Goal: Task Accomplishment & Management: Manage account settings

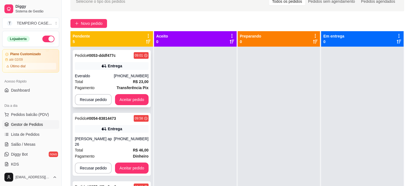
scroll to position [15, 0]
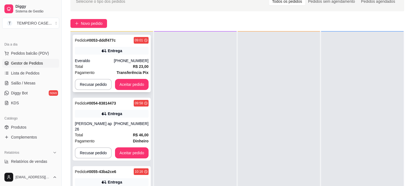
click at [118, 54] on div "Entrega" at bounding box center [112, 51] width 74 height 8
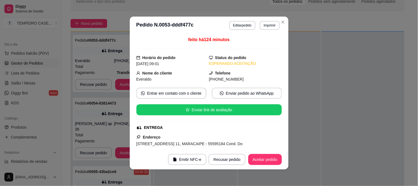
click at [269, 29] on button "Imprimir" at bounding box center [270, 25] width 20 height 9
click at [272, 160] on button "Aceitar pedido" at bounding box center [265, 159] width 34 height 11
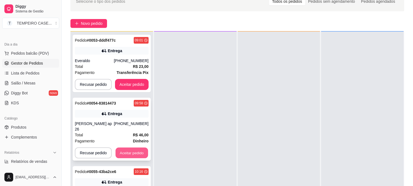
click at [134, 147] on button "Aceitar pedido" at bounding box center [132, 152] width 32 height 11
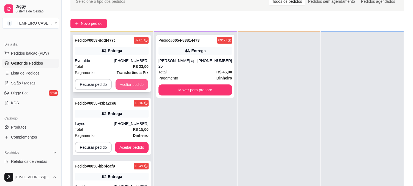
click at [141, 79] on button "Aceitar pedido" at bounding box center [132, 84] width 32 height 11
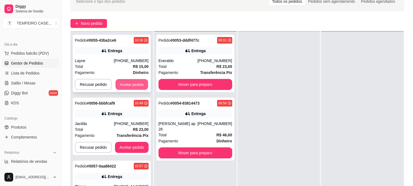
click at [137, 84] on button "Aceitar pedido" at bounding box center [132, 84] width 32 height 11
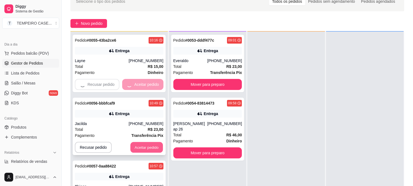
click at [139, 144] on button "Aceitar pedido" at bounding box center [146, 147] width 32 height 11
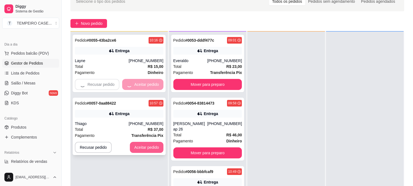
click at [145, 147] on div "Pedido # 0055-43ba2ce6 10:16 Entrega Layne (81) 98907-2054 Total R$ 15,00 Pagam…" at bounding box center [118, 124] width 97 height 186
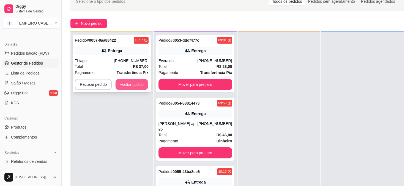
click at [130, 82] on button "Aceitar pedido" at bounding box center [132, 84] width 32 height 11
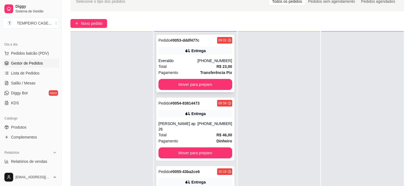
click at [200, 59] on div "[PHONE_NUMBER]" at bounding box center [214, 61] width 35 height 6
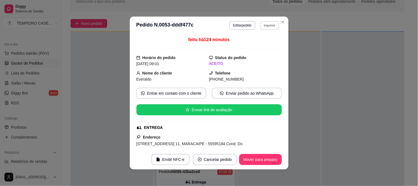
click at [266, 27] on button "Imprimir" at bounding box center [269, 25] width 19 height 9
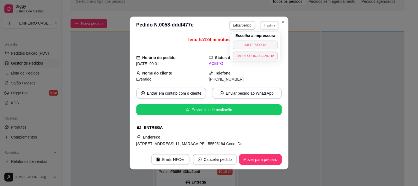
click at [266, 40] on button "IMPRESSORA" at bounding box center [255, 44] width 45 height 9
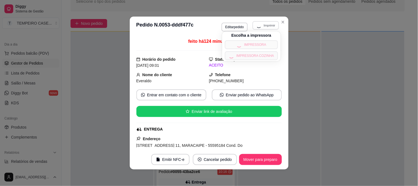
click at [271, 25] on div "**********" at bounding box center [250, 26] width 58 height 10
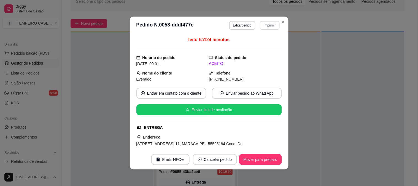
click at [271, 26] on button "Imprimir" at bounding box center [270, 25] width 20 height 9
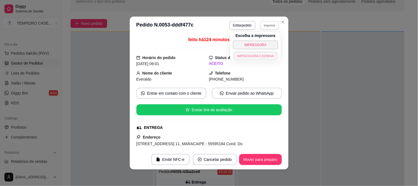
click at [257, 56] on button "IMPRESSORA COZINHA" at bounding box center [255, 55] width 44 height 9
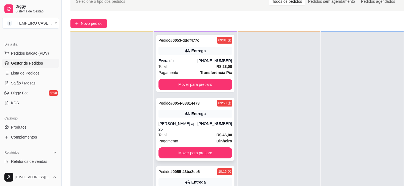
click at [196, 112] on div "Entrega" at bounding box center [199, 114] width 14 height 6
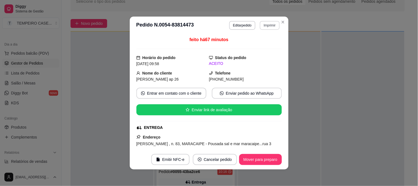
click at [268, 23] on button "Imprimir" at bounding box center [270, 25] width 20 height 9
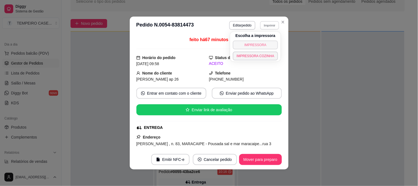
click at [259, 41] on button "IMPRESSORA" at bounding box center [255, 44] width 45 height 9
click at [269, 23] on button "Imprimir" at bounding box center [270, 25] width 20 height 9
click at [260, 57] on button "IMPRESSORA COZINHA" at bounding box center [255, 55] width 45 height 9
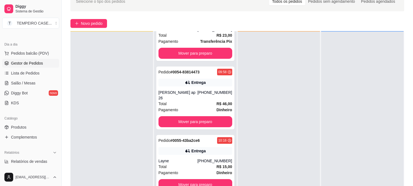
scroll to position [61, 0]
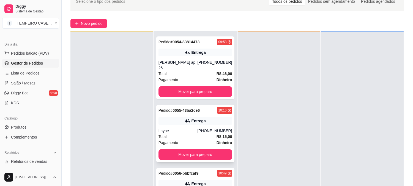
click at [201, 139] on div "Pagamento Dinheiro" at bounding box center [196, 142] width 74 height 6
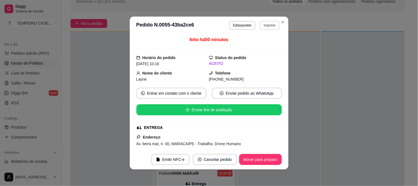
click at [270, 24] on button "Imprimir" at bounding box center [270, 25] width 20 height 9
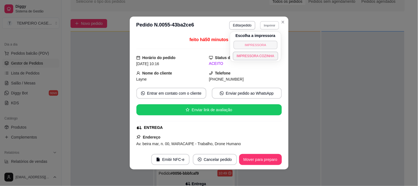
click at [258, 44] on button "IMPRESSORA" at bounding box center [255, 44] width 44 height 9
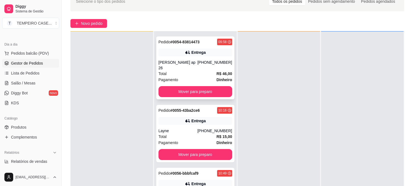
click at [199, 62] on div "[PHONE_NUMBER]" at bounding box center [214, 64] width 35 height 11
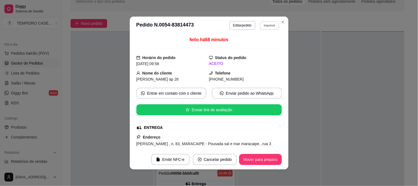
click at [267, 25] on button "Imprimir" at bounding box center [269, 25] width 19 height 9
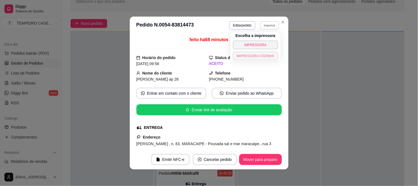
click at [259, 58] on button "IMPRESSORA COZINHA" at bounding box center [255, 55] width 45 height 9
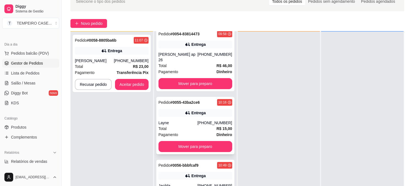
scroll to position [92, 0]
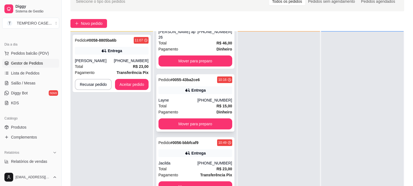
click at [206, 90] on div "Pedido # 0055-43ba2ce6 10:16 Entrega Layne (81) 98907-2054 Total R$ 15,00 Pagam…" at bounding box center [195, 102] width 78 height 57
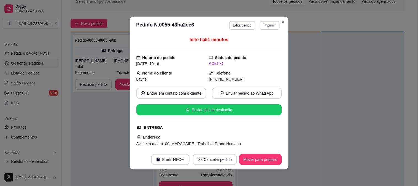
click at [262, 29] on button "Imprimir" at bounding box center [270, 25] width 20 height 9
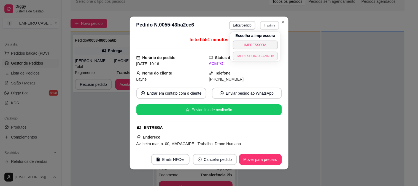
click at [252, 58] on button "IMPRESSORA COZINHA" at bounding box center [255, 55] width 45 height 9
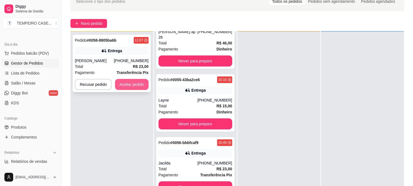
click at [136, 87] on button "Aceitar pedido" at bounding box center [132, 84] width 34 height 11
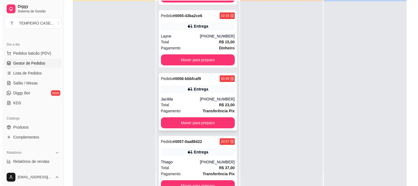
scroll to position [153, 0]
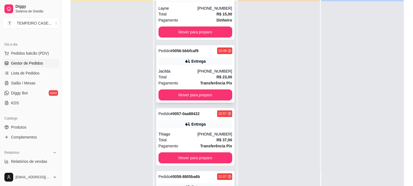
click at [193, 68] on div "Jacilda" at bounding box center [178, 71] width 39 height 6
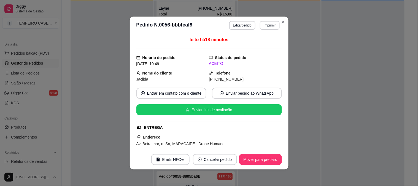
click at [268, 28] on button "Imprimir" at bounding box center [270, 25] width 20 height 9
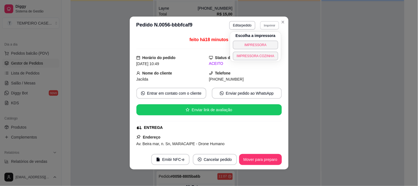
click at [257, 44] on button "IMPRESSORA" at bounding box center [255, 44] width 45 height 9
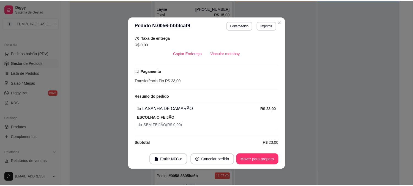
scroll to position [120, 0]
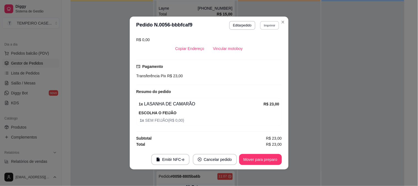
click at [266, 26] on button "Imprimir" at bounding box center [269, 25] width 19 height 9
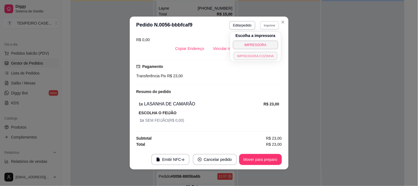
click at [257, 59] on button "IMPRESSORA COZINHA" at bounding box center [255, 55] width 44 height 9
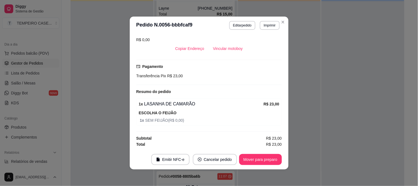
click at [283, 18] on header "**********" at bounding box center [209, 26] width 159 height 18
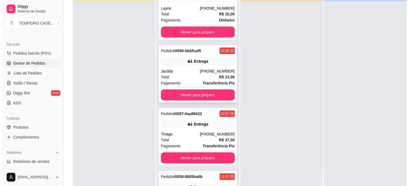
scroll to position [183, 0]
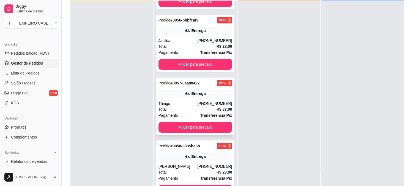
click at [200, 94] on div "Pedido # 0057-0aa88422 10:57 Entrega Thiago (81) 99438-3783 Total R$ 37,00 Paga…" at bounding box center [195, 105] width 78 height 57
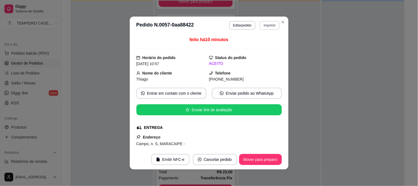
click at [273, 23] on button "Imprimir" at bounding box center [270, 25] width 20 height 9
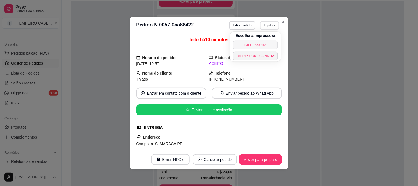
click at [263, 44] on button "IMPRESSORA" at bounding box center [255, 44] width 45 height 9
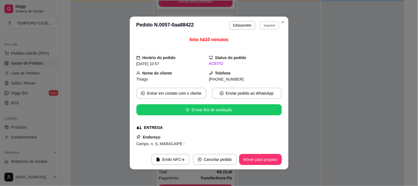
click at [270, 26] on button "Imprimir" at bounding box center [269, 25] width 19 height 9
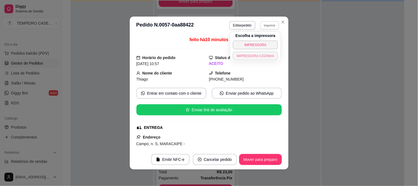
click at [263, 56] on button "IMPRESSORA COZINHA" at bounding box center [255, 55] width 45 height 9
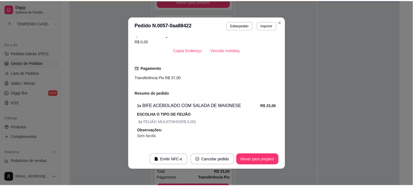
scroll to position [168, 0]
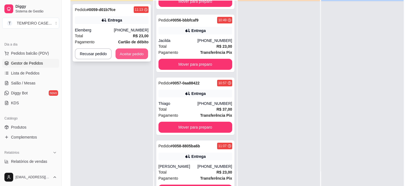
click at [134, 49] on button "Aceitar pedido" at bounding box center [132, 53] width 32 height 11
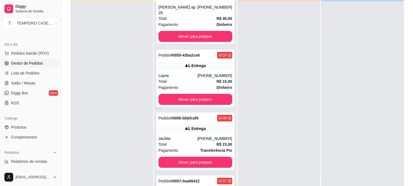
scroll to position [0, 0]
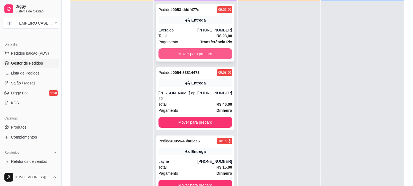
click at [198, 56] on button "Mover para preparo" at bounding box center [196, 53] width 74 height 11
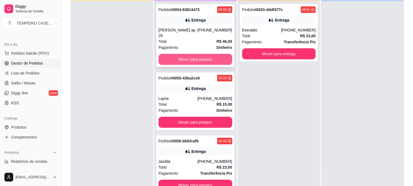
click at [195, 56] on button "Mover para preparo" at bounding box center [196, 59] width 74 height 11
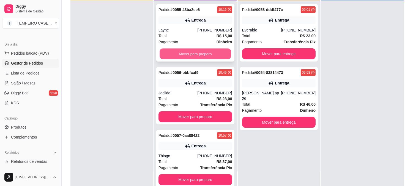
click at [195, 56] on button "Mover para preparo" at bounding box center [196, 53] width 72 height 11
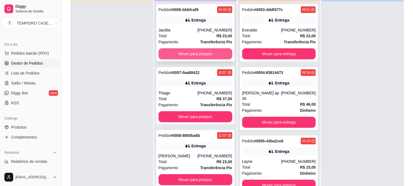
click at [195, 56] on button "Mover para preparo" at bounding box center [196, 53] width 74 height 11
click at [196, 53] on button "Mover para preparo" at bounding box center [196, 53] width 74 height 11
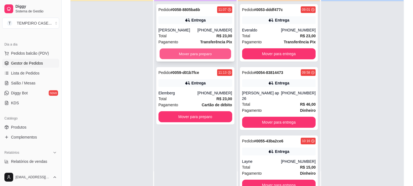
click at [194, 53] on button "Mover para preparo" at bounding box center [196, 53] width 72 height 11
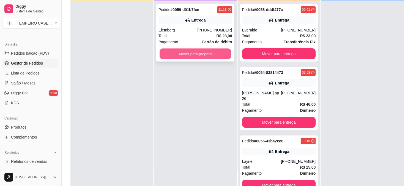
click at [193, 53] on button "Mover para preparo" at bounding box center [196, 53] width 72 height 11
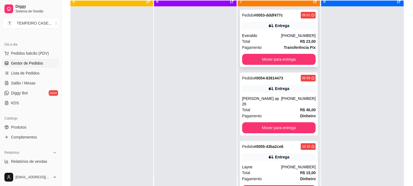
scroll to position [15, 0]
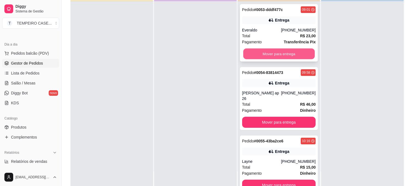
click at [262, 54] on button "Mover para entrega" at bounding box center [279, 53] width 72 height 11
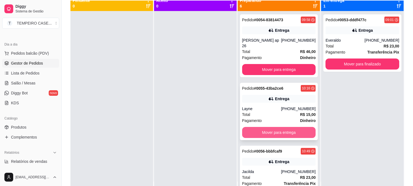
scroll to position [0, 0]
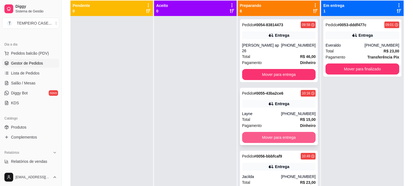
click at [276, 132] on button "Mover para entrega" at bounding box center [279, 137] width 74 height 11
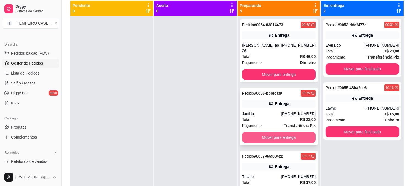
click at [276, 132] on button "Mover para entrega" at bounding box center [279, 137] width 74 height 11
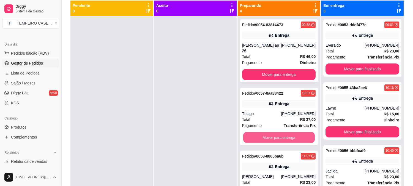
click at [276, 132] on button "Mover para entrega" at bounding box center [279, 137] width 72 height 11
click at [275, 138] on button "Mover para entrega" at bounding box center [279, 137] width 74 height 11
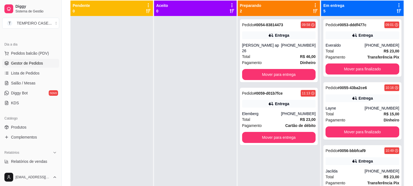
click at [275, 138] on div "Pedido # 0059-d01b7fce 11:13 Entrega Elemberg (81) 98816-3906 Total R$ 23,00 Pa…" at bounding box center [279, 116] width 78 height 57
click at [293, 132] on button "Mover para entrega" at bounding box center [279, 137] width 74 height 11
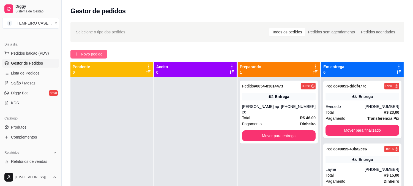
click at [95, 54] on span "Novo pedido" at bounding box center [92, 54] width 22 height 6
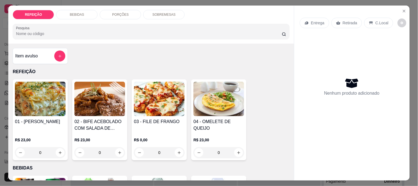
click at [30, 98] on img at bounding box center [40, 98] width 51 height 34
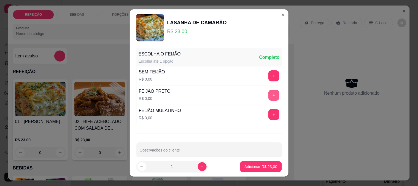
click at [268, 95] on button "+" at bounding box center [273, 94] width 11 height 11
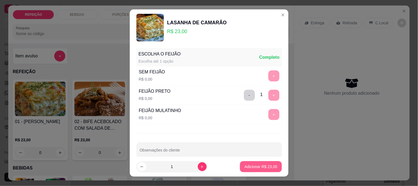
click at [254, 160] on footer "1 Adicionar R$ 23,00" at bounding box center [209, 166] width 159 height 20
click at [254, 161] on button "Adicionar R$ 23,00" at bounding box center [261, 166] width 42 height 11
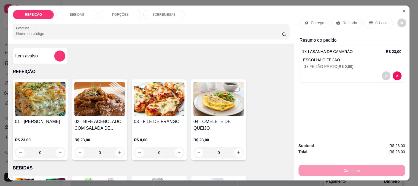
click at [313, 23] on p "Entrega" at bounding box center [317, 23] width 13 height 6
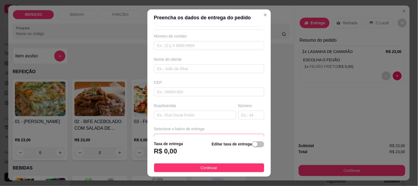
scroll to position [31, 0]
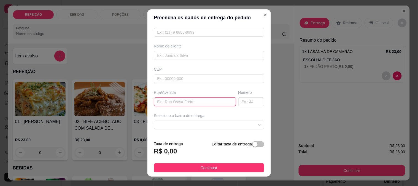
click at [171, 105] on input "text" at bounding box center [195, 101] width 82 height 9
type input "academia hotação"
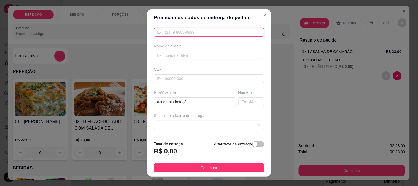
click at [177, 36] on input "text" at bounding box center [209, 32] width 110 height 9
paste input "[PHONE_NUMBER]"
type input "[PHONE_NUMBER]"
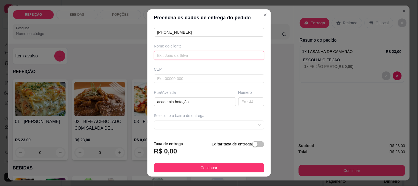
click at [187, 55] on input "text" at bounding box center [209, 55] width 110 height 9
paste input "[PERSON_NAME]"
type input "[PERSON_NAME]"
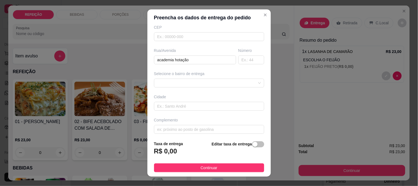
scroll to position [75, 0]
click at [186, 73] on div "Selecione o bairro de entrega" at bounding box center [209, 76] width 112 height 17
click at [184, 79] on span at bounding box center [208, 80] width 103 height 8
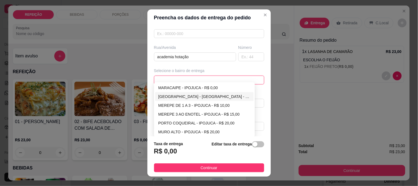
click at [178, 95] on div "[GEOGRAPHIC_DATA] - [GEOGRAPHIC_DATA] - R$ 5,00" at bounding box center [204, 96] width 92 height 6
type input "IPOJUCA"
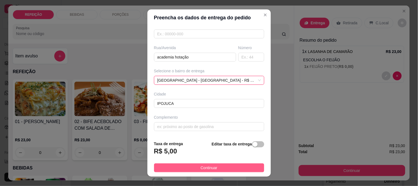
click at [182, 164] on button "Continuar" at bounding box center [209, 167] width 110 height 9
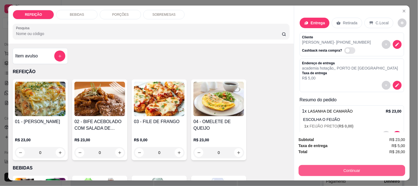
click at [330, 169] on button "Continuar" at bounding box center [351, 170] width 107 height 11
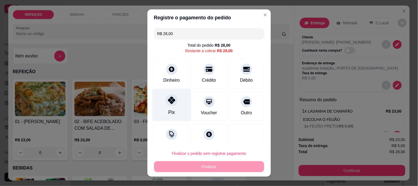
click at [179, 108] on div "Pix" at bounding box center [171, 105] width 39 height 32
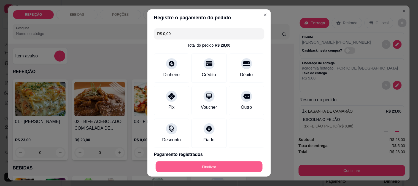
click at [208, 166] on button "Finalizar" at bounding box center [209, 166] width 107 height 11
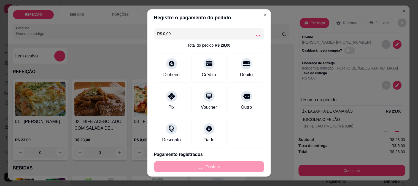
type input "-R$ 28,00"
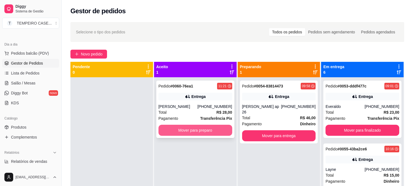
click at [200, 99] on div "Entrega" at bounding box center [196, 96] width 74 height 8
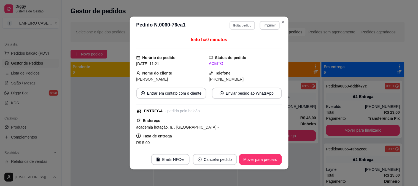
click at [234, 24] on button "Editar pedido" at bounding box center [242, 25] width 26 height 9
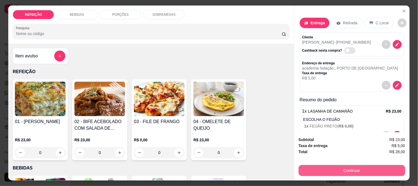
click at [351, 167] on button "Continuar" at bounding box center [351, 170] width 107 height 11
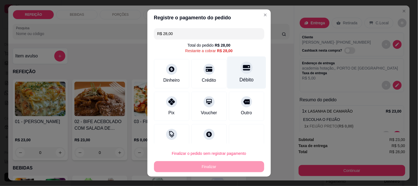
click at [243, 68] on icon at bounding box center [246, 68] width 7 height 6
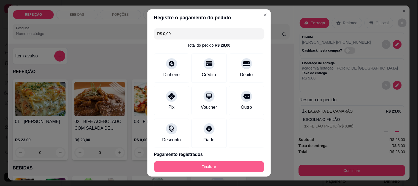
click at [212, 168] on button "Finalizar" at bounding box center [209, 166] width 110 height 11
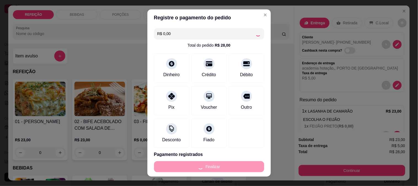
type input "-R$ 28,00"
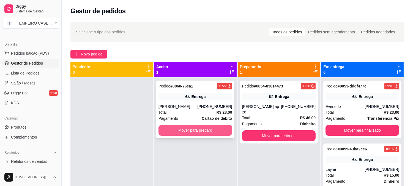
click at [207, 134] on button "Mover para preparo" at bounding box center [196, 129] width 74 height 11
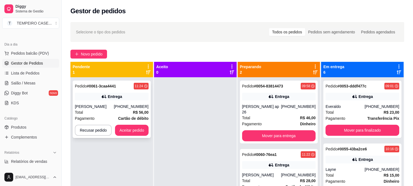
click at [114, 104] on div "[PERSON_NAME]" at bounding box center [94, 106] width 39 height 6
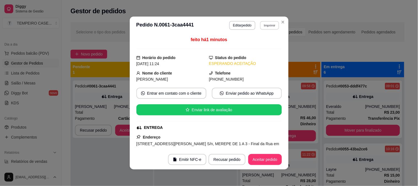
click at [260, 25] on button "Imprimir" at bounding box center [269, 25] width 19 height 9
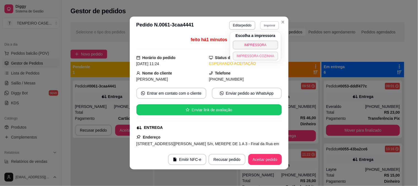
click at [252, 54] on button "IMPRESSORA COZINHA" at bounding box center [255, 55] width 45 height 9
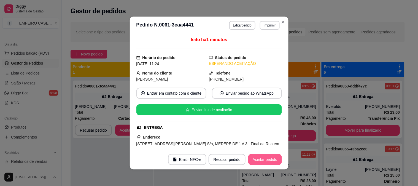
click at [255, 160] on button "Aceitar pedido" at bounding box center [265, 159] width 34 height 11
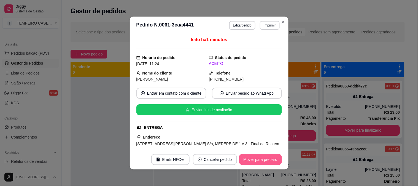
click at [261, 160] on button "Mover para preparo" at bounding box center [260, 159] width 43 height 11
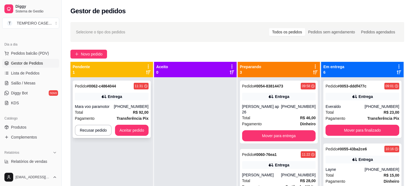
click at [125, 99] on div "Entrega" at bounding box center [112, 96] width 74 height 8
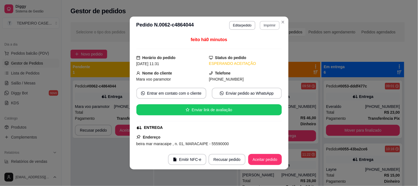
click at [265, 26] on button "Imprimir" at bounding box center [270, 25] width 20 height 9
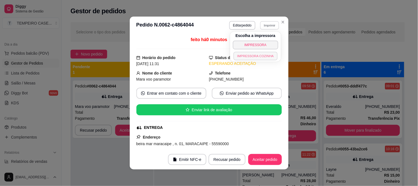
click at [257, 59] on button "IMPRESSORA COZINHA" at bounding box center [255, 55] width 44 height 9
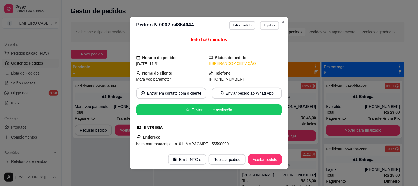
click at [274, 25] on button "Imprimir" at bounding box center [269, 25] width 19 height 9
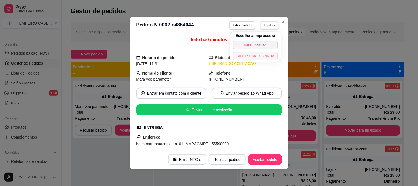
click at [262, 55] on button "IMPRESSORA COZINHA" at bounding box center [255, 55] width 45 height 9
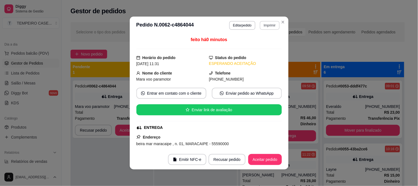
click at [268, 24] on button "Imprimir" at bounding box center [270, 25] width 20 height 9
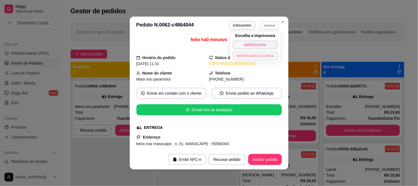
click at [254, 56] on button "IMPRESSORA COZINHA" at bounding box center [255, 55] width 45 height 9
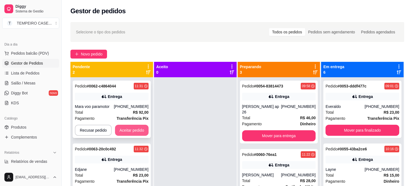
click at [133, 130] on button "Aceitar pedido" at bounding box center [132, 129] width 34 height 11
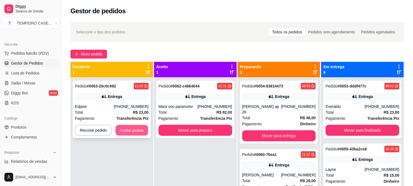
click at [140, 132] on button "Aceitar pedido" at bounding box center [132, 130] width 32 height 11
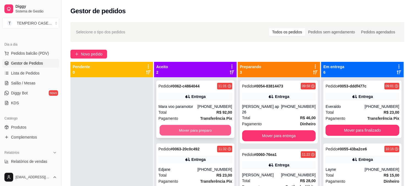
click at [191, 131] on button "Mover para preparo" at bounding box center [196, 130] width 72 height 11
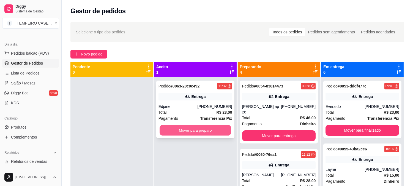
click at [195, 131] on button "Mover para preparo" at bounding box center [196, 130] width 72 height 11
click at [199, 129] on button "Mover para preparo" at bounding box center [196, 129] width 74 height 11
click at [187, 130] on button "Mover para preparo" at bounding box center [196, 129] width 74 height 11
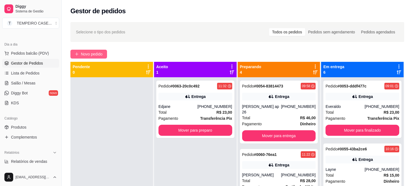
click at [99, 56] on span "Novo pedido" at bounding box center [92, 54] width 22 height 6
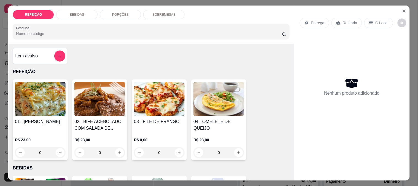
click at [170, 94] on img at bounding box center [159, 98] width 51 height 34
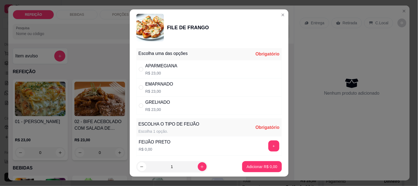
click at [172, 108] on div "GRELHADO R$ 23,00" at bounding box center [208, 105] width 145 height 18
radio input "true"
click at [268, 143] on button "+" at bounding box center [273, 145] width 11 height 11
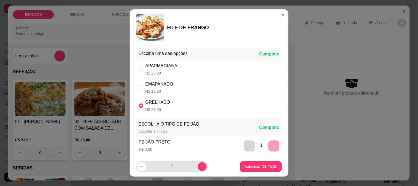
click at [200, 166] on icon "increase-product-quantity" at bounding box center [202, 166] width 4 height 4
type input "2"
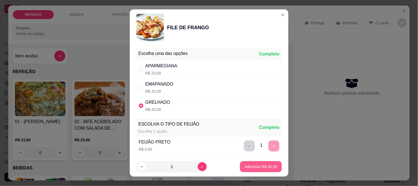
click at [248, 167] on p "Adicionar R$ 46,00" at bounding box center [260, 167] width 33 height 6
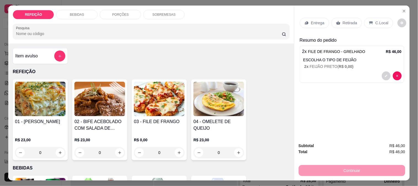
click at [322, 21] on div "Entrega" at bounding box center [313, 23] width 29 height 10
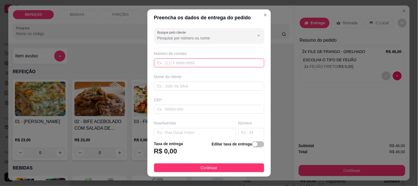
click at [178, 64] on input "text" at bounding box center [209, 62] width 110 height 9
paste input "[PHONE_NUMBER]"
type input "[PHONE_NUMBER]"
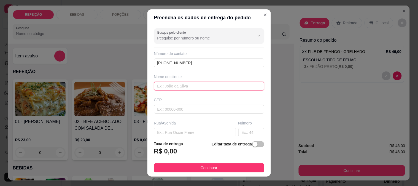
click at [163, 87] on input "text" at bounding box center [209, 85] width 110 height 9
paste input "[PERSON_NAME]"
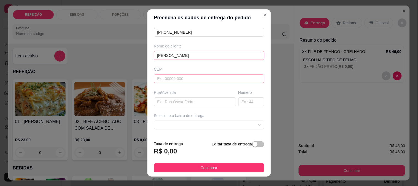
scroll to position [61, 0]
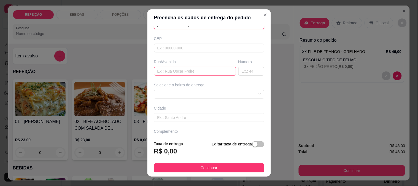
type input "[PERSON_NAME]"
click at [180, 72] on input "text" at bounding box center [195, 71] width 82 height 9
click at [194, 95] on span at bounding box center [208, 94] width 103 height 8
type input "borete - palanque do surf"
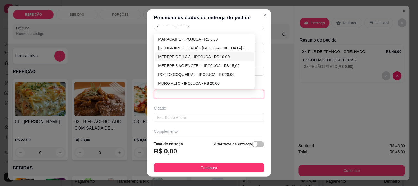
click at [190, 57] on div "MEREPE DE 1 A 3 - IPOJUCA - R$ 10,00" at bounding box center [204, 57] width 92 height 6
type input "IPOJUCA"
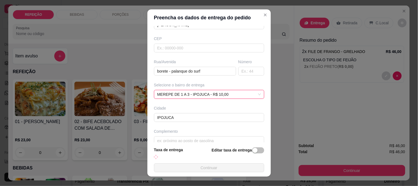
click at [194, 168] on button "Continuar" at bounding box center [209, 167] width 110 height 9
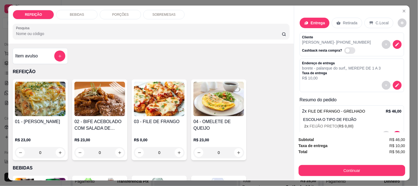
scroll to position [18, 0]
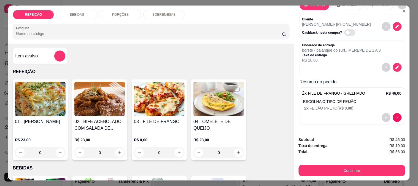
click at [317, 167] on button "Continuar" at bounding box center [351, 170] width 107 height 11
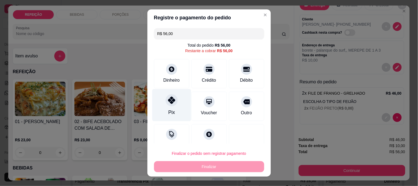
click at [171, 101] on div at bounding box center [171, 100] width 12 height 12
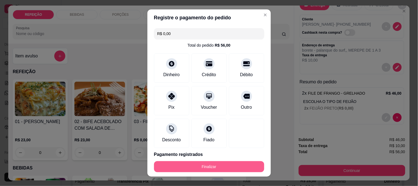
click at [233, 172] on div "Finalizar" at bounding box center [209, 166] width 110 height 11
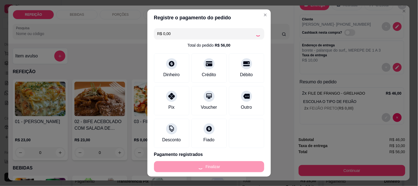
type input "-R$ 56,00"
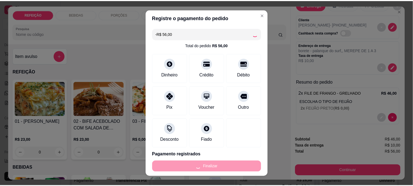
scroll to position [0, 0]
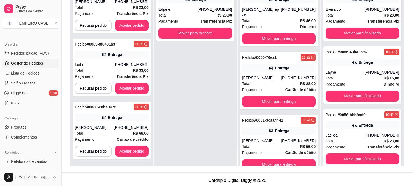
scroll to position [84, 0]
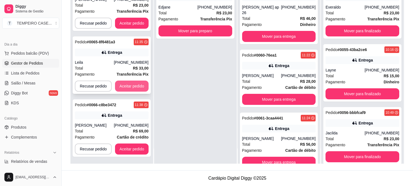
click at [134, 80] on button "Aceitar pedido" at bounding box center [132, 85] width 34 height 11
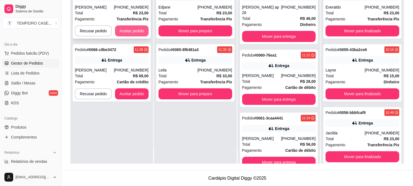
scroll to position [0, 0]
click at [134, 28] on button "Aceitar pedido" at bounding box center [132, 30] width 34 height 11
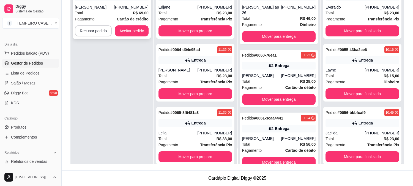
click at [128, 10] on div "Total R$ 69,00" at bounding box center [112, 13] width 74 height 6
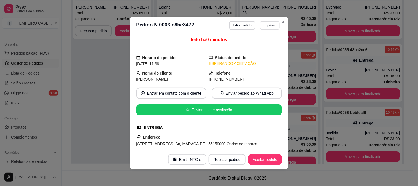
click at [267, 26] on button "Imprimir" at bounding box center [270, 25] width 20 height 9
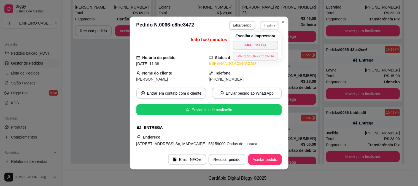
click at [256, 57] on button "IMPRESSORA COZINHA" at bounding box center [255, 56] width 45 height 9
click at [263, 27] on button "Imprimir" at bounding box center [270, 25] width 20 height 9
click at [258, 55] on button "IMPRESSORA COZINHA" at bounding box center [255, 56] width 44 height 9
click at [264, 22] on button "Imprimir" at bounding box center [270, 25] width 20 height 9
click at [260, 161] on button "Aceitar pedido" at bounding box center [265, 159] width 34 height 11
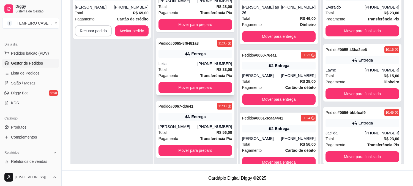
scroll to position [70, 0]
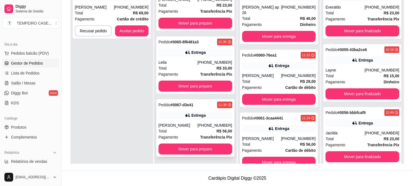
click at [186, 110] on div "Pedido # 0067-d3e41 11:38 Entrega Alexandre Lopes (81) 9633-2817 Total R$ 56,00…" at bounding box center [195, 127] width 78 height 57
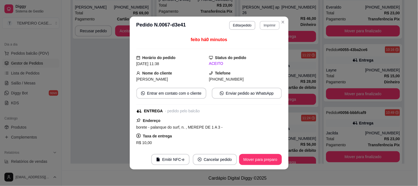
click at [265, 23] on button "Imprimir" at bounding box center [270, 25] width 20 height 9
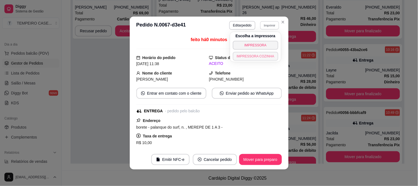
click at [254, 56] on button "IMPRESSORA COZINHA" at bounding box center [255, 56] width 45 height 9
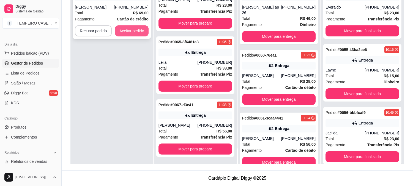
click at [135, 33] on button "Aceitar pedido" at bounding box center [132, 30] width 34 height 11
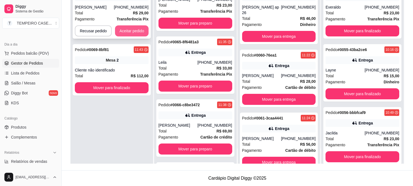
click at [137, 28] on button "Aceitar pedido" at bounding box center [132, 30] width 34 height 11
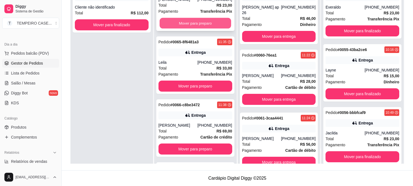
click at [200, 23] on button "Mover para preparo" at bounding box center [196, 23] width 72 height 11
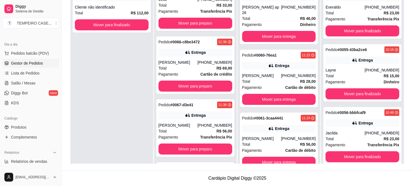
scroll to position [8, 0]
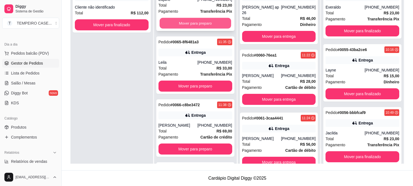
click at [200, 23] on button "Mover para preparo" at bounding box center [196, 23] width 72 height 11
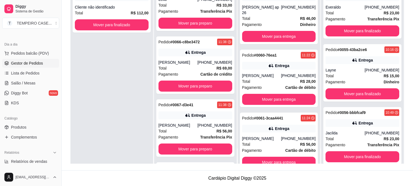
scroll to position [0, 0]
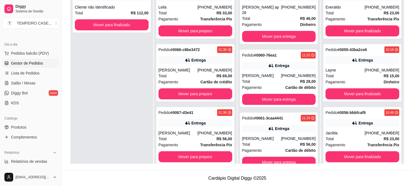
click at [200, 23] on div "Pedido # 0065-8f6481a3 11:35 Entrega Leila (11) 97416-2646 Total R$ 33,00 Pagam…" at bounding box center [195, 9] width 78 height 57
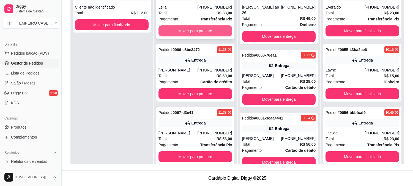
click at [184, 29] on button "Mover para preparo" at bounding box center [196, 30] width 74 height 11
click at [182, 32] on button "Mover para preparo" at bounding box center [196, 31] width 72 height 11
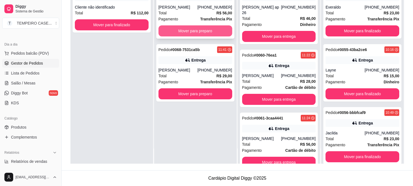
click at [183, 29] on button "Mover para preparo" at bounding box center [196, 30] width 74 height 11
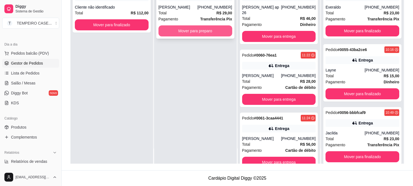
click at [186, 32] on button "Mover para preparo" at bounding box center [196, 30] width 74 height 11
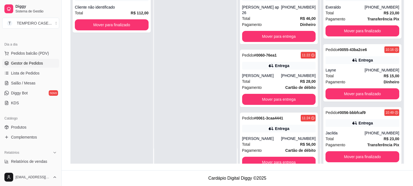
click at [214, 102] on div at bounding box center [195, 71] width 83 height 186
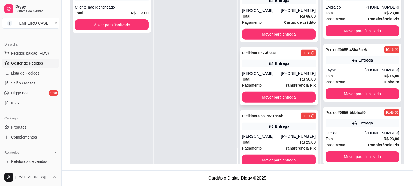
scroll to position [447, 0]
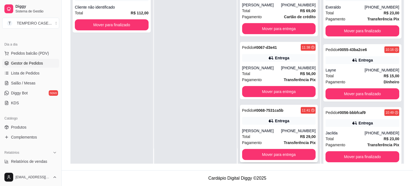
click at [256, 117] on div "Entrega" at bounding box center [279, 121] width 74 height 8
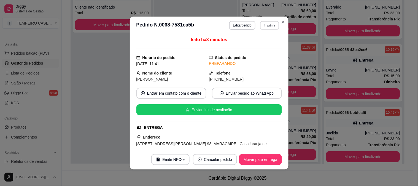
click at [271, 27] on button "Imprimir" at bounding box center [269, 25] width 19 height 9
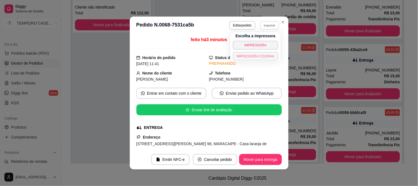
click at [262, 58] on button "IMPRESSORA COZINHA" at bounding box center [255, 56] width 45 height 9
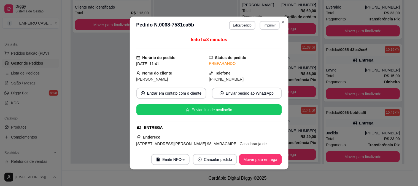
click at [265, 32] on header "**********" at bounding box center [209, 26] width 159 height 18
click at [266, 25] on button "Imprimir" at bounding box center [270, 25] width 20 height 9
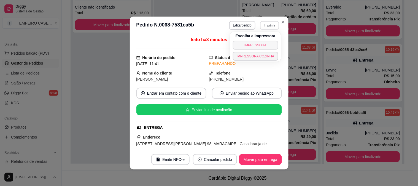
click at [261, 42] on button "IMPRESSORA" at bounding box center [255, 45] width 45 height 9
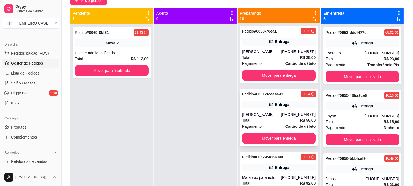
scroll to position [61, 0]
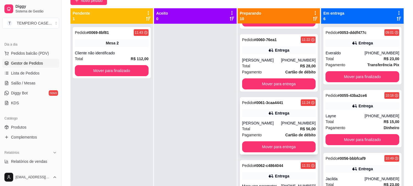
click at [275, 110] on div "Entrega" at bounding box center [282, 113] width 14 height 6
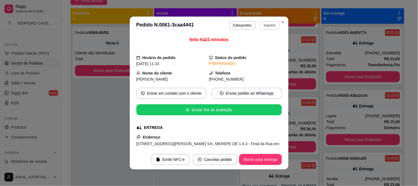
click at [266, 24] on button "Imprimir" at bounding box center [270, 25] width 20 height 9
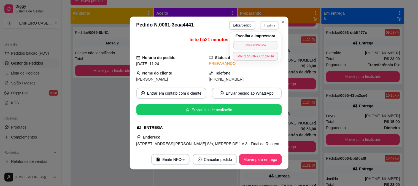
click at [259, 45] on button "IMPRESSORA" at bounding box center [255, 45] width 44 height 9
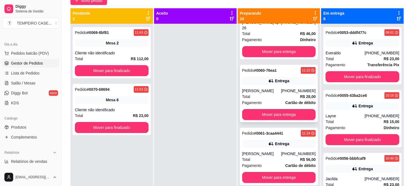
scroll to position [0, 0]
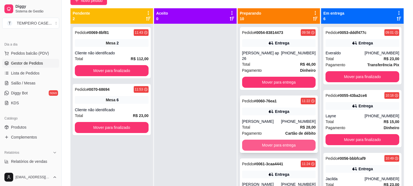
click at [277, 139] on button "Mover para entrega" at bounding box center [279, 144] width 74 height 11
click at [281, 143] on button "Mover para entrega" at bounding box center [279, 145] width 72 height 11
click at [275, 142] on button "Mover para entrega" at bounding box center [279, 144] width 74 height 11
click at [277, 139] on button "Mover para entrega" at bounding box center [279, 144] width 74 height 11
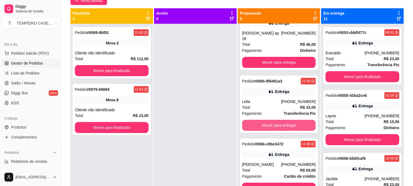
scroll to position [31, 0]
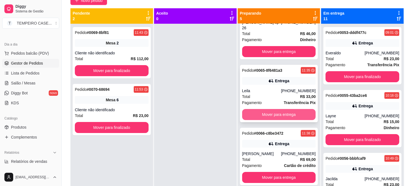
click at [284, 109] on button "Mover para entrega" at bounding box center [279, 114] width 74 height 11
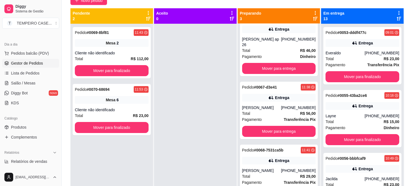
scroll to position [8, 0]
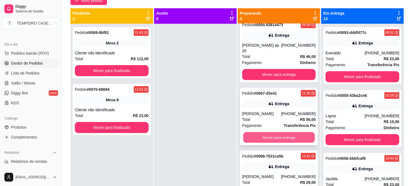
click at [278, 132] on button "Mover para entrega" at bounding box center [279, 137] width 72 height 11
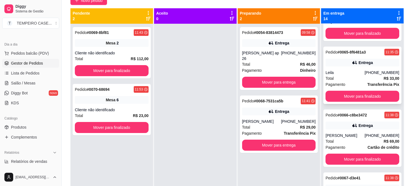
scroll to position [704, 0]
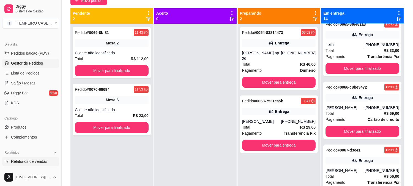
click at [27, 160] on span "Relatórios de vendas" at bounding box center [29, 161] width 36 height 6
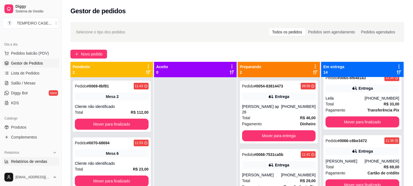
select select "ALL"
select select "0"
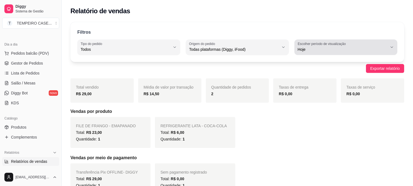
click at [313, 50] on span "Hoje" at bounding box center [343, 50] width 90 height 6
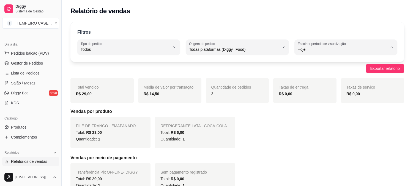
click at [312, 61] on span "Hoje" at bounding box center [343, 62] width 85 height 5
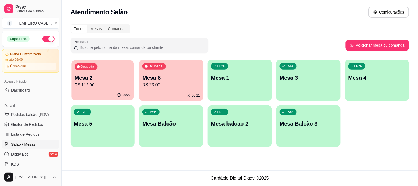
click at [91, 77] on p "Mesa 2" at bounding box center [103, 77] width 56 height 7
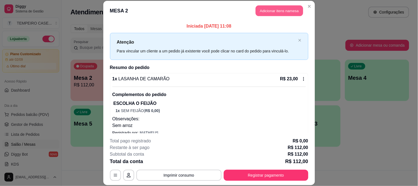
click at [277, 12] on button "Adicionar itens na mesa" at bounding box center [278, 11] width 47 height 11
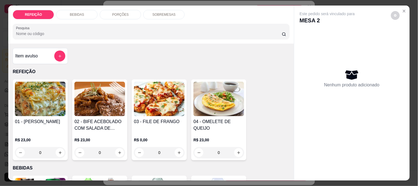
click at [45, 106] on img at bounding box center [40, 98] width 51 height 34
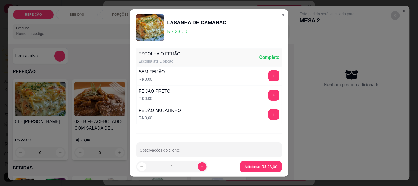
click at [268, 75] on button "+" at bounding box center [273, 75] width 11 height 11
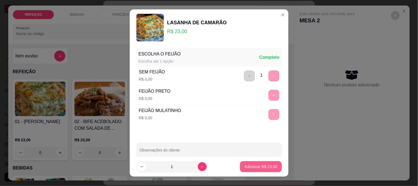
click at [252, 165] on p "Adicionar R$ 23,00" at bounding box center [260, 167] width 33 height 6
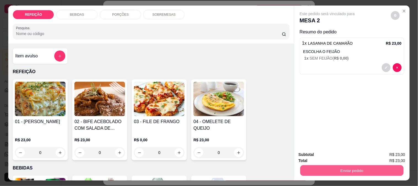
click at [317, 167] on button "Enviar pedido" at bounding box center [351, 170] width 103 height 11
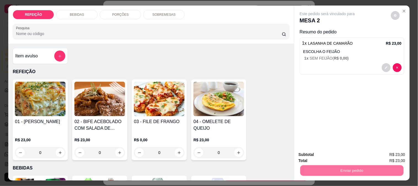
click at [317, 151] on button "Não registrar e enviar pedido" at bounding box center [334, 154] width 56 height 10
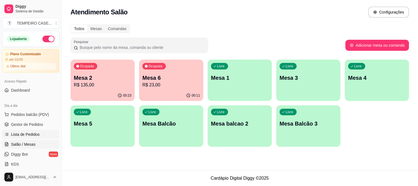
click at [9, 131] on link "Lista de Pedidos" at bounding box center [30, 134] width 57 height 9
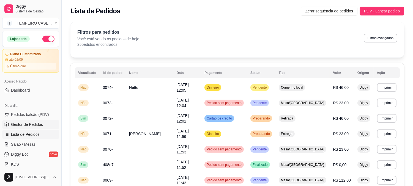
click at [37, 122] on span "Gestor de Pedidos" at bounding box center [27, 124] width 32 height 6
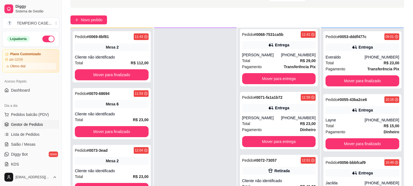
scroll to position [53, 0]
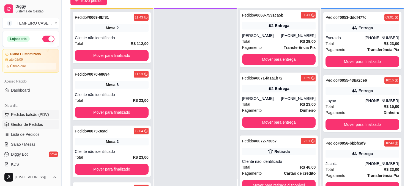
click at [40, 114] on span "Pedidos balcão (PDV)" at bounding box center [30, 114] width 38 height 6
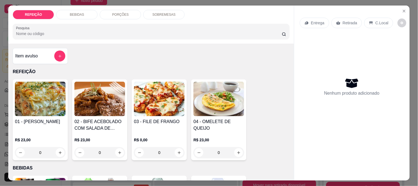
click at [54, 109] on img at bounding box center [40, 98] width 51 height 34
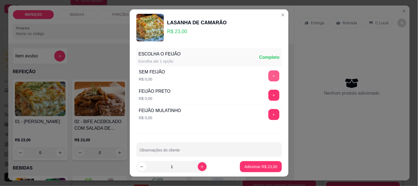
click at [268, 78] on button "+" at bounding box center [273, 75] width 11 height 11
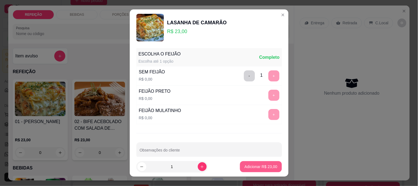
click at [251, 167] on p "Adicionar R$ 23,00" at bounding box center [260, 167] width 33 height 6
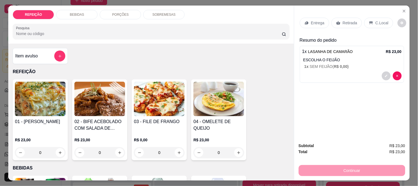
click at [337, 21] on icon at bounding box center [338, 23] width 4 height 4
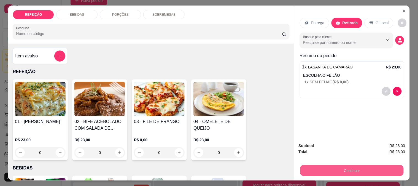
click at [337, 166] on button "Continuar" at bounding box center [351, 170] width 103 height 11
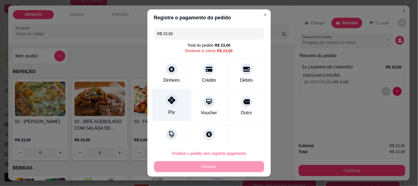
click at [169, 110] on div "Pix" at bounding box center [171, 111] width 7 height 7
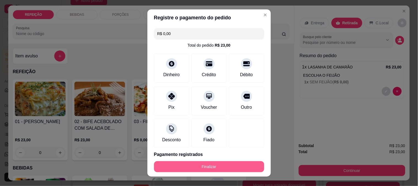
click at [198, 161] on button "Finalizar" at bounding box center [209, 166] width 110 height 11
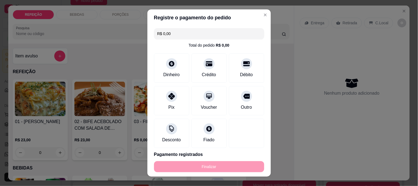
type input "-R$ 23,00"
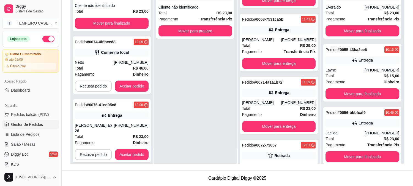
scroll to position [70, 0]
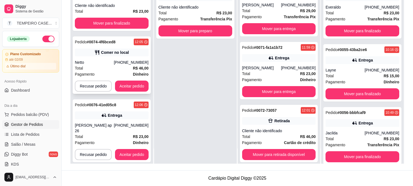
click at [133, 92] on div "Pedido # 0074-4f6bced8 12:05 Comer no local Netto [PHONE_NUMBER] Total R$ 46,00…" at bounding box center [112, 64] width 78 height 57
click at [126, 85] on button "Aceitar pedido" at bounding box center [132, 85] width 34 height 11
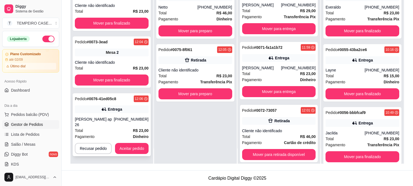
scroll to position [53, 0]
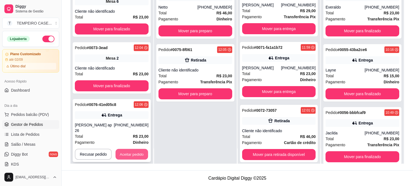
click at [132, 149] on button "Aceitar pedido" at bounding box center [132, 154] width 32 height 11
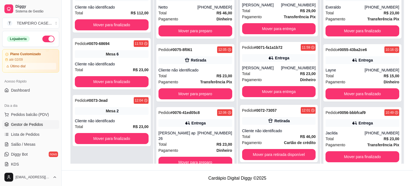
scroll to position [0, 0]
click at [199, 156] on button "Mover para preparo" at bounding box center [196, 161] width 74 height 11
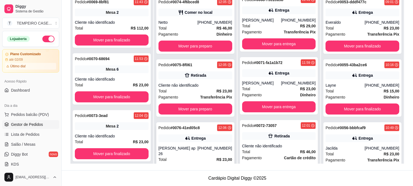
scroll to position [15, 0]
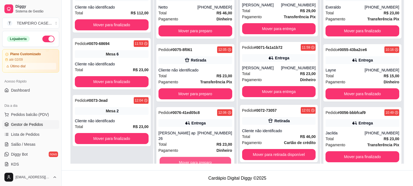
click at [193, 157] on button "Mover para preparo" at bounding box center [196, 162] width 72 height 11
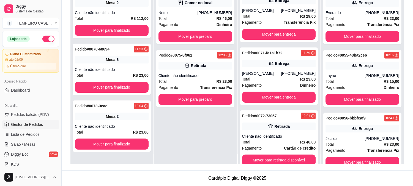
scroll to position [0, 0]
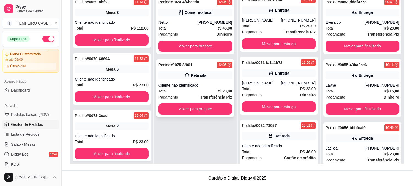
click at [200, 110] on button "Mover para preparo" at bounding box center [196, 108] width 74 height 11
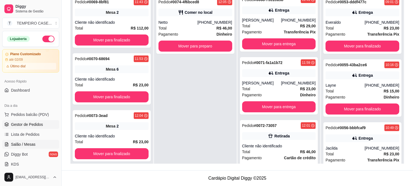
click at [20, 142] on span "Salão / Mesas" at bounding box center [23, 144] width 24 height 6
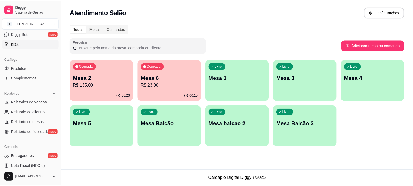
scroll to position [122, 0]
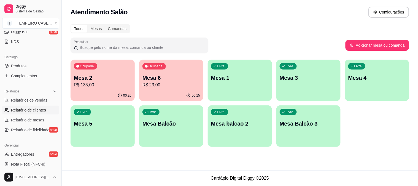
click at [43, 107] on span "Relatório de clientes" at bounding box center [28, 110] width 35 height 6
select select "30"
select select "HIGHEST_TOTAL_SPENT_WITH_ORDERS"
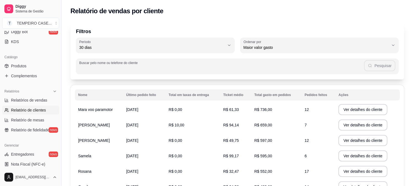
click at [151, 67] on input "Buscar pelo nome ou telefone do cliente" at bounding box center [221, 69] width 285 height 6
click at [102, 67] on input "Buscar pelo nome ou telefone do cliente" at bounding box center [221, 69] width 285 height 6
paste input "[PHONE_NUMBER]"
type input "[PHONE_NUMBER]"
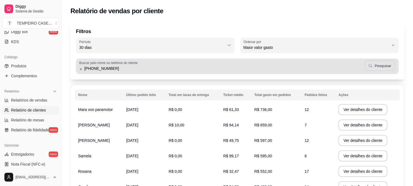
click at [387, 63] on button "Pesquisar" at bounding box center [380, 65] width 30 height 11
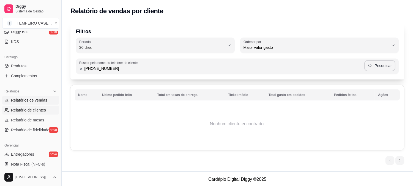
click at [39, 101] on span "Relatórios de vendas" at bounding box center [29, 100] width 36 height 6
select select "ALL"
select select "0"
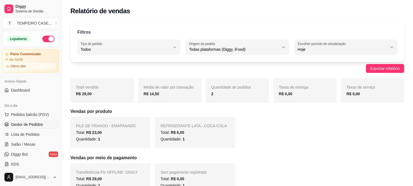
click at [31, 122] on span "Gestor de Pedidos" at bounding box center [27, 124] width 32 height 6
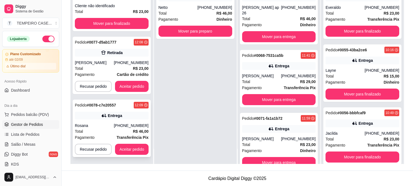
scroll to position [84, 0]
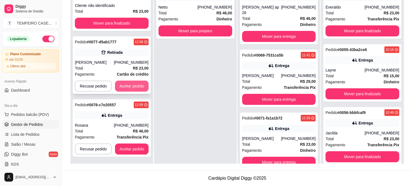
click at [130, 89] on button "Aceitar pedido" at bounding box center [132, 85] width 34 height 11
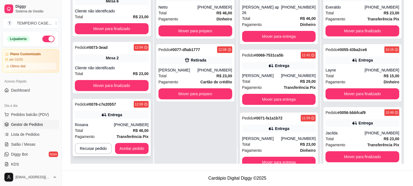
scroll to position [53, 0]
click at [126, 149] on button "Aceitar pedido" at bounding box center [132, 148] width 34 height 11
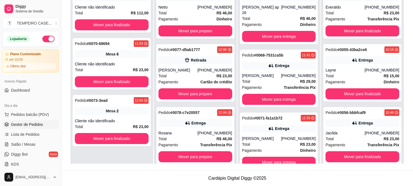
scroll to position [0, 0]
click at [182, 132] on div "Rosana" at bounding box center [178, 133] width 39 height 6
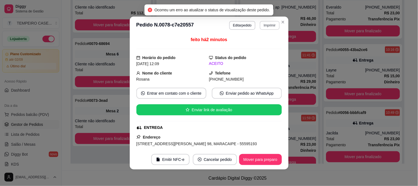
click at [262, 26] on button "Imprimir" at bounding box center [270, 25] width 20 height 9
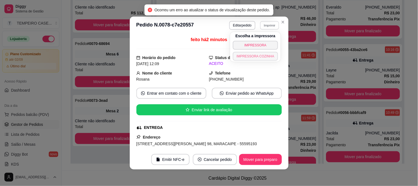
click at [251, 53] on button "IMPRESSORA COZINHA" at bounding box center [255, 56] width 45 height 9
click at [271, 26] on button "Imprimir" at bounding box center [270, 25] width 20 height 9
click at [259, 53] on button "IMPRESSORA COZINHA" at bounding box center [255, 56] width 44 height 9
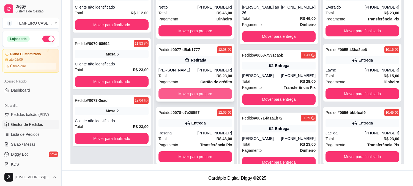
click at [201, 96] on button "Mover para preparo" at bounding box center [196, 93] width 74 height 11
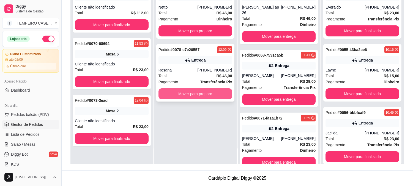
click at [210, 92] on button "Mover para preparo" at bounding box center [196, 93] width 74 height 11
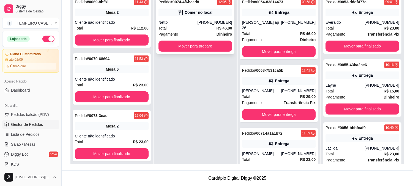
click at [188, 14] on div "Comer no local" at bounding box center [199, 13] width 28 height 6
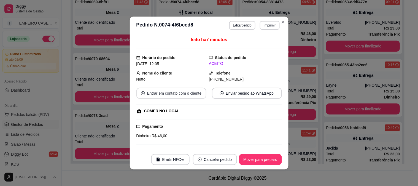
click at [168, 97] on button "Entrar em contato com o cliente" at bounding box center [171, 93] width 70 height 11
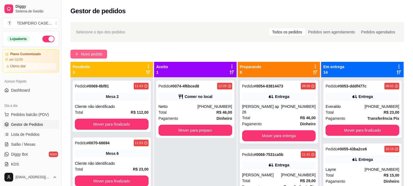
click at [89, 53] on span "Novo pedido" at bounding box center [92, 54] width 22 height 6
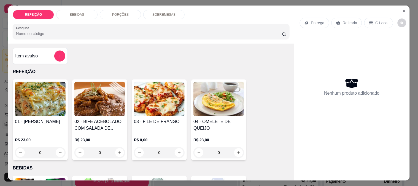
click at [15, 107] on img at bounding box center [40, 98] width 51 height 34
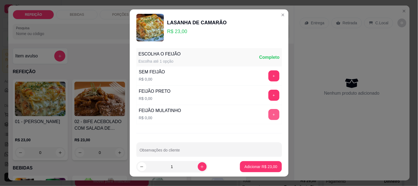
click at [268, 116] on button "+" at bounding box center [273, 114] width 11 height 11
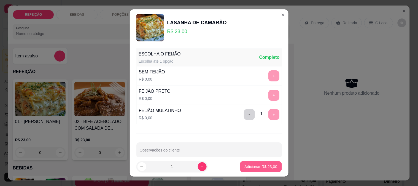
click at [263, 166] on p "Adicionar R$ 23,00" at bounding box center [260, 167] width 33 height 6
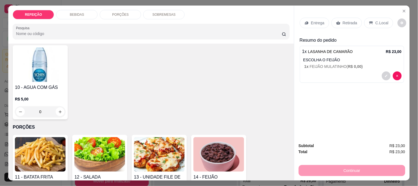
scroll to position [275, 0]
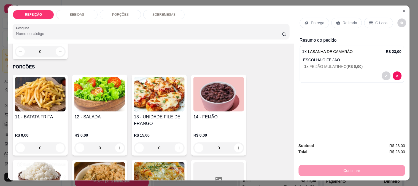
click at [42, 122] on div "11 - BATATA FRITA" at bounding box center [40, 119] width 51 height 13
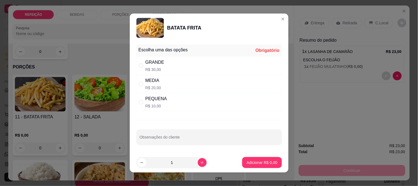
click at [152, 100] on div "PEQUENA" at bounding box center [155, 98] width 21 height 7
radio input "true"
click at [259, 160] on p "Adicionar R$ 10,00" at bounding box center [260, 162] width 33 height 6
type input "1"
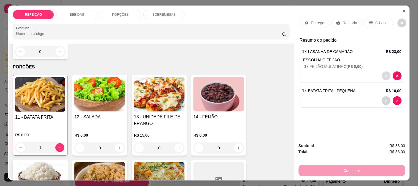
click at [382, 73] on button "decrease-product-quantity" at bounding box center [386, 75] width 9 height 9
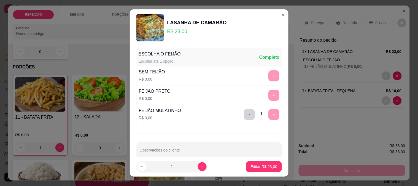
click at [244, 109] on div "- 1 +" at bounding box center [261, 114] width 40 height 11
click at [244, 112] on button "-" at bounding box center [249, 114] width 11 height 11
click at [268, 74] on button "+" at bounding box center [273, 75] width 11 height 11
click at [258, 167] on p "Editar R$ 23,00" at bounding box center [263, 167] width 27 height 6
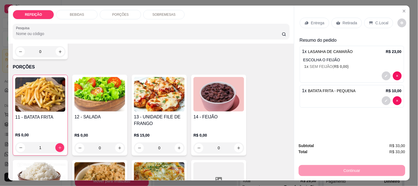
click at [321, 23] on div "Entrega" at bounding box center [313, 23] width 29 height 10
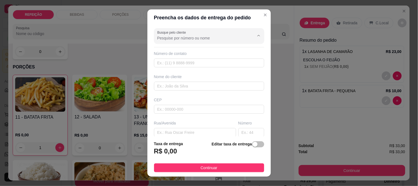
click at [197, 36] on input "Busque pelo cliente" at bounding box center [201, 38] width 88 height 6
paste input "Samuel Santos"
type input "Samuel Santos"
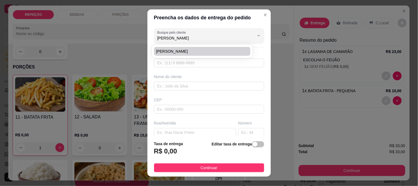
click at [183, 54] on li "Samuel Santos" at bounding box center [202, 51] width 97 height 9
type input "8195356525"
type input "Samuel Santos"
type input "Rua do portão"
type input "IPOJUCA"
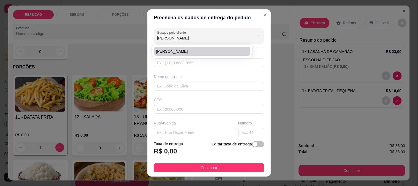
type input "ultima casa antes da pousada"
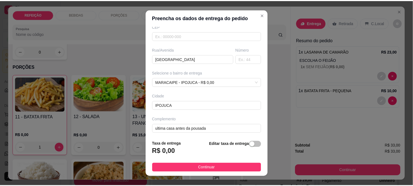
scroll to position [75, 0]
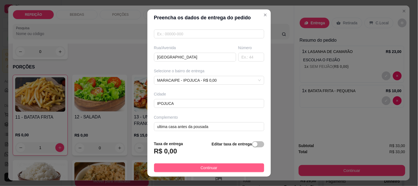
click at [189, 164] on button "Continuar" at bounding box center [209, 167] width 110 height 9
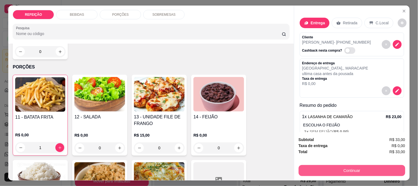
click at [332, 165] on button "Continuar" at bounding box center [351, 170] width 107 height 11
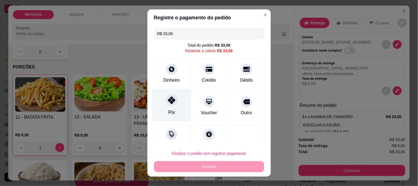
click at [176, 110] on div "Pix" at bounding box center [171, 105] width 39 height 32
type input "R$ 0,00"
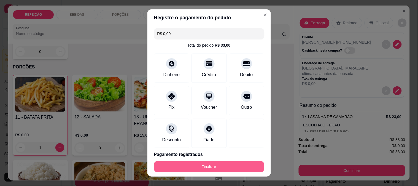
click at [213, 170] on button "Finalizar" at bounding box center [209, 166] width 110 height 11
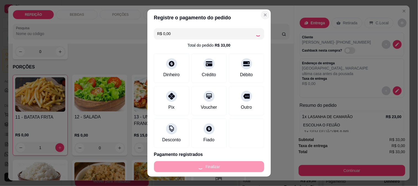
type input "0"
type input "-R$ 33,00"
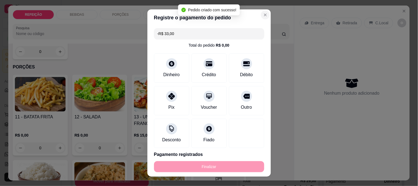
click at [257, 17] on div "Gestor de pedidos" at bounding box center [238, 9] width 352 height 19
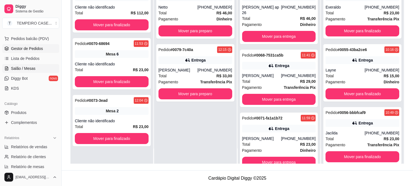
scroll to position [92, 0]
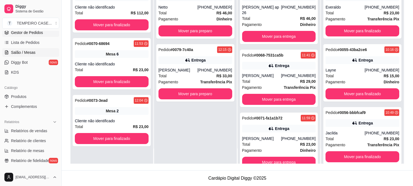
click at [36, 51] on link "Salão / Mesas" at bounding box center [30, 52] width 57 height 9
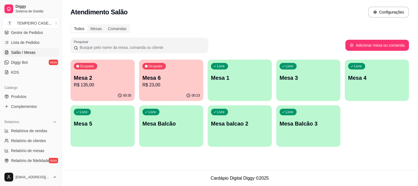
click at [120, 79] on p "Mesa 2" at bounding box center [103, 78] width 58 height 8
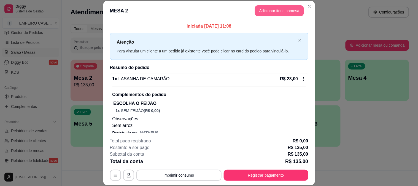
click at [279, 11] on button "Adicionar itens na mesa" at bounding box center [279, 10] width 49 height 11
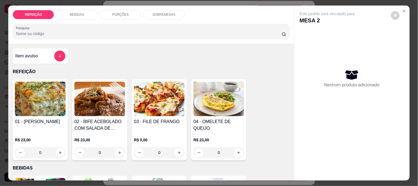
click at [79, 14] on p "BEBIDAS" at bounding box center [77, 14] width 14 height 4
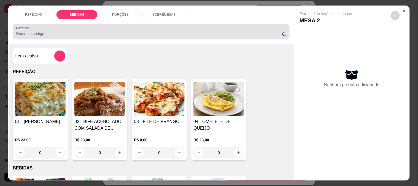
scroll to position [14, 0]
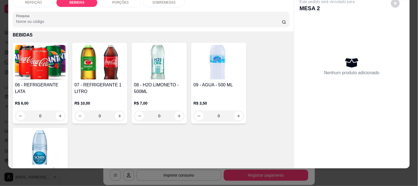
click at [94, 63] on img at bounding box center [99, 62] width 51 height 34
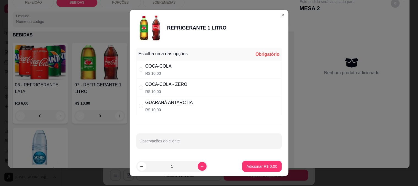
click at [156, 66] on div "COCA-COLA" at bounding box center [158, 66] width 26 height 7
click at [193, 88] on div "COCA-COLA - ZERO R$ 10,00" at bounding box center [208, 87] width 145 height 18
radio input "false"
radio input "true"
click at [245, 164] on p "Adicionar R$ 10,00" at bounding box center [261, 165] width 32 height 5
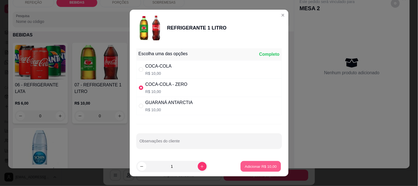
type input "1"
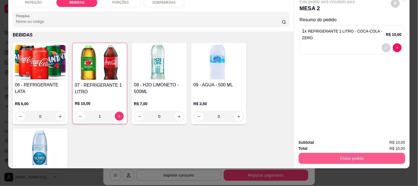
click at [330, 155] on button "Enviar pedido" at bounding box center [351, 157] width 107 height 11
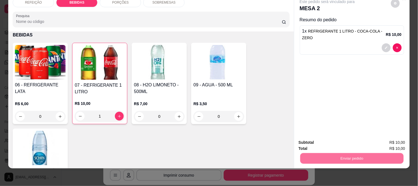
click at [317, 138] on button "Não registrar e enviar pedido" at bounding box center [333, 140] width 57 height 10
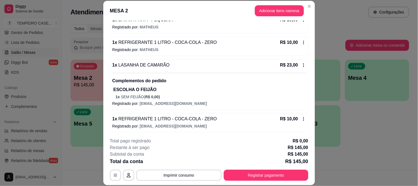
scroll to position [237, 0]
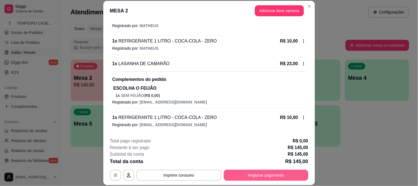
click at [260, 174] on button "Registrar pagamento" at bounding box center [266, 174] width 85 height 11
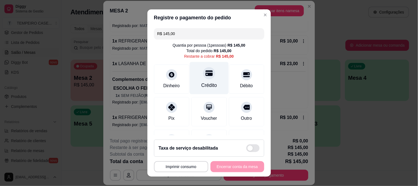
click at [197, 76] on div "Crédito" at bounding box center [208, 78] width 39 height 32
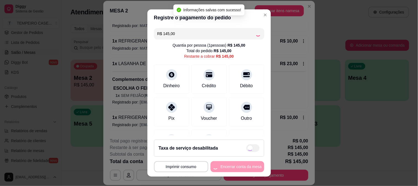
type input "R$ 0,00"
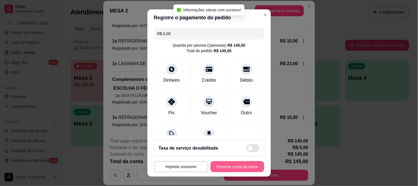
click at [236, 165] on button "Encerrar conta da mesa" at bounding box center [237, 166] width 54 height 11
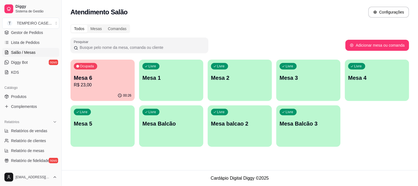
click at [96, 92] on div "00:26" at bounding box center [102, 95] width 64 height 11
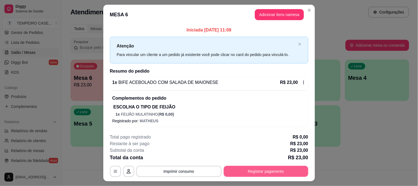
click at [245, 169] on button "Registrar pagamento" at bounding box center [266, 170] width 85 height 11
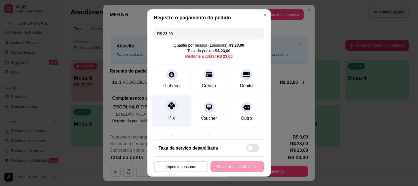
click at [168, 107] on icon at bounding box center [171, 105] width 7 height 7
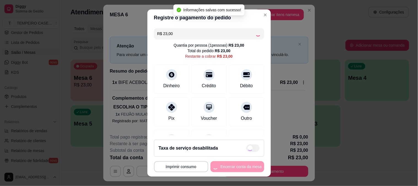
type input "R$ 0,00"
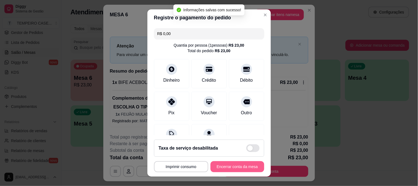
click at [220, 164] on button "Encerrar conta da mesa" at bounding box center [237, 166] width 54 height 11
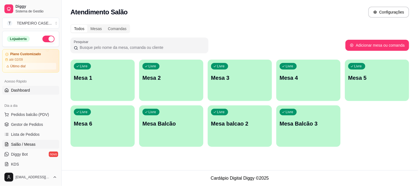
click at [24, 91] on span "Dashboard" at bounding box center [20, 90] width 19 height 6
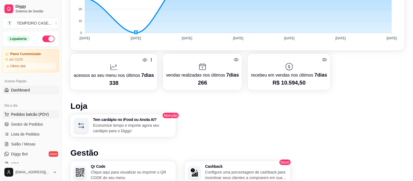
click at [29, 117] on button "Pedidos balcão (PDV)" at bounding box center [30, 114] width 57 height 9
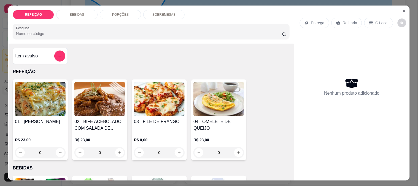
click at [54, 106] on img at bounding box center [40, 98] width 51 height 34
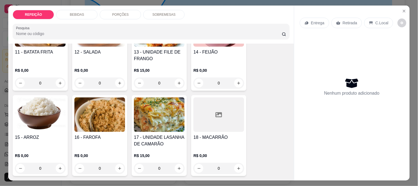
scroll to position [337, 0]
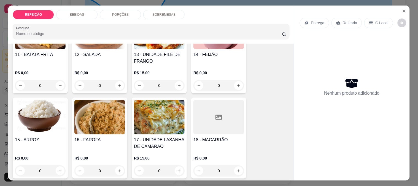
click at [156, 136] on h4 "17 - UNIDADE LASANHA DE CAMARÃO" at bounding box center [159, 142] width 51 height 13
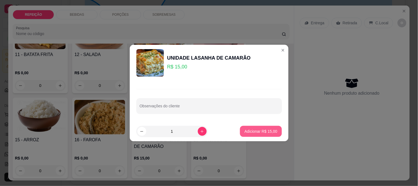
click at [252, 129] on p "Adicionar R$ 15,00" at bounding box center [260, 131] width 33 height 6
type input "1"
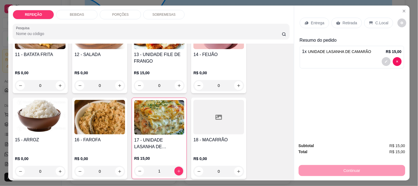
click at [318, 21] on p "Entrega" at bounding box center [317, 23] width 13 height 6
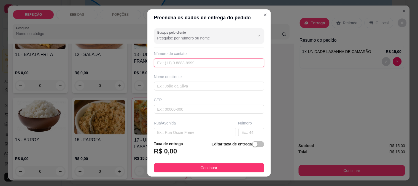
click at [194, 65] on input "text" at bounding box center [209, 62] width 110 height 9
click at [186, 63] on input "text" at bounding box center [209, 62] width 110 height 9
paste input "(81) 8757-5253"
type input "(81) 8757-5253"
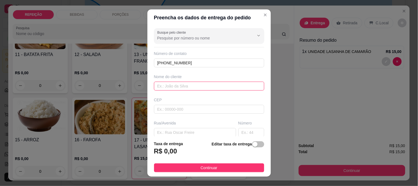
click at [178, 86] on input "text" at bounding box center [209, 85] width 110 height 9
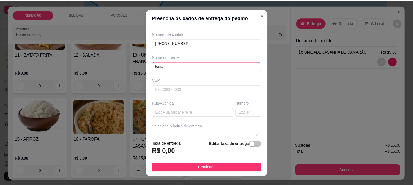
scroll to position [31, 0]
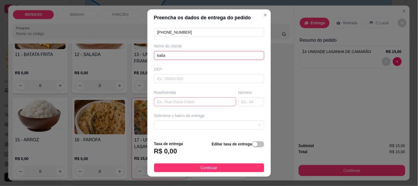
type input "katia"
click at [172, 101] on input "text" at bounding box center [195, 101] width 82 height 9
click at [191, 125] on span at bounding box center [208, 125] width 103 height 8
type input "farmacia"
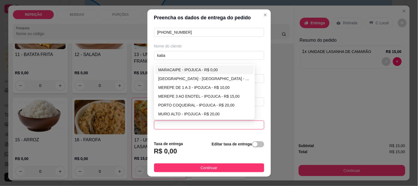
click at [190, 69] on div "MARACAIPE - IPOJUCA - R$ 0,00" at bounding box center [204, 70] width 92 height 6
type input "IPOJUCA"
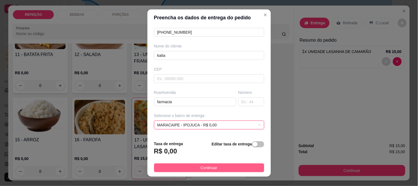
click at [186, 165] on button "Continuar" at bounding box center [209, 167] width 110 height 9
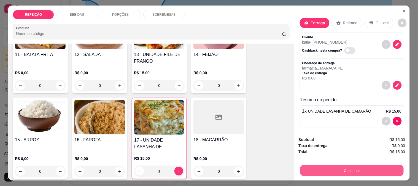
click at [323, 169] on button "Continuar" at bounding box center [351, 170] width 103 height 11
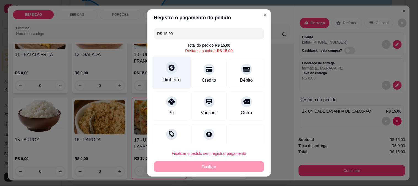
click at [165, 65] on div at bounding box center [171, 67] width 12 height 12
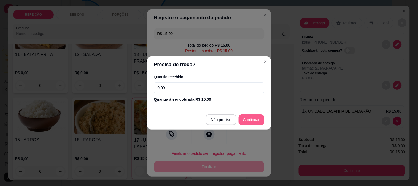
type input "R$ 0,00"
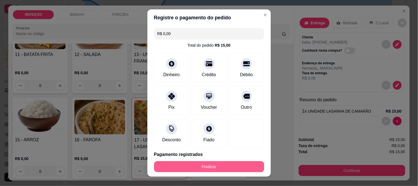
click at [226, 166] on button "Finalizar" at bounding box center [209, 166] width 110 height 11
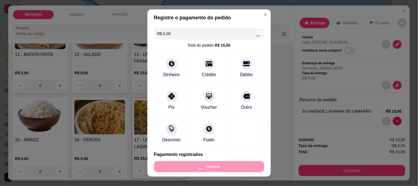
type input "0"
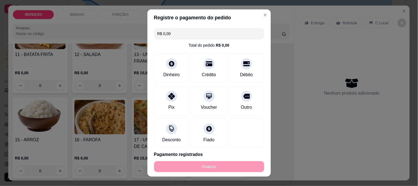
type input "-R$ 15,00"
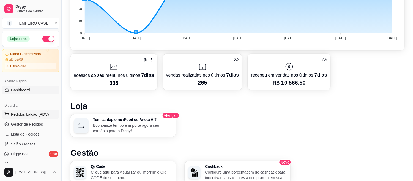
click at [29, 114] on span "Pedidos balcão (PDV)" at bounding box center [30, 114] width 38 height 6
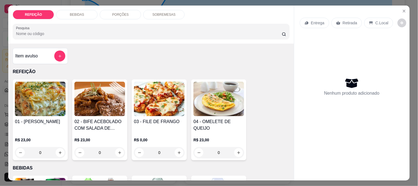
click at [85, 98] on img at bounding box center [99, 98] width 51 height 34
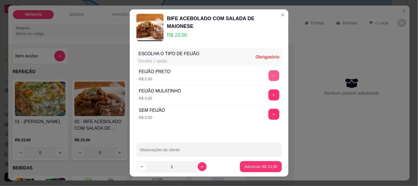
click at [268, 72] on button "+" at bounding box center [273, 75] width 11 height 11
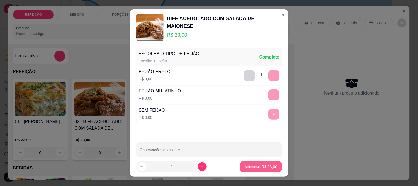
click at [260, 165] on p "Adicionar R$ 23,00" at bounding box center [260, 167] width 33 height 6
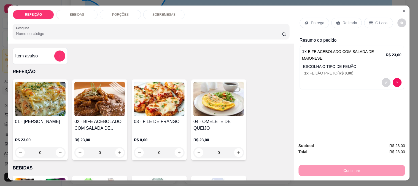
click at [337, 21] on icon at bounding box center [338, 23] width 4 height 4
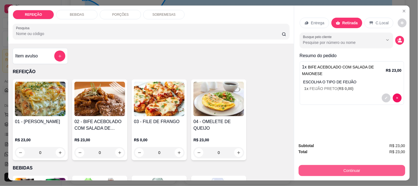
click at [328, 165] on button "Continuar" at bounding box center [351, 170] width 107 height 11
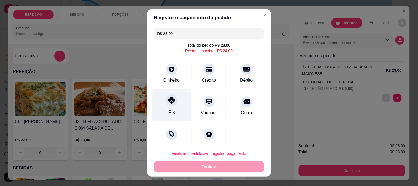
click at [169, 107] on div "Pix" at bounding box center [171, 105] width 39 height 32
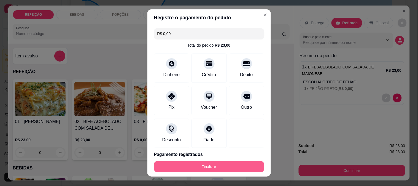
click at [205, 161] on button "Finalizar" at bounding box center [209, 166] width 110 height 11
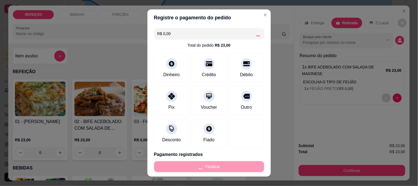
type input "-R$ 23,00"
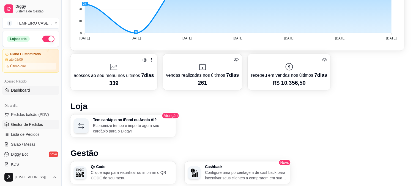
click at [15, 121] on span "Gestor de Pedidos" at bounding box center [27, 124] width 32 height 6
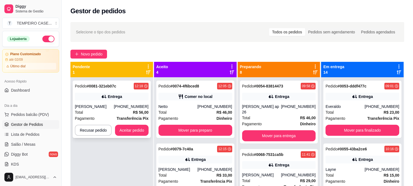
click at [128, 107] on div "(81) 99196-8768" at bounding box center [131, 106] width 35 height 6
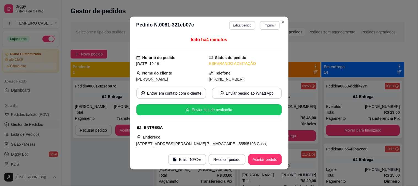
click at [246, 26] on button "Editar pedido" at bounding box center [242, 25] width 26 height 9
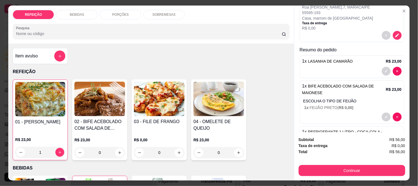
scroll to position [61, 0]
click at [384, 115] on icon "decrease-product-quantity" at bounding box center [385, 116] width 3 height 3
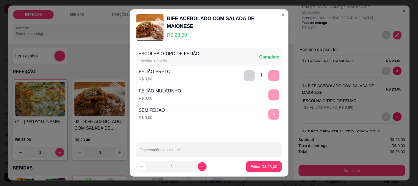
scroll to position [9, 0]
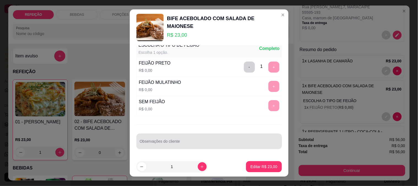
click at [173, 141] on div "Observações do cliente" at bounding box center [208, 140] width 145 height 15
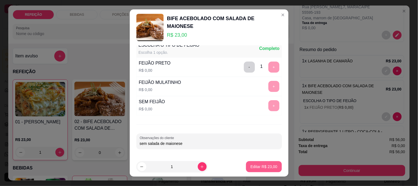
type input "sem salada de maionese"
click at [251, 168] on p "Editar R$ 23,00" at bounding box center [263, 167] width 27 height 6
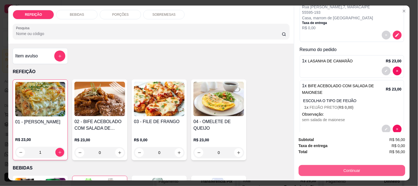
click at [326, 165] on button "Continuar" at bounding box center [351, 170] width 107 height 11
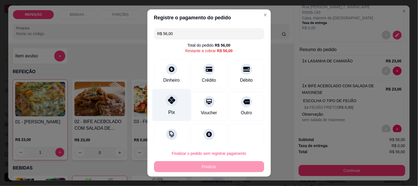
click at [164, 107] on div "Pix" at bounding box center [171, 105] width 39 height 32
type input "R$ 0,00"
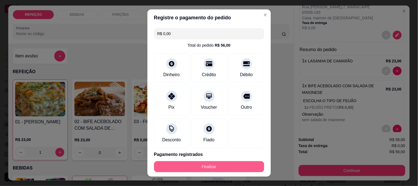
click at [200, 163] on button "Finalizar" at bounding box center [209, 166] width 110 height 11
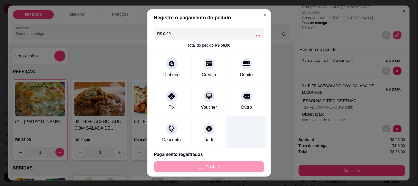
type input "0"
type input "-R$ 56,00"
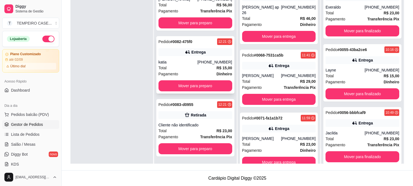
scroll to position [72, 0]
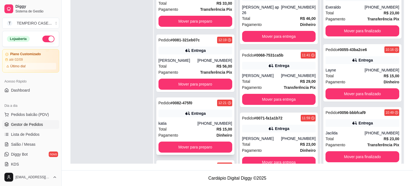
click at [193, 51] on div "Entrega" at bounding box center [199, 51] width 14 height 6
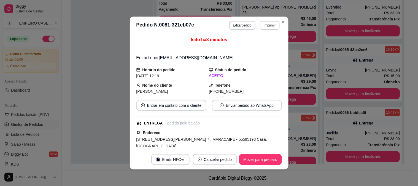
click at [268, 23] on button "Imprimir" at bounding box center [270, 25] width 20 height 9
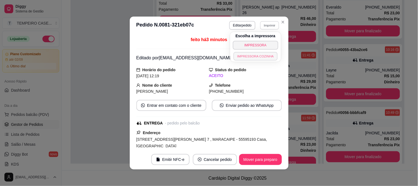
click at [258, 57] on button "IMPRESSORA COZINHA" at bounding box center [255, 56] width 44 height 9
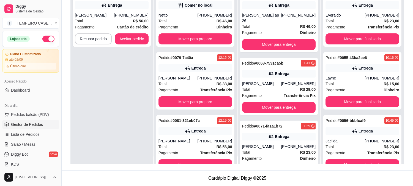
scroll to position [0, 0]
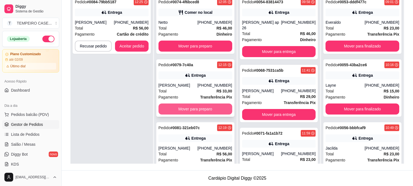
click at [180, 110] on button "Mover para preparo" at bounding box center [196, 108] width 74 height 11
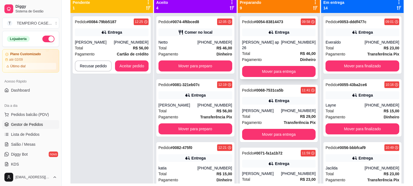
scroll to position [53, 0]
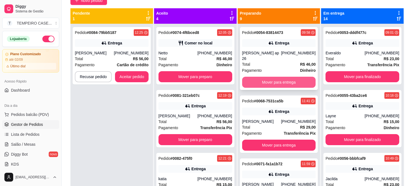
click at [276, 79] on button "Mover para entrega" at bounding box center [279, 82] width 74 height 11
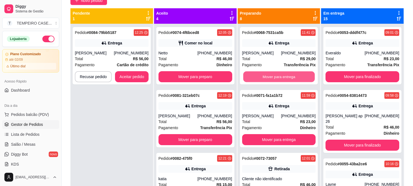
click at [276, 79] on button "Mover para entrega" at bounding box center [279, 76] width 72 height 11
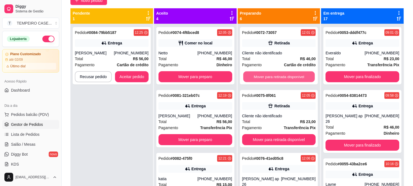
click at [276, 79] on button "Mover para retirada disponível" at bounding box center [279, 76] width 72 height 11
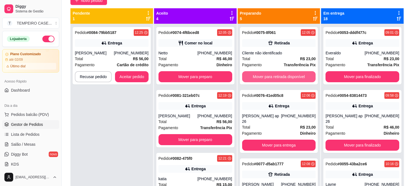
click at [276, 79] on button "Mover para retirada disponível" at bounding box center [279, 76] width 74 height 11
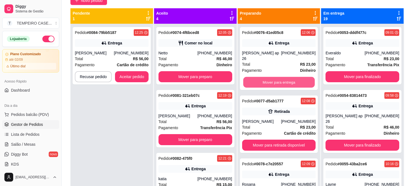
click at [276, 79] on button "Mover para entrega" at bounding box center [279, 82] width 72 height 11
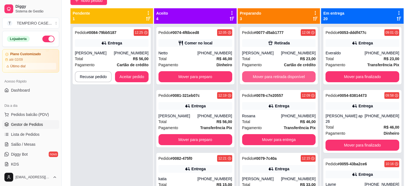
click at [276, 79] on button "Mover para retirada disponível" at bounding box center [279, 76] width 74 height 11
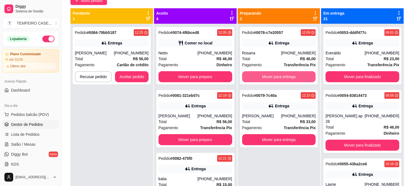
click at [276, 79] on button "Mover para entrega" at bounding box center [279, 76] width 74 height 11
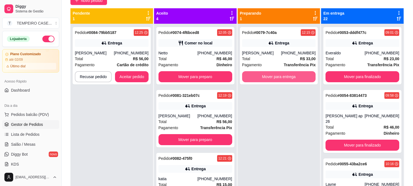
click at [276, 79] on button "Mover para entrega" at bounding box center [279, 76] width 74 height 11
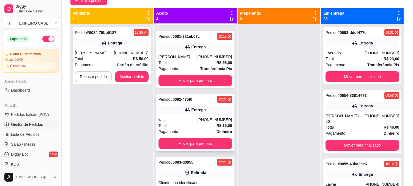
scroll to position [61, 0]
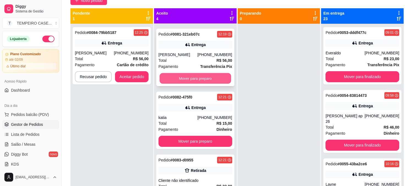
click at [201, 81] on button "Mover para preparo" at bounding box center [196, 78] width 72 height 11
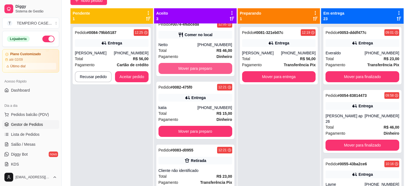
scroll to position [0, 0]
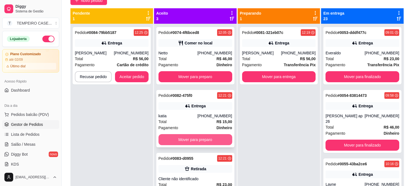
click at [197, 139] on button "Mover para preparo" at bounding box center [196, 139] width 74 height 11
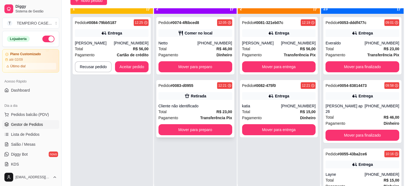
scroll to position [15, 0]
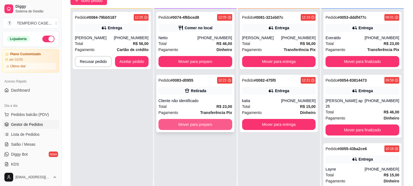
click at [196, 124] on button "Mover para preparo" at bounding box center [196, 124] width 74 height 11
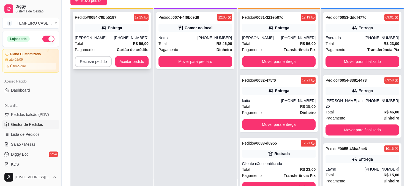
click at [109, 25] on div "Entrega" at bounding box center [115, 28] width 14 height 6
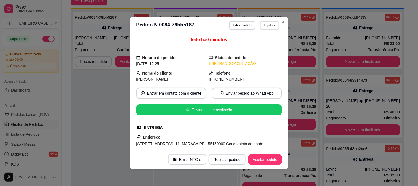
click at [267, 26] on button "Imprimir" at bounding box center [269, 25] width 19 height 9
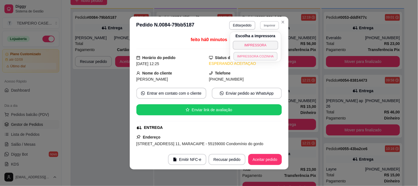
click at [247, 53] on button "IMPRESSORA COZINHA" at bounding box center [255, 56] width 44 height 9
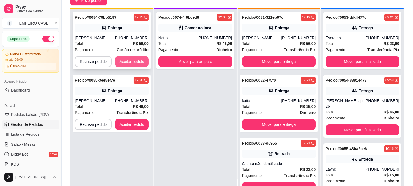
click at [138, 61] on button "Aceitar pedido" at bounding box center [132, 61] width 34 height 11
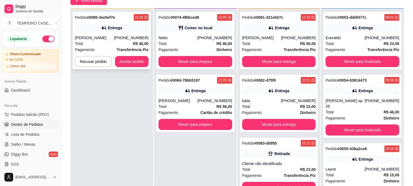
click at [133, 41] on strong "R$ 46,00" at bounding box center [141, 43] width 16 height 4
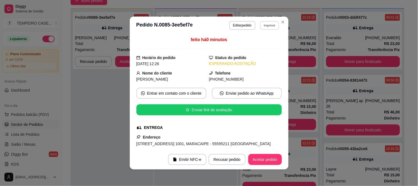
click at [265, 24] on button "Imprimir" at bounding box center [269, 25] width 19 height 9
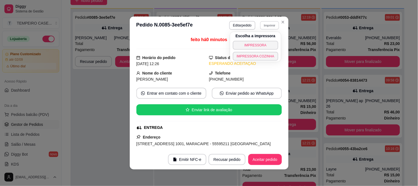
click at [251, 59] on button "IMPRESSORA COZINHA" at bounding box center [255, 56] width 45 height 9
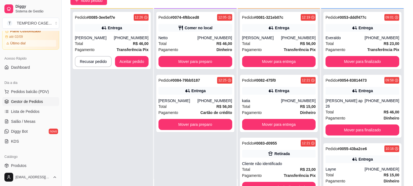
scroll to position [61, 0]
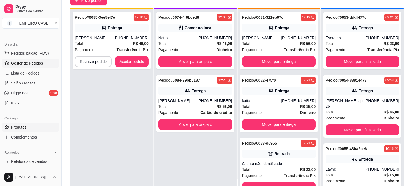
click at [20, 124] on span "Produtos" at bounding box center [18, 127] width 15 height 6
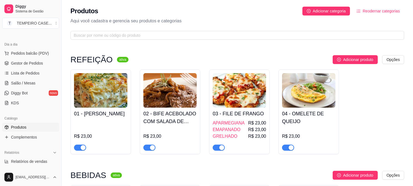
click at [99, 117] on h4 "01 - LASANHA DE CAMARÃO" at bounding box center [100, 114] width 53 height 8
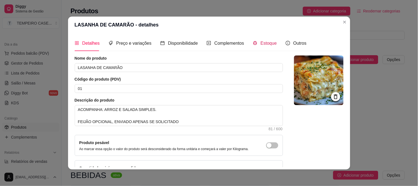
click at [263, 43] on span "Estoque" at bounding box center [268, 43] width 16 height 5
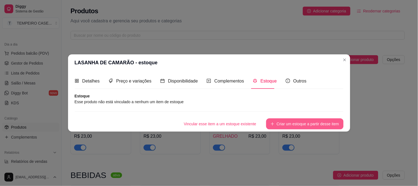
click at [287, 122] on button "Criar um estoque a partir desse item" at bounding box center [304, 123] width 77 height 11
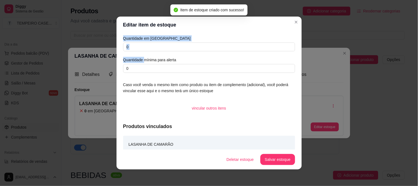
drag, startPoint x: 142, startPoint y: 51, endPoint x: 102, endPoint y: 47, distance: 40.4
click at [102, 47] on div "Editar item de estoque Quantidade em estoque 0 Quantidade mínima para alerta 0 …" at bounding box center [209, 93] width 418 height 186
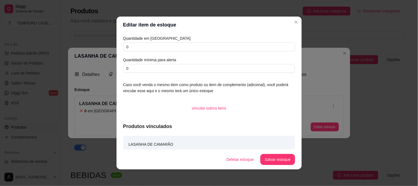
click at [172, 40] on article "Quantidade em estoque" at bounding box center [209, 38] width 172 height 6
click at [163, 43] on input "0" at bounding box center [209, 46] width 172 height 9
type input "2"
click at [278, 160] on button "Salvar estoque" at bounding box center [278, 159] width 34 height 11
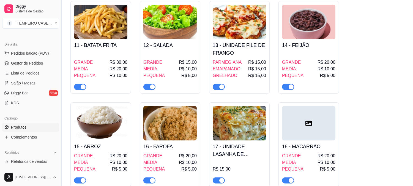
scroll to position [428, 0]
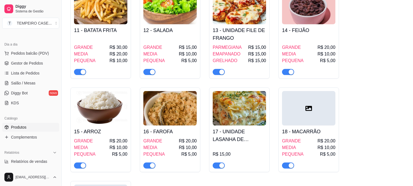
click at [230, 110] on img at bounding box center [239, 108] width 53 height 34
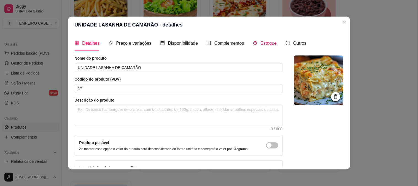
click at [268, 45] on span "Estoque" at bounding box center [268, 43] width 16 height 5
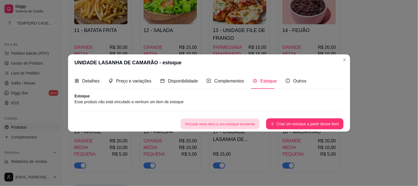
click at [234, 121] on button "Vincular esse item a um estoque existente" at bounding box center [220, 123] width 79 height 11
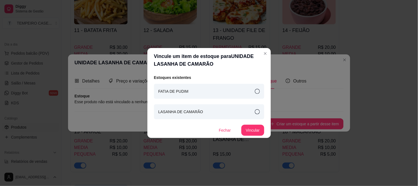
click at [180, 91] on article "FATIA DE PUDIM" at bounding box center [173, 91] width 30 height 6
click at [186, 112] on article "LASANHA DE CAMARÃO" at bounding box center [180, 111] width 45 height 6
click at [250, 129] on button "Vincular" at bounding box center [252, 129] width 23 height 11
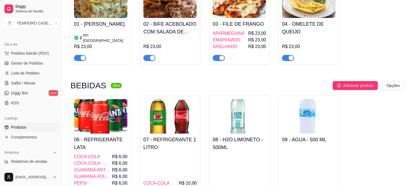
scroll to position [0, 0]
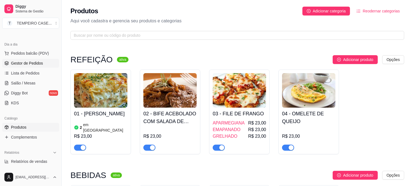
click at [29, 63] on span "Gestor de Pedidos" at bounding box center [27, 63] width 32 height 6
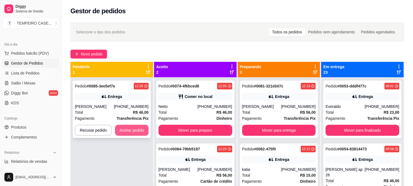
click at [126, 131] on button "Aceitar pedido" at bounding box center [132, 129] width 34 height 11
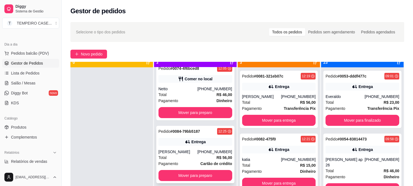
scroll to position [15, 0]
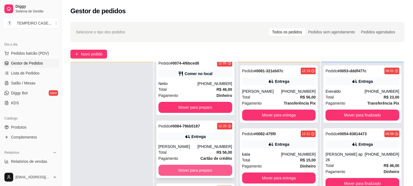
click at [200, 166] on button "Mover para preparo" at bounding box center [196, 169] width 74 height 11
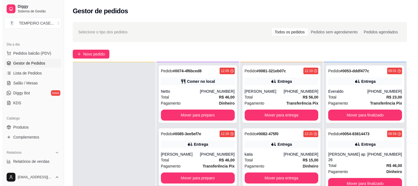
scroll to position [0, 0]
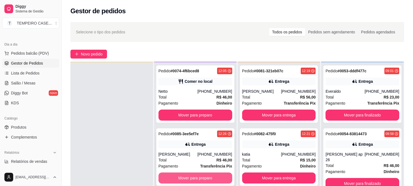
click at [199, 177] on button "Mover para preparo" at bounding box center [196, 177] width 74 height 11
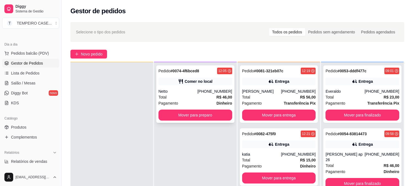
click at [203, 77] on div "Comer no local" at bounding box center [196, 81] width 74 height 8
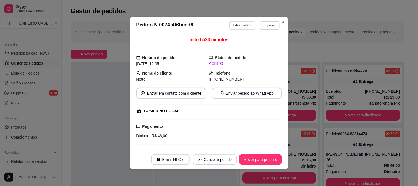
click at [243, 29] on button "Editar pedido" at bounding box center [242, 25] width 26 height 9
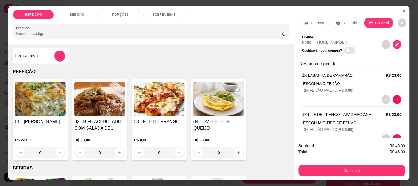
click at [89, 12] on div "BEBIDAS" at bounding box center [76, 14] width 41 height 9
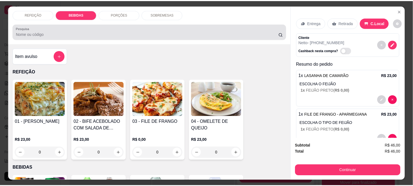
scroll to position [14, 0]
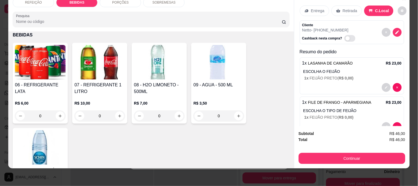
click at [50, 81] on h4 "06 - REFRIGERANTE LATA" at bounding box center [40, 87] width 51 height 13
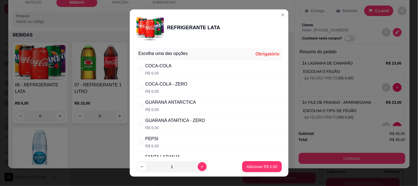
click at [178, 62] on div "COCA-COLA R$ 6,00" at bounding box center [208, 69] width 145 height 18
click at [186, 80] on div "COCA-COLA - ZERO R$ 6,00" at bounding box center [208, 87] width 145 height 18
radio input "false"
radio input "true"
click at [247, 170] on button "Adicionar R$ 6,00" at bounding box center [261, 166] width 39 height 11
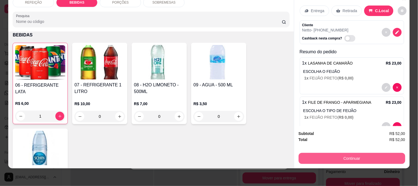
click at [335, 155] on button "Continuar" at bounding box center [351, 157] width 107 height 11
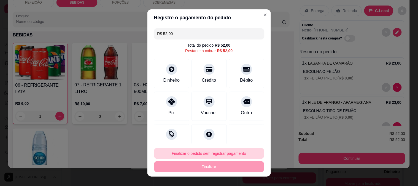
click at [182, 152] on button "Finalizar o pedido sem registrar pagamento" at bounding box center [209, 153] width 110 height 11
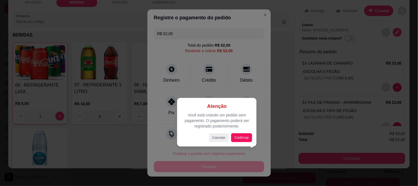
drag, startPoint x: 237, startPoint y: 143, endPoint x: 241, endPoint y: 135, distance: 8.6
click at [237, 142] on div "Atenção Você está criando um pedido sem pagamento. O pagamento poderá ser regis…" at bounding box center [216, 122] width 79 height 48
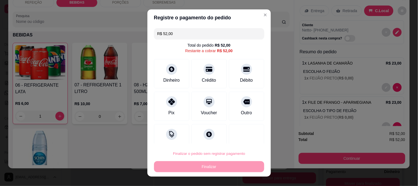
click at [241, 134] on button "Confirmar" at bounding box center [240, 138] width 20 height 9
type input "0"
type input "R$ 0,00"
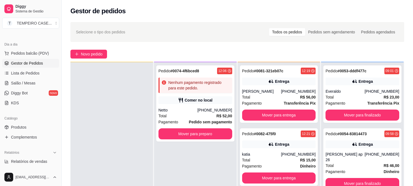
click at [277, 21] on div "Selecione o tipo dos pedidos Todos os pedidos Pedidos sem agendamento Pedidos a…" at bounding box center [238, 136] width 352 height 235
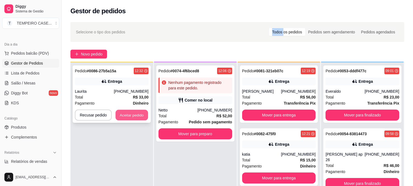
click at [124, 114] on button "Aceitar pedido" at bounding box center [132, 115] width 32 height 11
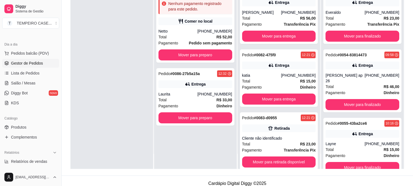
scroll to position [84, 0]
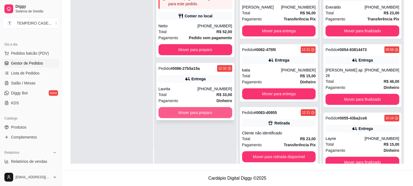
click at [195, 108] on button "Mover para preparo" at bounding box center [196, 112] width 74 height 11
click at [183, 114] on button "Mover para preparo" at bounding box center [196, 112] width 74 height 11
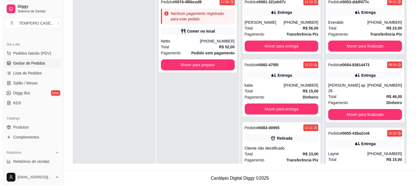
scroll to position [0, 0]
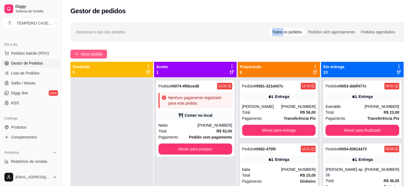
click at [98, 56] on span "Novo pedido" at bounding box center [92, 54] width 22 height 6
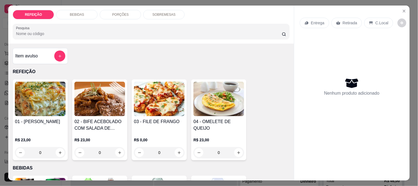
click at [58, 100] on img at bounding box center [40, 98] width 51 height 34
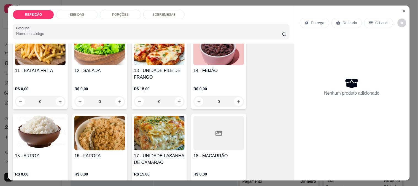
scroll to position [306, 0]
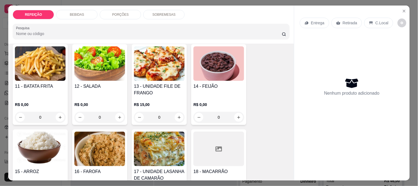
click at [171, 132] on img at bounding box center [159, 148] width 51 height 34
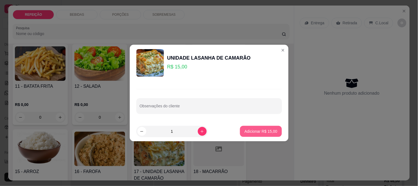
click at [249, 129] on p "Adicionar R$ 15,00" at bounding box center [260, 131] width 33 height 6
type input "1"
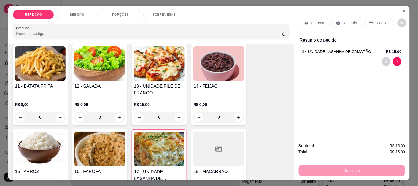
click at [317, 20] on p "Entrega" at bounding box center [317, 23] width 13 height 6
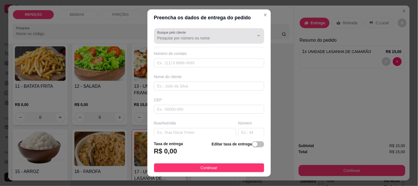
click at [204, 42] on div "Busque pelo cliente" at bounding box center [209, 35] width 110 height 15
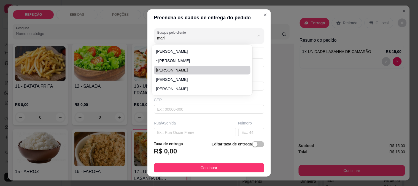
click at [185, 70] on span "Mariana" at bounding box center [199, 70] width 87 height 6
type input "Mariana"
type input "11963116161"
type input "Mariana"
type input "Rua Júlia Maria Gouveia da Silva"
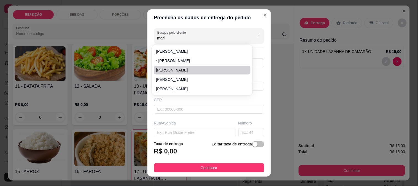
type input "83"
type input "IPOJUCA"
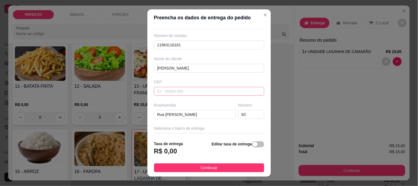
scroll to position [0, 0]
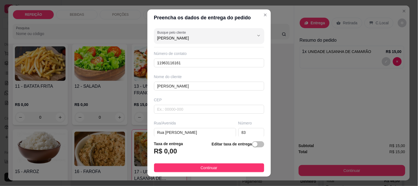
type input "Mariana"
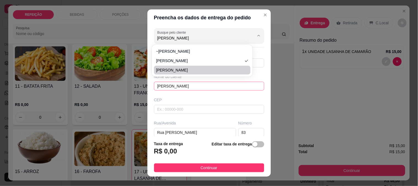
click at [173, 89] on input "Mariana" at bounding box center [209, 85] width 110 height 9
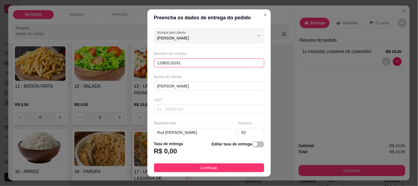
click at [174, 63] on input "11963116161" at bounding box center [209, 62] width 110 height 9
paste input "(81) 8123-0174"
drag, startPoint x: 173, startPoint y: 63, endPoint x: 175, endPoint y: 73, distance: 9.4
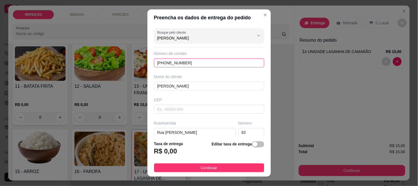
click at [174, 67] on input "(81) 8123-0174" at bounding box center [209, 62] width 110 height 9
type input "(81) 8123-0174"
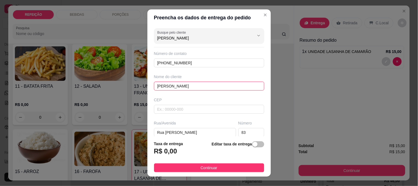
click at [173, 82] on input "Mariana" at bounding box center [209, 85] width 110 height 9
drag, startPoint x: 172, startPoint y: 84, endPoint x: 164, endPoint y: 85, distance: 7.7
click at [164, 85] on input "Mariana" at bounding box center [209, 85] width 110 height 9
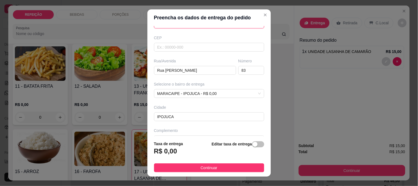
scroll to position [75, 0]
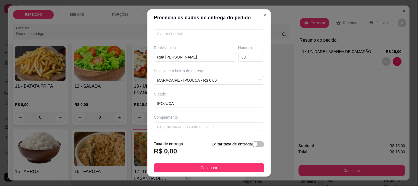
type input "Mari"
click at [175, 56] on input "Rua Júlia Maria Gouveia da Silva" at bounding box center [195, 57] width 82 height 9
paste input "Na pousada aprezzare"
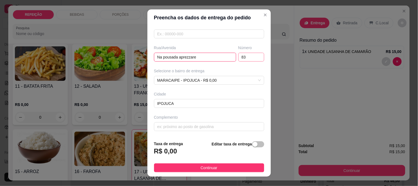
type input "Na pousada aprezzare"
drag, startPoint x: 242, startPoint y: 57, endPoint x: 219, endPoint y: 57, distance: 22.8
click at [219, 57] on div "Rua/Avenida Na pousada aprezzare Número 83" at bounding box center [209, 53] width 112 height 17
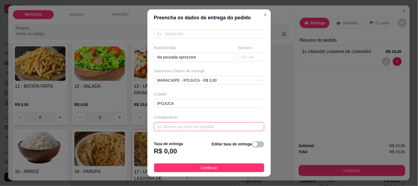
click at [183, 128] on input "text" at bounding box center [209, 126] width 110 height 9
paste input "Perto do Marcão"
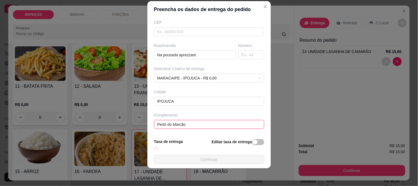
scroll to position [69, 0]
type input "Perto do Marcão"
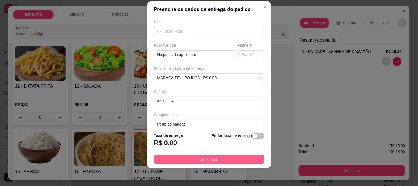
click at [227, 157] on button "Continuar" at bounding box center [209, 159] width 110 height 9
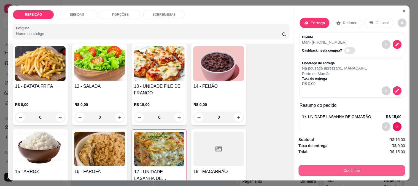
click at [317, 167] on button "Continuar" at bounding box center [351, 170] width 107 height 11
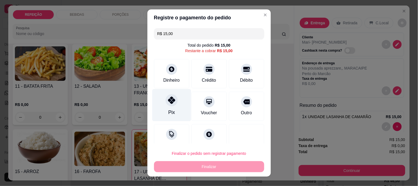
click at [174, 108] on div "Pix" at bounding box center [171, 105] width 39 height 32
type input "R$ 0,00"
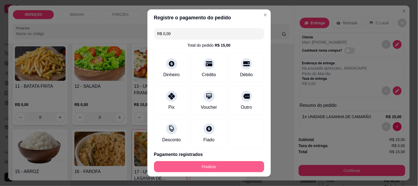
click at [203, 166] on button "Finalizar" at bounding box center [209, 166] width 110 height 11
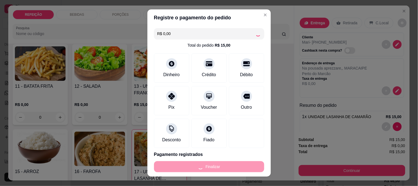
type input "0"
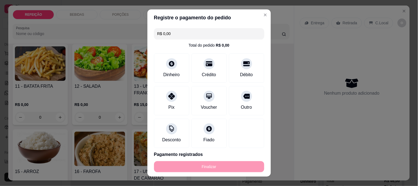
type input "-R$ 15,00"
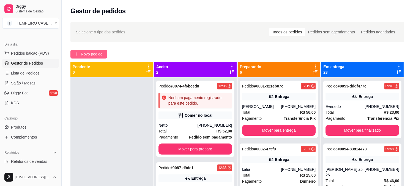
click at [93, 53] on span "Novo pedido" at bounding box center [92, 54] width 22 height 6
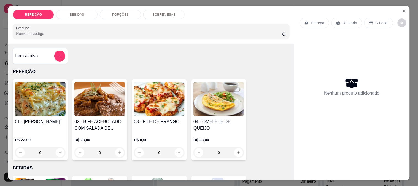
click at [52, 110] on img at bounding box center [40, 98] width 51 height 34
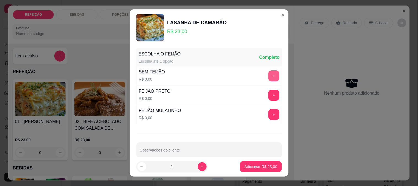
click at [268, 72] on button "+" at bounding box center [273, 75] width 11 height 11
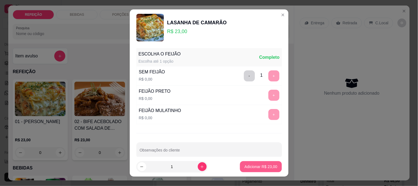
click at [258, 167] on p "Adicionar R$ 23,00" at bounding box center [260, 167] width 33 height 6
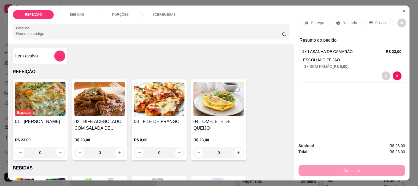
click at [318, 21] on p "Entrega" at bounding box center [317, 23] width 13 height 6
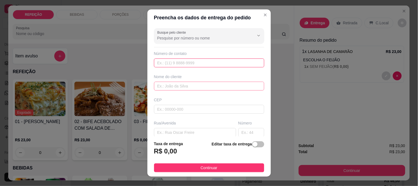
drag, startPoint x: 181, startPoint y: 62, endPoint x: 171, endPoint y: 82, distance: 22.5
click at [180, 62] on input "text" at bounding box center [209, 62] width 110 height 9
click at [171, 83] on input "text" at bounding box center [209, 85] width 110 height 9
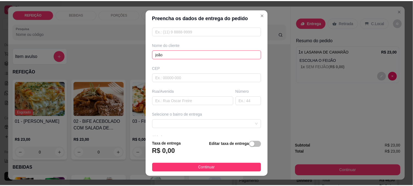
scroll to position [61, 0]
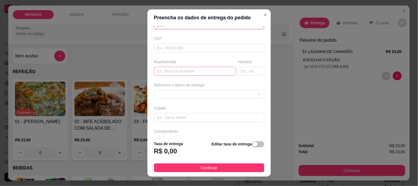
type input "joão"
click at [195, 73] on input "text" at bounding box center [195, 71] width 82 height 9
click at [192, 98] on div at bounding box center [209, 94] width 110 height 9
type input "padaria"
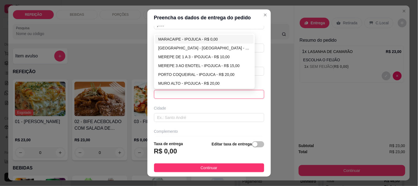
click at [189, 38] on div "MARACAIPE - IPOJUCA - R$ 0,00" at bounding box center [204, 39] width 92 height 6
type input "IPOJUCA"
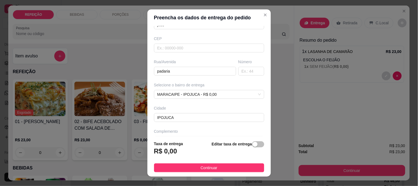
click at [216, 166] on button "Continuar" at bounding box center [209, 167] width 110 height 9
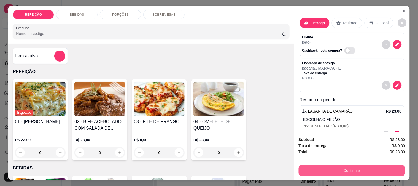
click at [333, 169] on button "Continuar" at bounding box center [351, 170] width 107 height 11
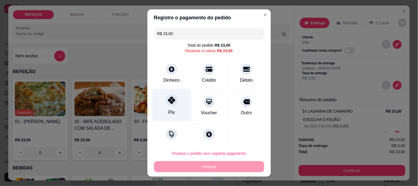
click at [168, 105] on div at bounding box center [171, 100] width 12 height 12
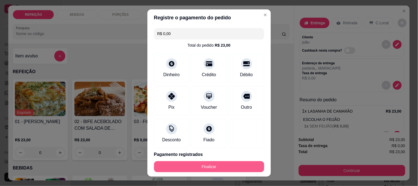
click at [229, 165] on button "Finalizar" at bounding box center [209, 166] width 110 height 11
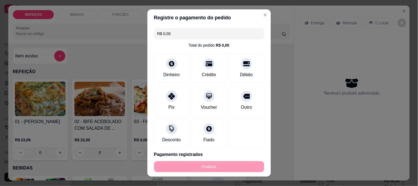
type input "-R$ 23,00"
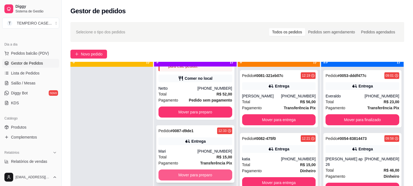
scroll to position [15, 0]
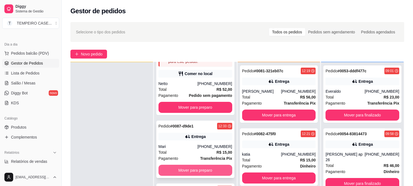
click at [195, 172] on button "Mover para preparo" at bounding box center [196, 169] width 74 height 11
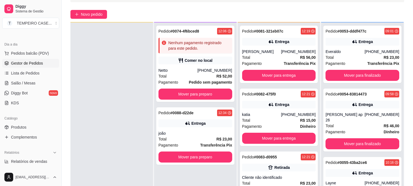
scroll to position [84, 0]
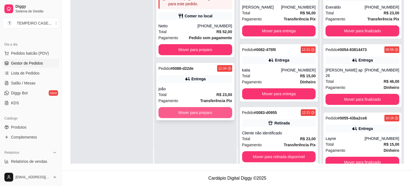
click at [189, 111] on button "Mover para preparo" at bounding box center [196, 112] width 74 height 11
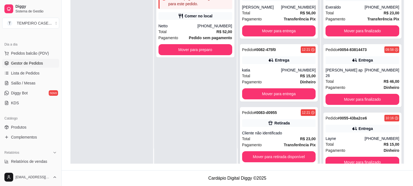
scroll to position [61, 0]
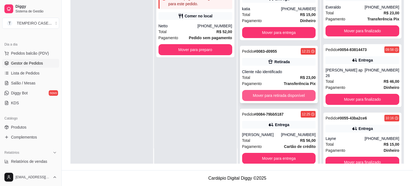
click at [269, 95] on button "Mover para retirada disponível" at bounding box center [279, 95] width 74 height 11
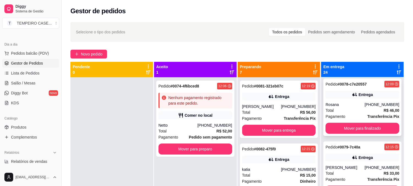
scroll to position [15, 0]
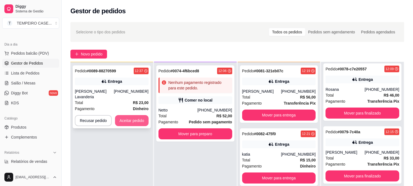
click at [136, 115] on button "Aceitar pedido" at bounding box center [132, 120] width 34 height 11
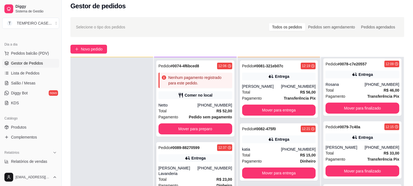
scroll to position [84, 0]
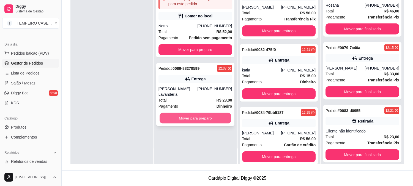
click at [213, 112] on div "Mover para preparo" at bounding box center [196, 117] width 74 height 11
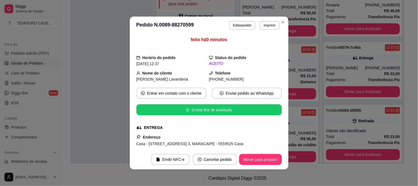
click at [265, 167] on footer "Emitir NFC-e Cancelar pedido Mover para preparo" at bounding box center [209, 159] width 159 height 20
click at [265, 163] on button "Mover para preparo" at bounding box center [260, 159] width 43 height 11
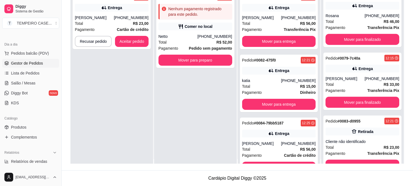
scroll to position [0, 0]
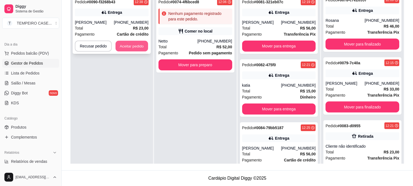
click at [130, 42] on button "Aceitar pedido" at bounding box center [132, 46] width 32 height 11
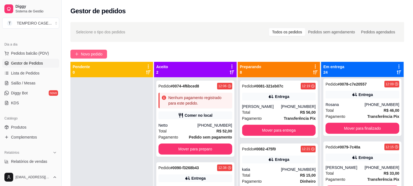
click at [88, 51] on span "Novo pedido" at bounding box center [92, 54] width 22 height 6
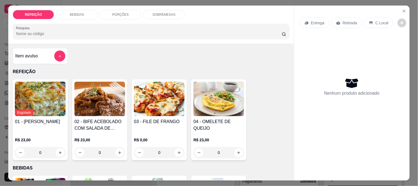
click at [142, 99] on img at bounding box center [159, 98] width 51 height 34
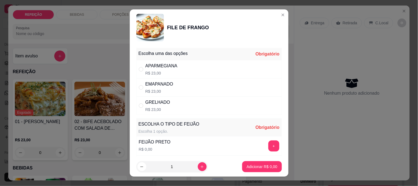
click at [177, 70] on div "APARMEGIANA R$ 23,00" at bounding box center [208, 69] width 145 height 18
radio input "true"
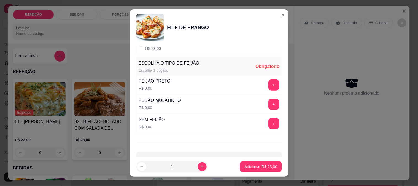
scroll to position [61, 0]
click at [268, 83] on button "+" at bounding box center [273, 84] width 11 height 11
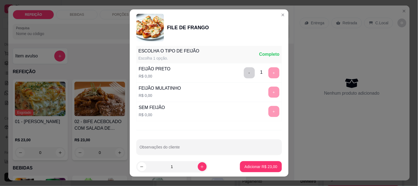
scroll to position [79, 0]
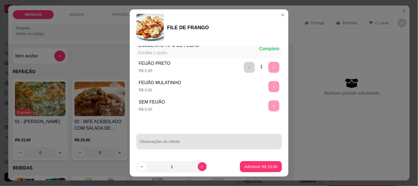
click at [162, 145] on input "Observações do cliente" at bounding box center [209, 144] width 139 height 6
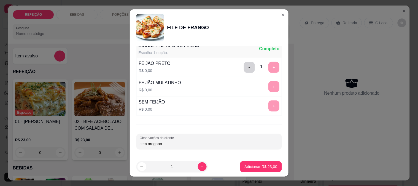
type input "sem oregano"
click at [249, 168] on p "Adicionar R$ 23,00" at bounding box center [261, 166] width 32 height 5
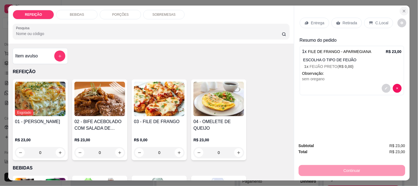
click at [399, 9] on button "Close" at bounding box center [403, 11] width 9 height 9
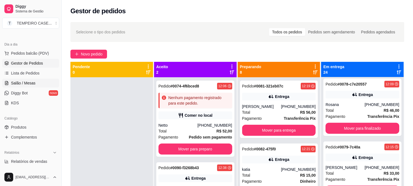
click at [26, 80] on span "Salão / Mesas" at bounding box center [23, 83] width 24 height 6
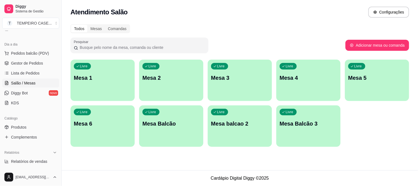
click at [94, 84] on div "Livre Mesa 1" at bounding box center [102, 76] width 64 height 35
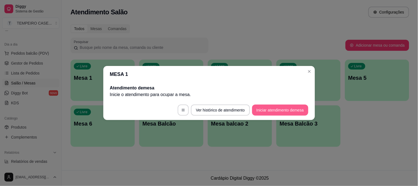
click at [271, 111] on button "Iniciar atendimento de mesa" at bounding box center [280, 109] width 56 height 11
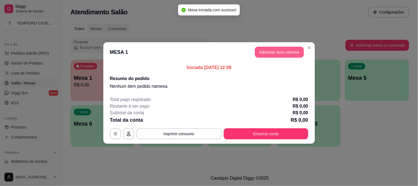
click at [272, 53] on button "Adicionar itens na mesa" at bounding box center [279, 52] width 49 height 11
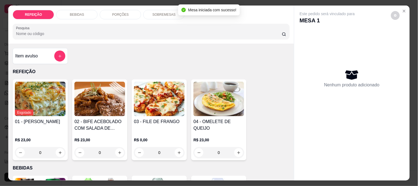
click at [160, 102] on img at bounding box center [159, 98] width 51 height 34
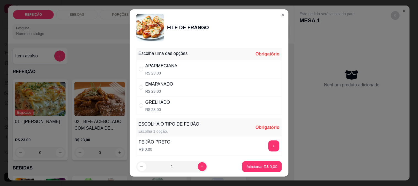
click at [166, 72] on p "R$ 23,00" at bounding box center [161, 73] width 32 height 6
radio input "true"
click at [268, 145] on button "+" at bounding box center [273, 145] width 11 height 11
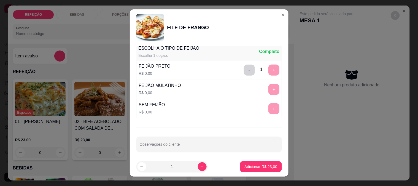
scroll to position [79, 0]
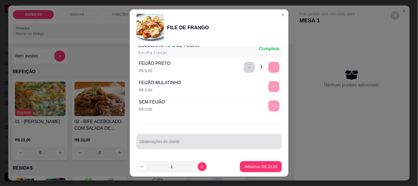
click at [163, 138] on div at bounding box center [209, 141] width 139 height 11
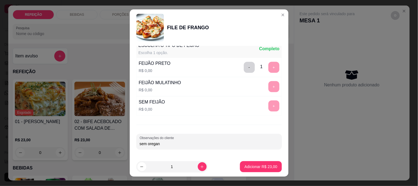
type input "sem oregano"
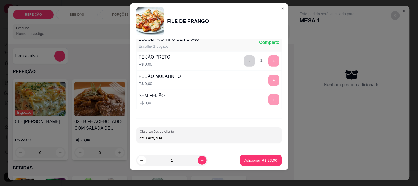
scroll to position [8, 0]
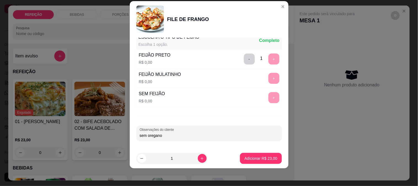
click at [251, 153] on button "Adicionar R$ 23,00" at bounding box center [261, 157] width 42 height 11
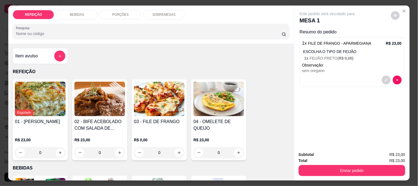
click at [310, 165] on button "Enviar pedido" at bounding box center [351, 170] width 107 height 11
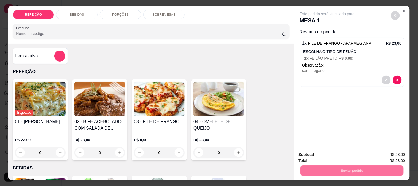
click at [315, 151] on button "Não registrar e enviar pedido" at bounding box center [333, 154] width 57 height 10
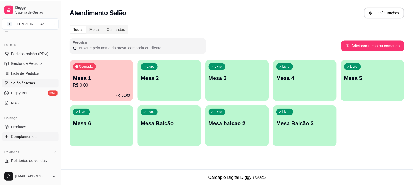
scroll to position [92, 0]
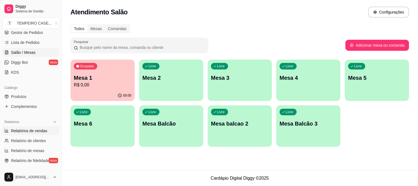
click at [37, 130] on span "Relatórios de vendas" at bounding box center [29, 131] width 36 height 6
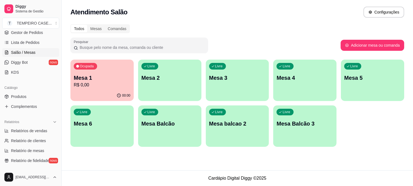
select select "ALL"
select select "0"
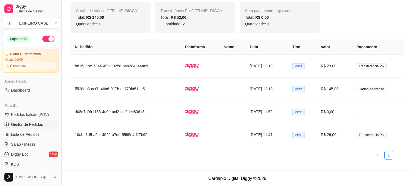
click at [26, 122] on span "Gestor de Pedidos" at bounding box center [27, 124] width 32 height 6
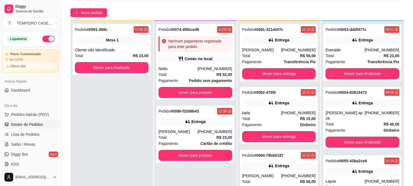
scroll to position [84, 0]
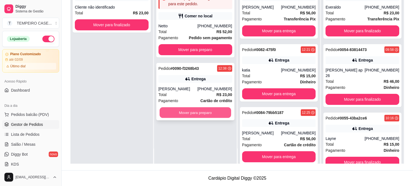
click at [181, 113] on button "Mover para preparo" at bounding box center [196, 112] width 72 height 11
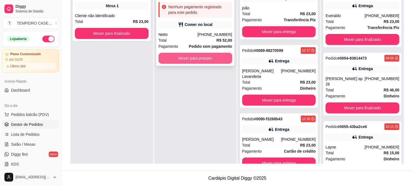
scroll to position [0, 0]
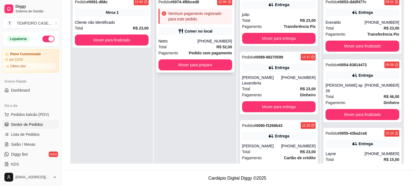
click at [184, 37] on div "Pedido # 0074-4f6bced8 12:06 Nenhum pagamento registrado para este pedido. Come…" at bounding box center [195, 34] width 78 height 76
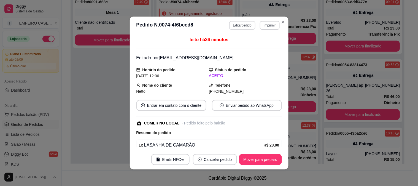
click at [240, 26] on button "Editar pedido" at bounding box center [242, 25] width 26 height 9
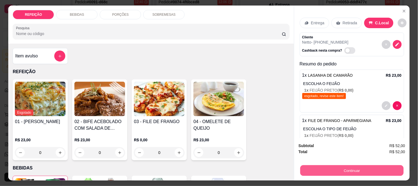
click at [338, 168] on button "Continuar" at bounding box center [351, 170] width 103 height 11
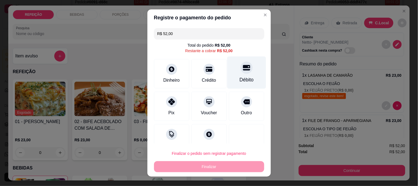
click at [239, 77] on div "Débito" at bounding box center [246, 79] width 14 height 7
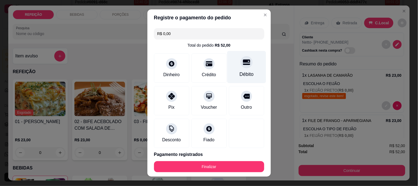
type input "R$ 0,00"
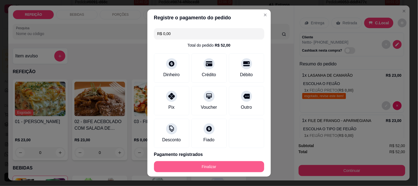
click at [221, 161] on button "Finalizar" at bounding box center [209, 166] width 110 height 11
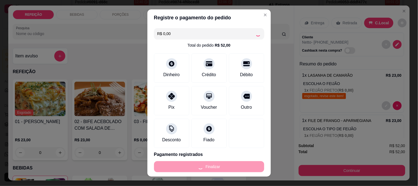
type input "0"
type input "-R$ 52,00"
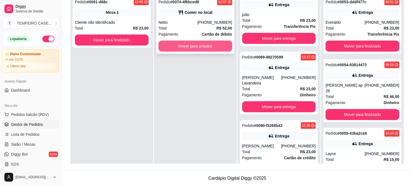
click at [204, 43] on button "Mover para preparo" at bounding box center [196, 45] width 74 height 11
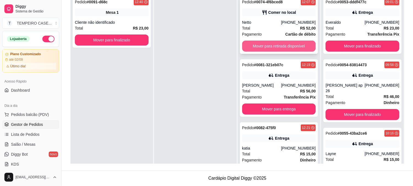
click at [275, 47] on button "Mover para retirada disponível" at bounding box center [279, 45] width 74 height 11
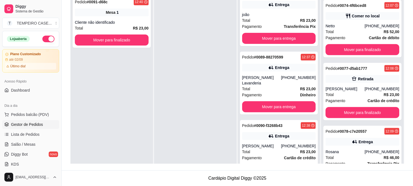
scroll to position [1223, 0]
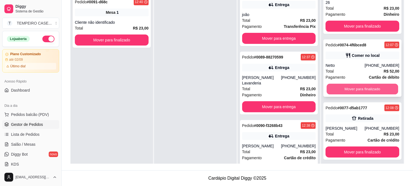
click at [353, 86] on button "Mover para finalizado" at bounding box center [363, 89] width 72 height 11
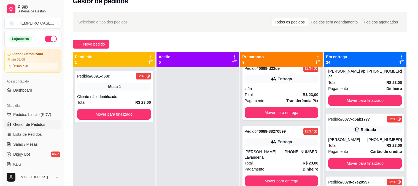
scroll to position [0, 0]
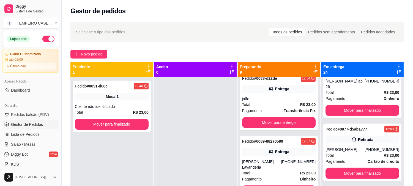
click at [195, 119] on div at bounding box center [195, 170] width 83 height 186
click at [97, 51] on span "Novo pedido" at bounding box center [92, 54] width 22 height 6
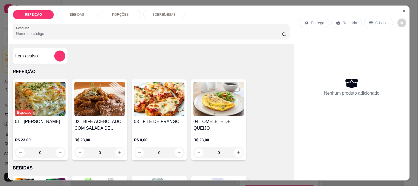
click at [148, 101] on img at bounding box center [159, 98] width 51 height 34
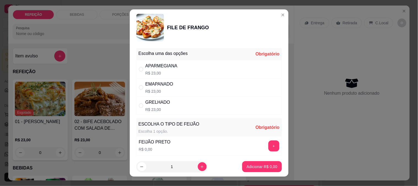
click at [176, 64] on div "APARMEGIANA R$ 23,00" at bounding box center [208, 69] width 145 height 18
radio input "true"
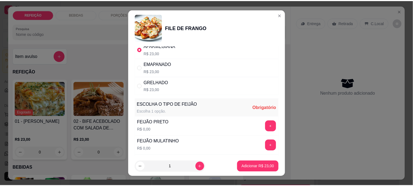
scroll to position [31, 0]
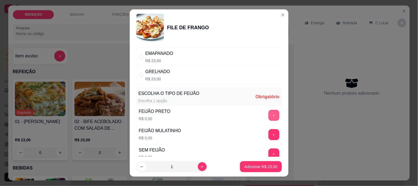
click at [268, 116] on button "+" at bounding box center [273, 115] width 11 height 11
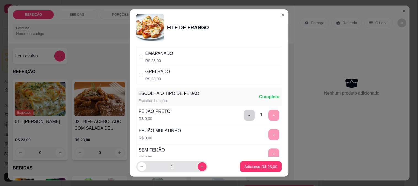
click at [198, 165] on button "increase-product-quantity" at bounding box center [202, 166] width 9 height 9
click at [198, 166] on button "increase-product-quantity" at bounding box center [202, 166] width 9 height 9
type input "3"
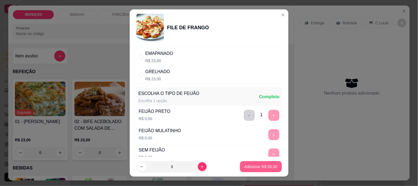
click at [244, 164] on p "Adicionar R$ 69,00" at bounding box center [260, 167] width 33 height 6
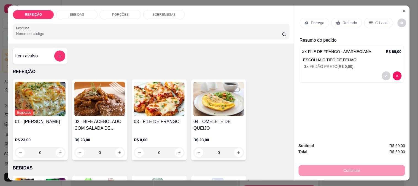
click at [345, 22] on p "Retirada" at bounding box center [349, 23] width 15 height 6
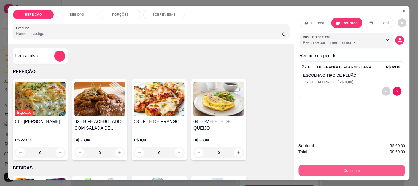
click at [330, 166] on button "Continuar" at bounding box center [351, 170] width 107 height 11
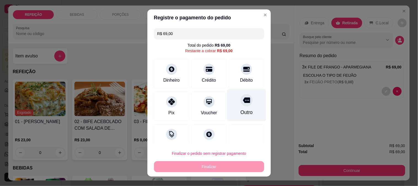
click at [231, 72] on div "Débito" at bounding box center [246, 73] width 35 height 29
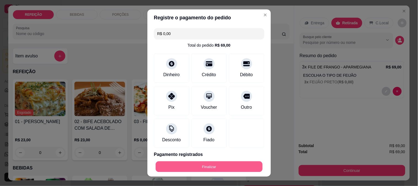
click at [213, 166] on button "Finalizar" at bounding box center [209, 166] width 107 height 11
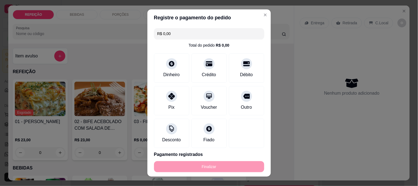
type input "-R$ 69,00"
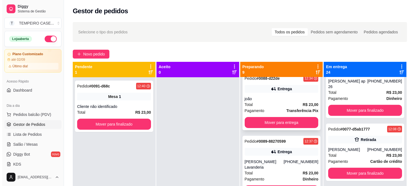
scroll to position [15, 0]
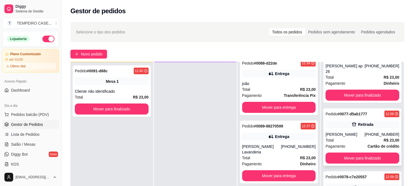
click at [334, 120] on div "Retirada" at bounding box center [363, 124] width 74 height 8
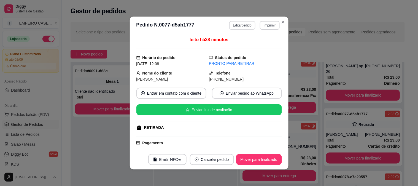
click at [243, 27] on button "Editar pedido" at bounding box center [242, 25] width 26 height 9
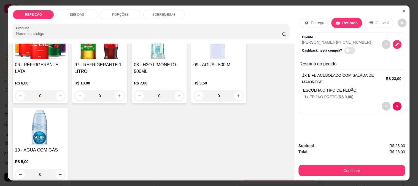
click at [126, 15] on div "PORÇÕES" at bounding box center [120, 14] width 41 height 9
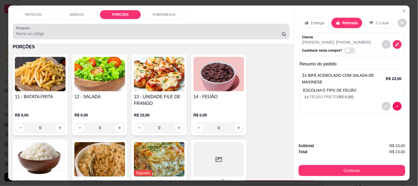
scroll to position [14, 0]
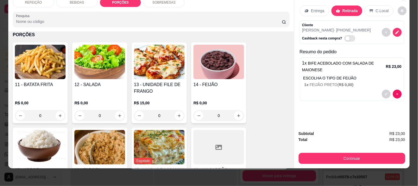
click at [36, 94] on div "R$ 0,00 0" at bounding box center [40, 107] width 51 height 26
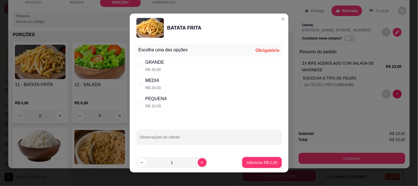
click at [148, 105] on p "R$ 10,00" at bounding box center [155, 106] width 21 height 6
radio input "true"
click at [245, 162] on p "Adicionar R$ 10,00" at bounding box center [260, 162] width 33 height 6
type input "1"
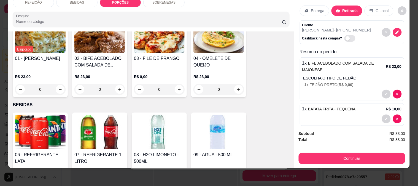
scroll to position [51, 0]
click at [25, 136] on img at bounding box center [40, 132] width 51 height 34
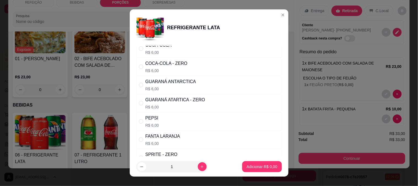
scroll to position [31, 0]
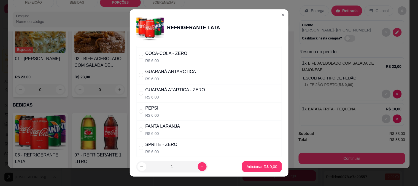
click at [173, 111] on div "PEPSI R$ 6,00" at bounding box center [208, 111] width 145 height 18
radio input "true"
click at [249, 164] on p "Adicionar R$ 6,00" at bounding box center [261, 167] width 31 height 6
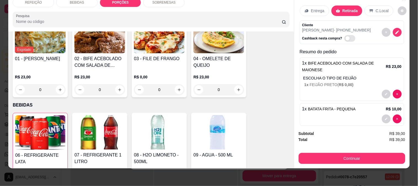
type input "1"
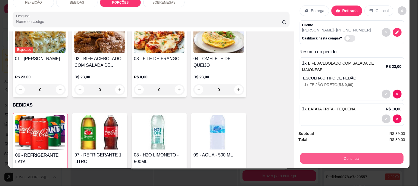
click at [304, 153] on button "Continuar" at bounding box center [351, 157] width 103 height 11
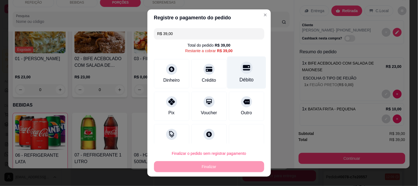
click at [240, 65] on div at bounding box center [246, 67] width 12 height 12
type input "R$ 0,00"
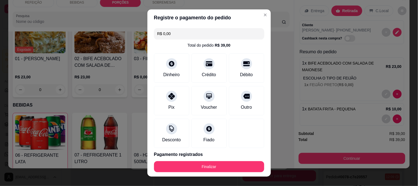
click at [222, 166] on button "Finalizar" at bounding box center [209, 166] width 110 height 11
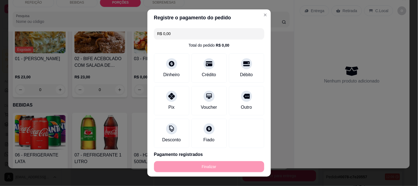
type input "0"
type input "-R$ 39,00"
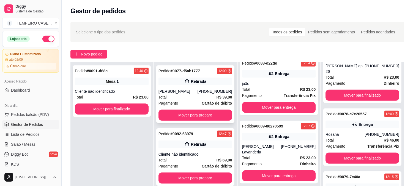
click at [202, 91] on div "(81) 99394-1093" at bounding box center [214, 91] width 35 height 6
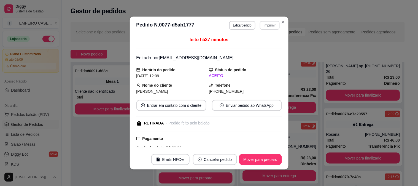
click at [270, 26] on button "Imprimir" at bounding box center [270, 25] width 20 height 9
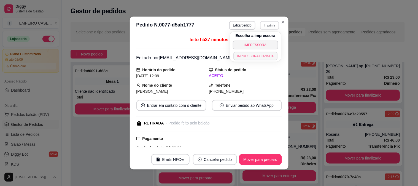
click at [255, 55] on button "IMPRESSORA COZINHA" at bounding box center [255, 55] width 44 height 9
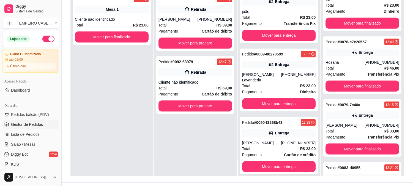
scroll to position [84, 0]
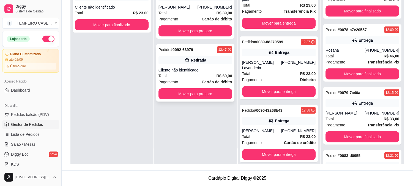
click at [204, 59] on div "Retirada" at bounding box center [198, 60] width 15 height 6
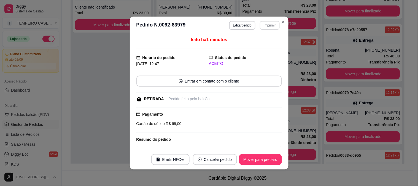
click at [266, 23] on button "Imprimir" at bounding box center [270, 25] width 20 height 9
click at [257, 55] on button "IMPRESSORA COZINHA" at bounding box center [260, 51] width 36 height 7
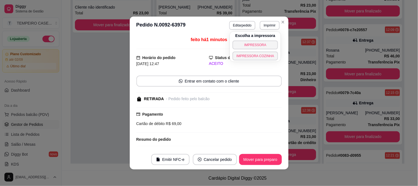
click at [264, 26] on button "Imprimir" at bounding box center [270, 25] width 20 height 9
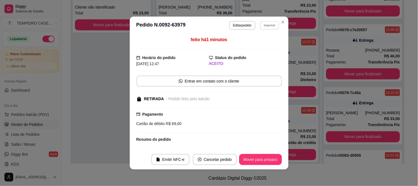
click at [260, 55] on button "IMPRESSORA COZINHA" at bounding box center [260, 51] width 36 height 7
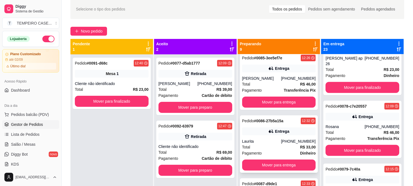
scroll to position [109, 0]
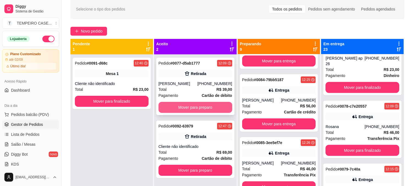
click at [190, 108] on button "Mover para preparo" at bounding box center [196, 107] width 74 height 11
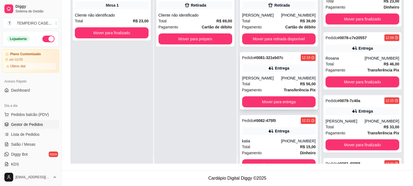
scroll to position [0, 0]
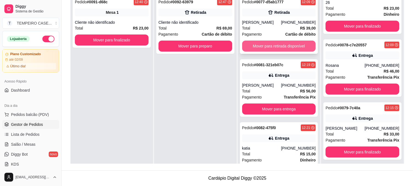
click at [277, 43] on button "Mover para retirada disponível" at bounding box center [279, 45] width 74 height 11
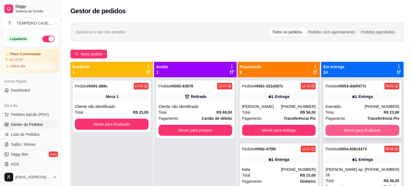
click at [345, 132] on button "Mover para finalizado" at bounding box center [363, 129] width 74 height 11
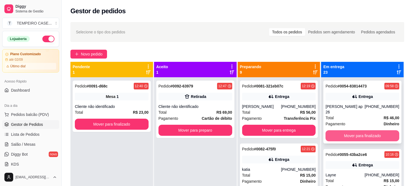
click at [345, 130] on button "Mover para finalizado" at bounding box center [363, 135] width 74 height 11
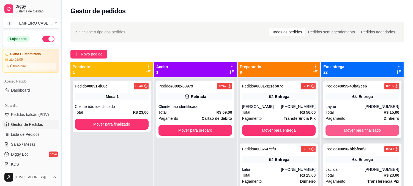
click at [347, 130] on button "Mover para finalizado" at bounding box center [363, 129] width 74 height 11
click at [347, 131] on button "Mover para finalizado" at bounding box center [363, 130] width 72 height 11
click at [350, 131] on button "Mover para finalizado" at bounding box center [363, 129] width 74 height 11
click at [349, 134] on button "Mover para finalizado" at bounding box center [363, 129] width 74 height 11
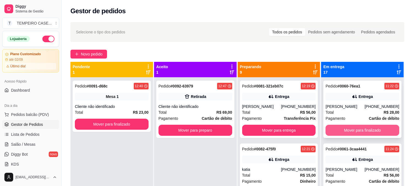
click at [349, 134] on button "Mover para finalizado" at bounding box center [363, 129] width 74 height 11
click at [349, 132] on button "Mover para finalizado" at bounding box center [363, 129] width 74 height 11
click at [349, 132] on button "Mover para finalizado" at bounding box center [363, 130] width 72 height 11
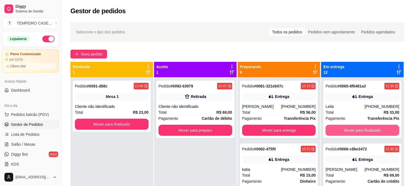
click at [349, 132] on button "Mover para finalizado" at bounding box center [363, 129] width 74 height 11
click at [349, 132] on button "Mover para finalizado" at bounding box center [363, 130] width 72 height 11
click at [349, 132] on button "Mover para finalizado" at bounding box center [363, 129] width 74 height 11
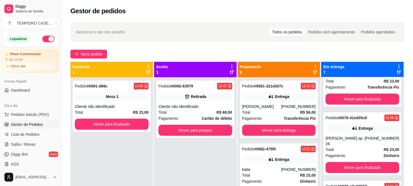
scroll to position [92, 0]
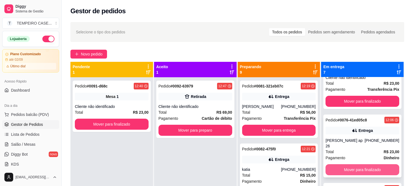
click at [340, 164] on button "Mover para finalizado" at bounding box center [363, 169] width 74 height 11
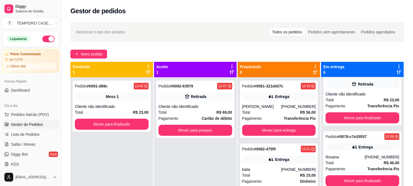
scroll to position [61, 0]
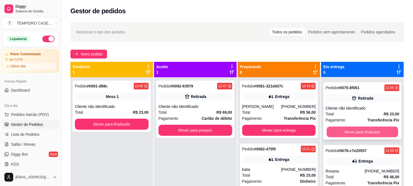
click at [346, 129] on button "Mover para finalizado" at bounding box center [363, 131] width 72 height 11
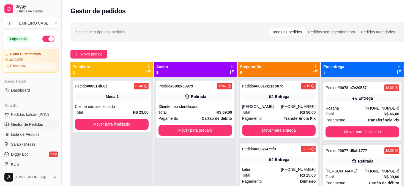
scroll to position [0, 0]
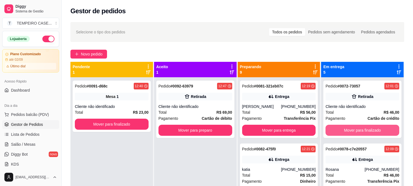
click at [346, 129] on button "Mover para finalizado" at bounding box center [363, 129] width 74 height 11
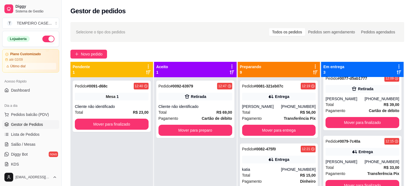
scroll to position [15, 0]
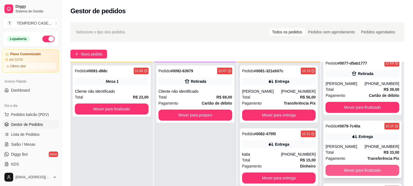
click at [335, 170] on button "Mover para finalizado" at bounding box center [363, 169] width 74 height 11
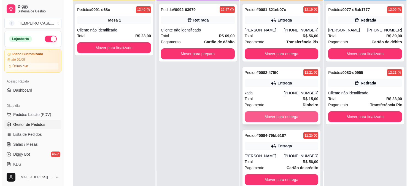
scroll to position [0, 0]
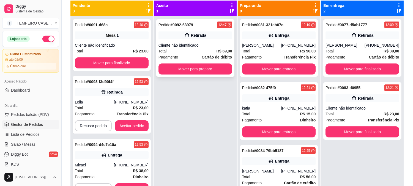
click at [185, 31] on div "Pedido # 0092-63979 12:47 Retirada Cliente não identificado Total R$ 69,00 Paga…" at bounding box center [195, 47] width 78 height 57
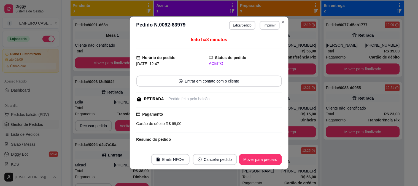
click at [249, 26] on button "Editar pedido" at bounding box center [242, 25] width 26 height 9
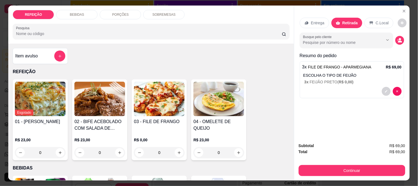
click at [84, 11] on div "BEBIDAS" at bounding box center [76, 14] width 41 height 9
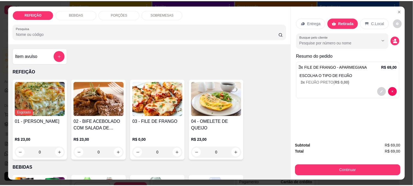
scroll to position [14, 0]
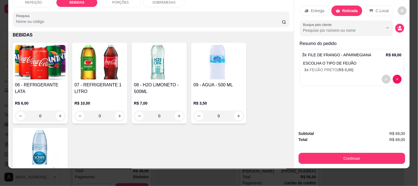
click at [72, 64] on div "07 - REFRIGERANTE 1 LITRO R$ 10,00 0" at bounding box center [99, 83] width 55 height 81
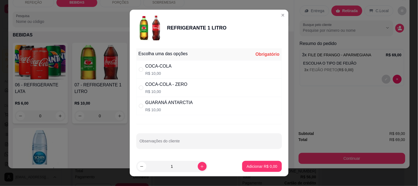
click at [156, 83] on div "COCA-COLA - ZERO" at bounding box center [166, 84] width 42 height 7
radio input "true"
click at [244, 163] on p "Adicionar R$ 10,00" at bounding box center [260, 166] width 33 height 6
type input "1"
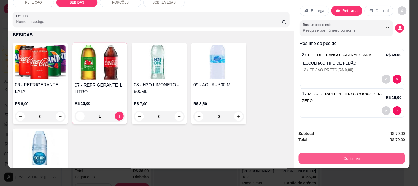
click at [332, 152] on button "Continuar" at bounding box center [351, 157] width 107 height 11
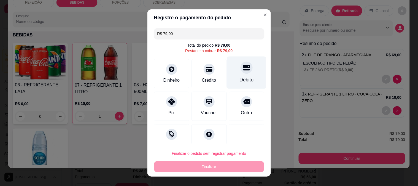
click at [240, 72] on div at bounding box center [246, 67] width 12 height 12
type input "R$ 0,00"
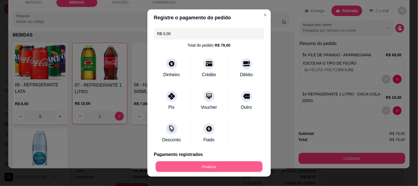
click at [187, 167] on button "Finalizar" at bounding box center [209, 166] width 107 height 11
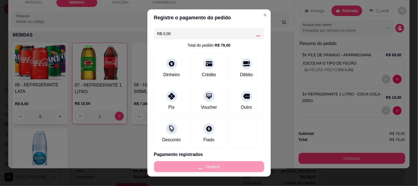
type input "0"
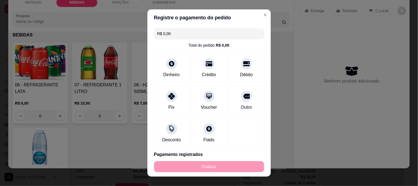
type input "-R$ 79,00"
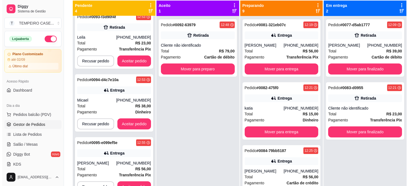
scroll to position [15, 0]
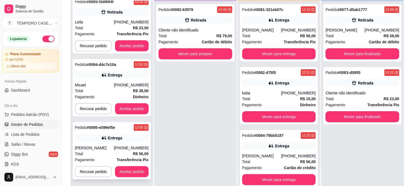
click at [104, 151] on div "Total R$ 56,00" at bounding box center [112, 153] width 74 height 6
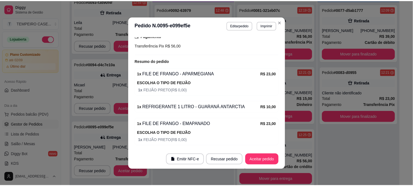
scroll to position [170, 0]
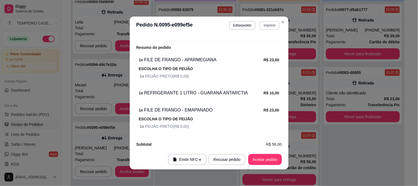
click at [268, 26] on button "Imprimir" at bounding box center [270, 25] width 20 height 9
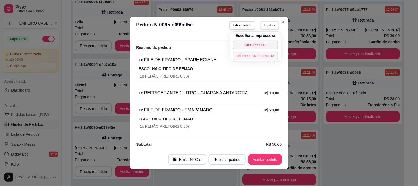
click at [260, 56] on button "IMPRESSORA COZINHA" at bounding box center [255, 55] width 45 height 9
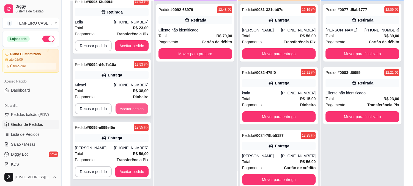
click at [131, 108] on button "Aceitar pedido" at bounding box center [132, 108] width 32 height 11
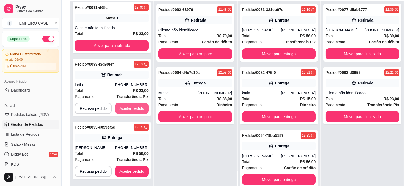
scroll to position [2, 0]
click at [131, 108] on button "Aceitar pedido" at bounding box center [132, 108] width 34 height 11
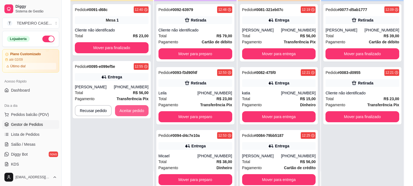
scroll to position [0, 0]
click at [133, 108] on button "Aceitar pedido" at bounding box center [132, 110] width 34 height 11
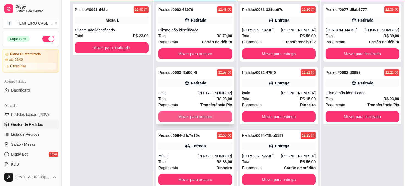
click at [173, 115] on button "Mover para preparo" at bounding box center [196, 116] width 74 height 11
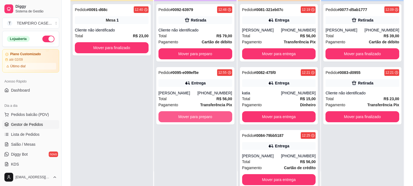
click at [173, 115] on button "Mover para preparo" at bounding box center [196, 116] width 74 height 11
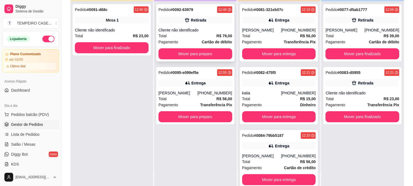
click at [205, 47] on div "Pedido # 0092-63979 12:48 Retirada Cliente não identificado Total R$ 79,00 Paga…" at bounding box center [195, 32] width 78 height 57
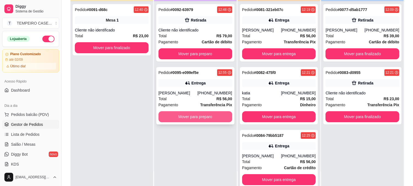
click at [206, 118] on button "Mover para preparo" at bounding box center [196, 116] width 74 height 11
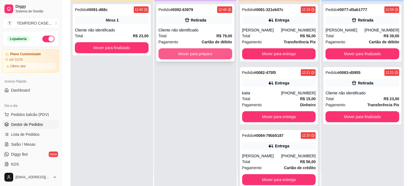
click at [212, 51] on button "Mover para preparo" at bounding box center [196, 53] width 74 height 11
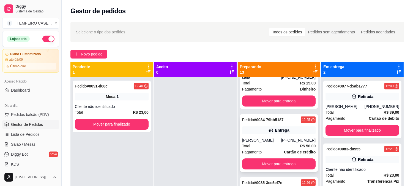
scroll to position [92, 0]
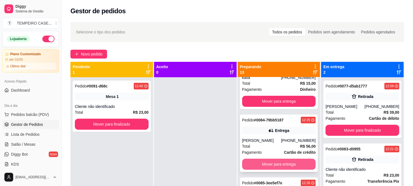
click at [276, 164] on button "Mover para entrega" at bounding box center [279, 163] width 74 height 11
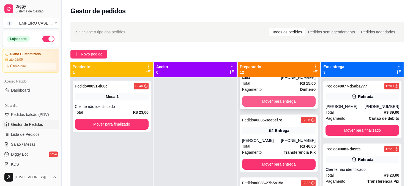
click at [279, 100] on button "Mover para entrega" at bounding box center [279, 101] width 74 height 11
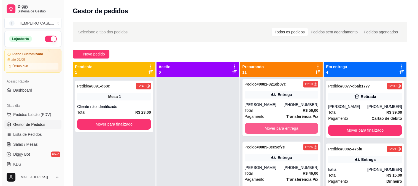
scroll to position [0, 0]
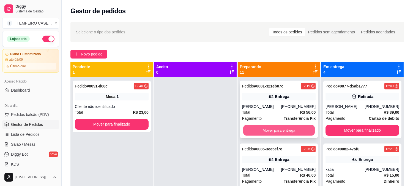
click at [275, 130] on button "Mover para entrega" at bounding box center [279, 130] width 72 height 11
click at [274, 129] on button "Mover para entrega" at bounding box center [279, 130] width 72 height 11
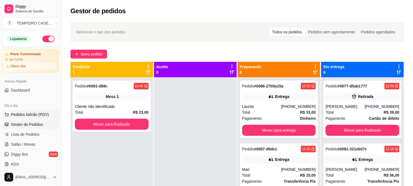
click at [34, 116] on span "Pedidos balcão (PDV)" at bounding box center [30, 114] width 38 height 6
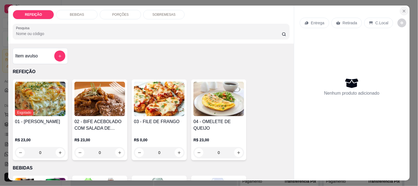
click at [405, 7] on button "Close" at bounding box center [403, 11] width 9 height 9
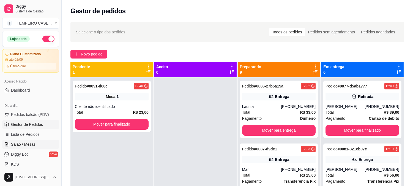
click at [20, 145] on span "Salão / Mesas" at bounding box center [23, 144] width 24 height 6
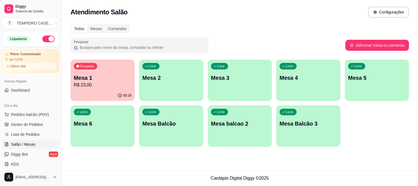
click at [103, 89] on div "Ocupada Mesa 1 R$ 23,00" at bounding box center [102, 74] width 64 height 31
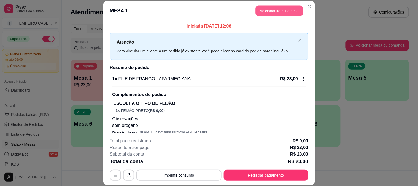
click at [281, 12] on button "Adicionar itens na mesa" at bounding box center [278, 11] width 47 height 11
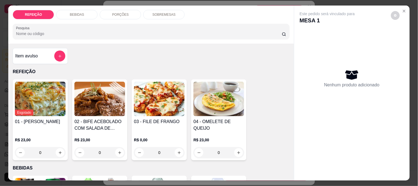
click at [91, 10] on div "BEBIDAS" at bounding box center [76, 14] width 41 height 9
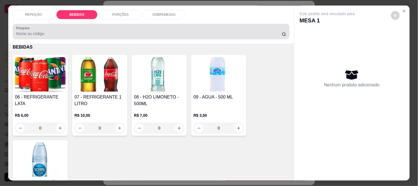
scroll to position [14, 0]
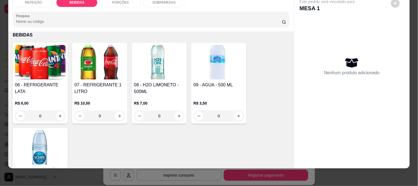
click at [41, 62] on img at bounding box center [40, 62] width 51 height 34
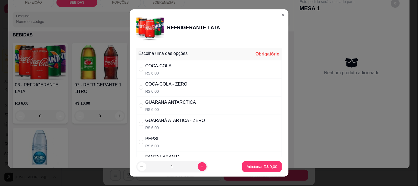
click at [178, 89] on p "R$ 6,00" at bounding box center [166, 91] width 42 height 6
radio input "true"
click at [251, 163] on button "Adicionar R$ 6,00" at bounding box center [261, 166] width 39 height 11
type input "1"
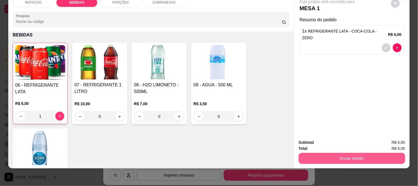
click at [310, 152] on button "Enviar pedido" at bounding box center [351, 157] width 107 height 11
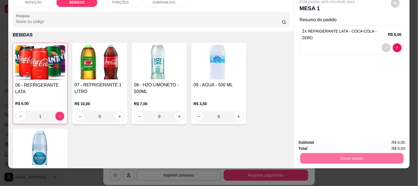
click at [308, 135] on button "Não registrar e enviar pedido" at bounding box center [334, 140] width 56 height 10
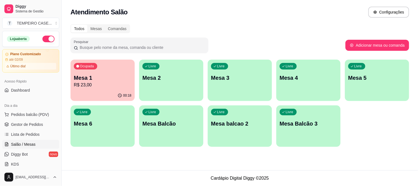
click at [113, 87] on p "R$ 23,00" at bounding box center [103, 84] width 58 height 7
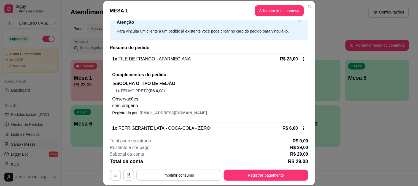
scroll to position [31, 0]
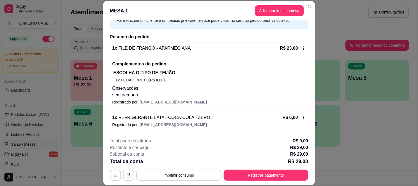
click at [301, 49] on icon at bounding box center [303, 48] width 4 height 4
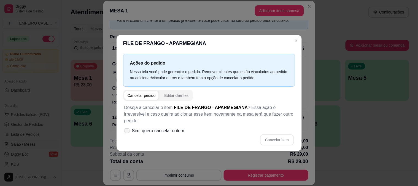
click at [129, 129] on icon at bounding box center [127, 130] width 4 height 3
click at [127, 132] on input "Sim, quero cancelar o item." at bounding box center [126, 134] width 4 height 4
checkbox input "true"
click at [270, 134] on button "Cancelar item" at bounding box center [276, 139] width 33 height 11
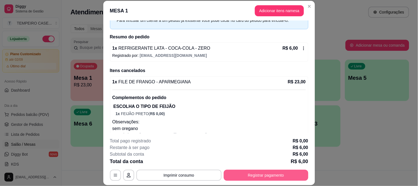
click at [266, 170] on button "Registrar pagamento" at bounding box center [266, 174] width 85 height 11
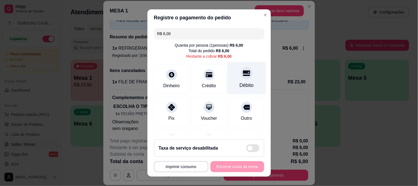
click at [240, 77] on div at bounding box center [246, 73] width 12 height 12
type input "R$ 0,00"
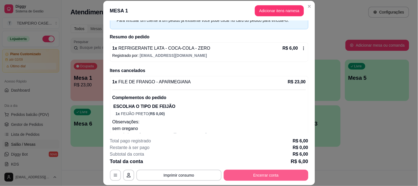
click at [282, 179] on button "Encerrar conta" at bounding box center [266, 174] width 85 height 11
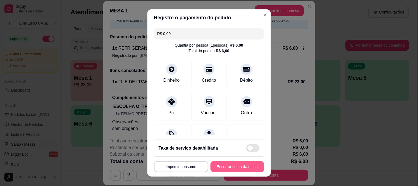
click at [227, 169] on button "Encerrar conta da mesa" at bounding box center [237, 166] width 54 height 11
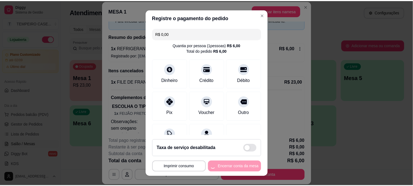
scroll to position [0, 0]
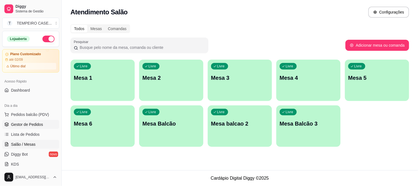
click at [40, 124] on span "Gestor de Pedidos" at bounding box center [27, 124] width 32 height 6
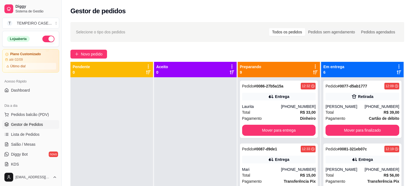
click at [32, 125] on span "Gestor de Pedidos" at bounding box center [27, 124] width 32 height 6
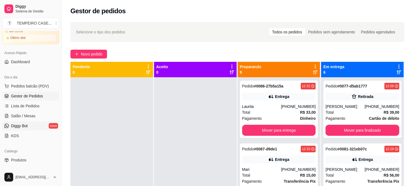
scroll to position [61, 0]
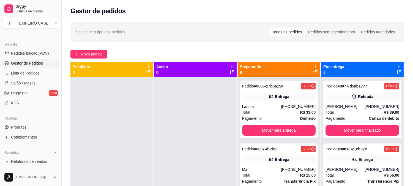
click at [29, 130] on link "Produtos" at bounding box center [30, 126] width 57 height 9
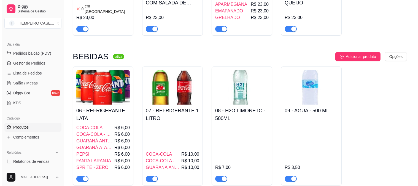
scroll to position [122, 0]
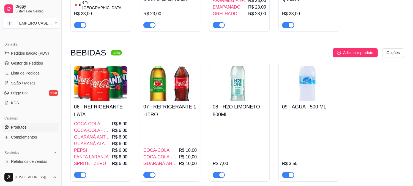
click at [171, 117] on h4 "07 - REFRIGERANTE 1 LITRO" at bounding box center [169, 110] width 53 height 15
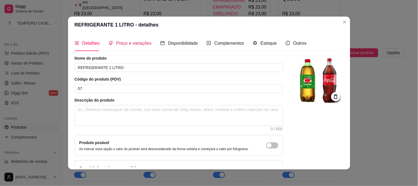
click at [119, 46] on div "Preço e variações" at bounding box center [129, 43] width 43 height 7
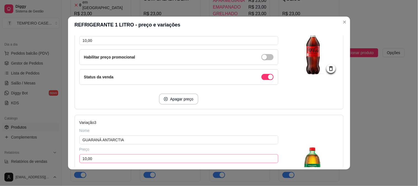
scroll to position [183, 0]
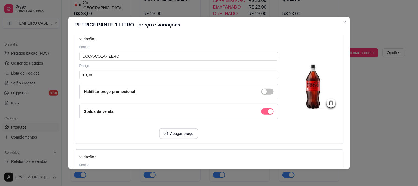
click at [268, 109] on div "button" at bounding box center [270, 111] width 5 height 5
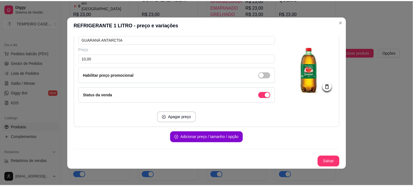
scroll to position [1, 0]
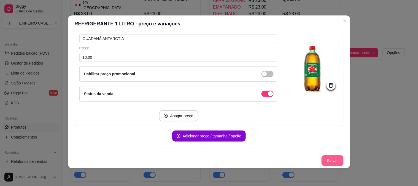
click at [326, 158] on button "Salvar" at bounding box center [332, 160] width 22 height 11
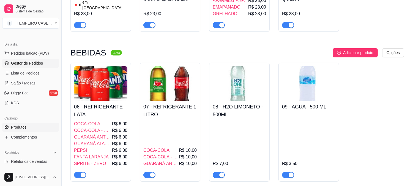
click at [29, 63] on span "Gestor de Pedidos" at bounding box center [27, 63] width 32 height 6
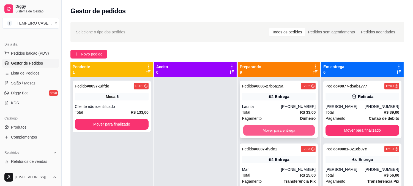
click at [246, 130] on button "Mover para entrega" at bounding box center [279, 130] width 72 height 11
click at [246, 130] on button "Mover para entrega" at bounding box center [279, 129] width 74 height 11
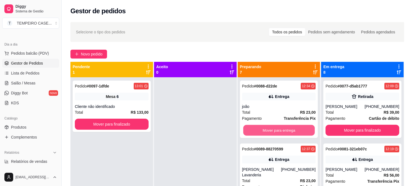
click at [246, 130] on button "Mover para entrega" at bounding box center [279, 130] width 72 height 11
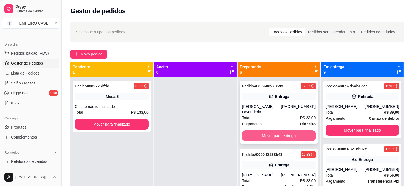
click at [246, 130] on button "Mover para entrega" at bounding box center [279, 135] width 74 height 11
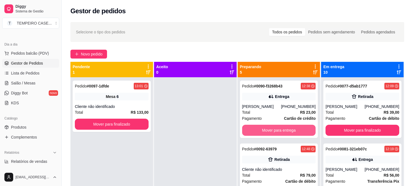
click at [246, 130] on button "Mover para entrega" at bounding box center [279, 129] width 74 height 11
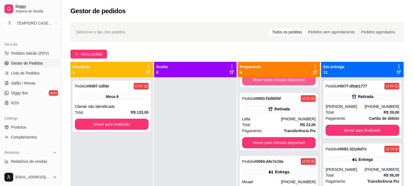
scroll to position [61, 0]
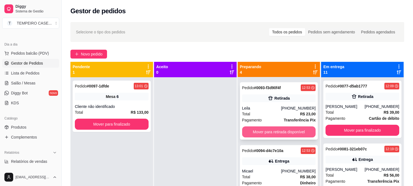
click at [257, 128] on button "Mover para retirada disponível" at bounding box center [279, 131] width 74 height 11
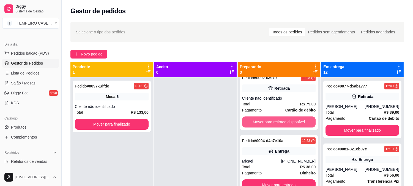
scroll to position [0, 0]
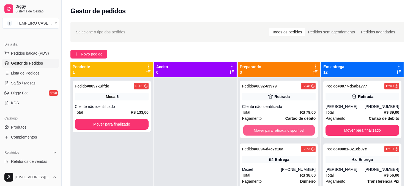
click at [257, 128] on button "Mover para retirada disponível" at bounding box center [279, 130] width 72 height 11
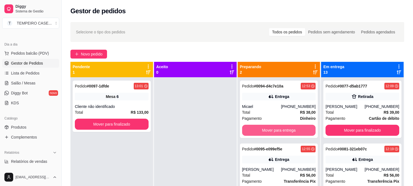
click at [257, 128] on button "Mover para entrega" at bounding box center [279, 129] width 74 height 11
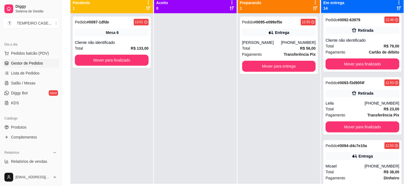
scroll to position [23, 0]
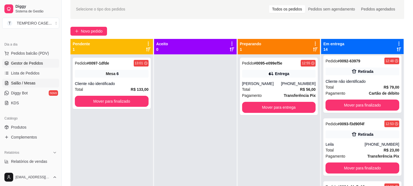
click at [21, 81] on span "Salão / Mesas" at bounding box center [23, 83] width 24 height 6
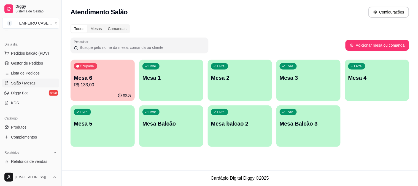
click at [187, 86] on div "Livre Mesa 1" at bounding box center [171, 76] width 64 height 35
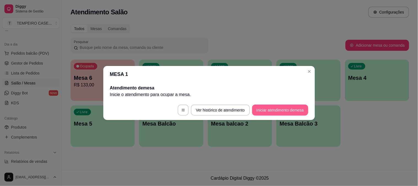
click at [266, 109] on button "Iniciar atendimento de mesa" at bounding box center [280, 109] width 56 height 11
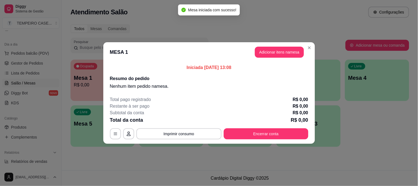
click at [265, 50] on button "Adicionar itens na mesa" at bounding box center [279, 52] width 49 height 11
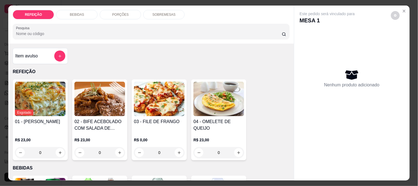
click at [160, 98] on img at bounding box center [159, 98] width 51 height 34
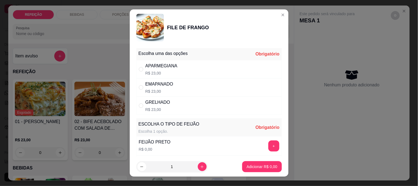
drag, startPoint x: 190, startPoint y: 68, endPoint x: 210, endPoint y: 71, distance: 20.3
click at [190, 67] on div "APARMEGIANA R$ 23,00" at bounding box center [208, 69] width 145 height 18
radio input "true"
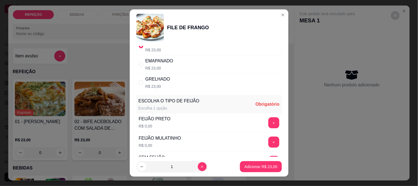
scroll to position [61, 0]
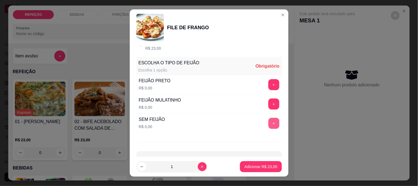
click at [268, 122] on button "+" at bounding box center [273, 123] width 11 height 11
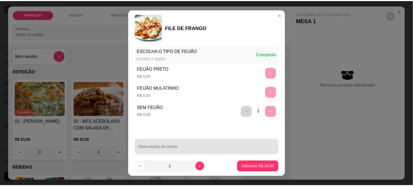
scroll to position [79, 0]
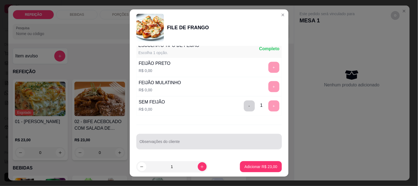
click at [213, 138] on div at bounding box center [209, 141] width 139 height 11
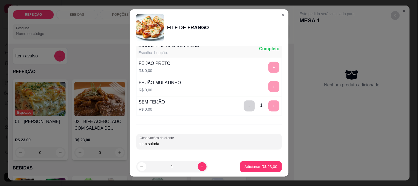
type input "sem salada"
click at [246, 171] on button "Adicionar R$ 23,00" at bounding box center [261, 166] width 40 height 11
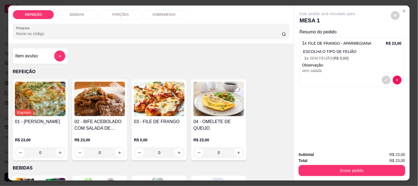
click at [203, 106] on img at bounding box center [218, 98] width 51 height 34
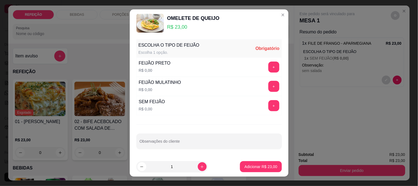
click at [273, 66] on div "+" at bounding box center [273, 66] width 15 height 11
click at [270, 67] on button "+" at bounding box center [273, 67] width 11 height 11
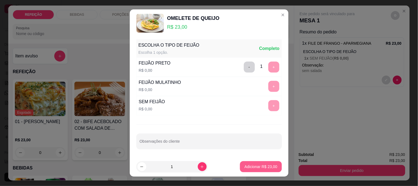
click at [249, 163] on button "Adicionar R$ 23,00" at bounding box center [261, 166] width 42 height 11
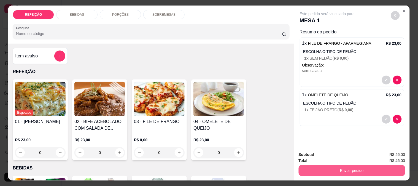
click at [335, 170] on button "Enviar pedido" at bounding box center [351, 170] width 107 height 11
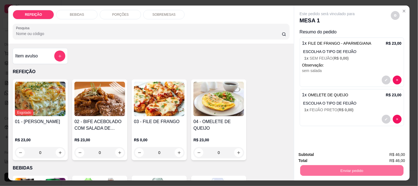
click at [320, 154] on button "Não registrar e enviar pedido" at bounding box center [333, 154] width 57 height 10
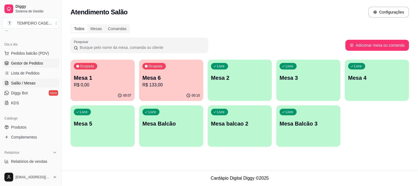
click at [31, 63] on span "Gestor de Pedidos" at bounding box center [27, 63] width 32 height 6
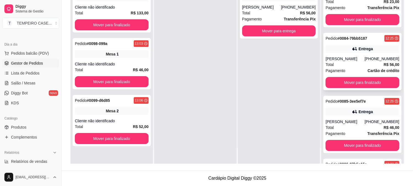
scroll to position [214, 0]
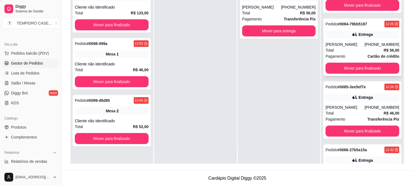
click at [345, 44] on div "Giovanna" at bounding box center [345, 45] width 39 height 6
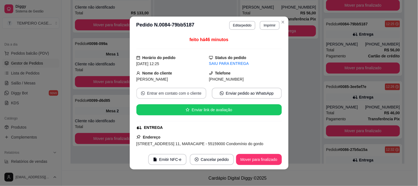
click at [180, 94] on button "Entrar em contato com o cliente" at bounding box center [171, 93] width 70 height 11
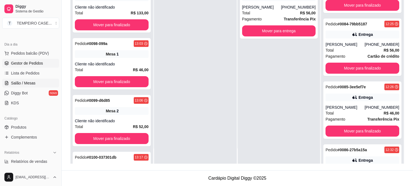
click at [39, 81] on link "Salão / Mesas" at bounding box center [30, 82] width 57 height 9
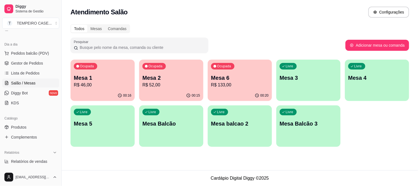
click at [224, 77] on p "Mesa 6" at bounding box center [240, 78] width 58 height 8
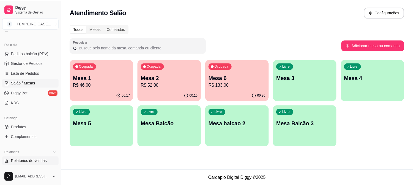
scroll to position [122, 0]
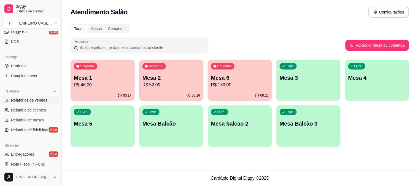
click at [34, 97] on link "Relatórios de vendas" at bounding box center [30, 100] width 57 height 9
select select "ALL"
select select "0"
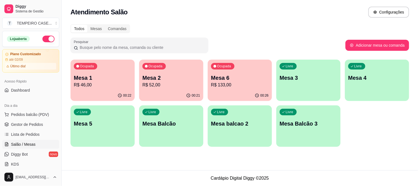
click at [161, 85] on p "R$ 52,00" at bounding box center [171, 84] width 58 height 7
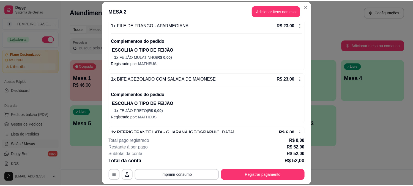
scroll to position [69, 0]
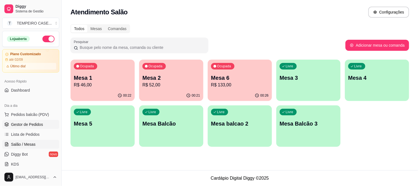
click at [19, 127] on span "Gestor de Pedidos" at bounding box center [27, 124] width 32 height 6
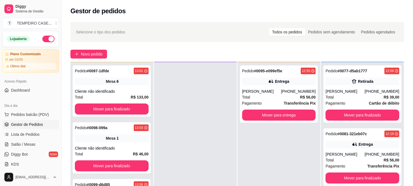
scroll to position [84, 0]
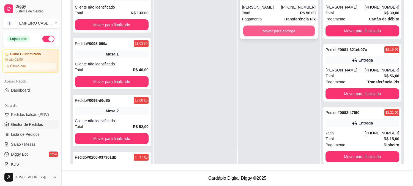
click at [296, 32] on button "Mover para entrega" at bounding box center [279, 31] width 72 height 11
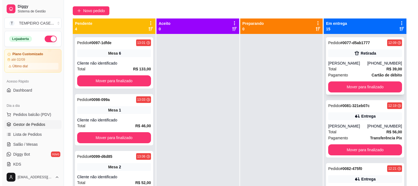
scroll to position [0, 0]
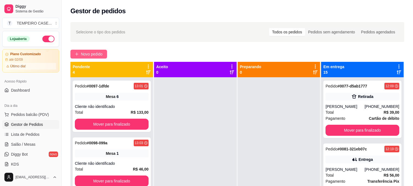
click at [103, 53] on button "Novo pedido" at bounding box center [88, 54] width 37 height 9
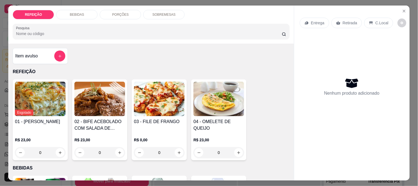
click at [140, 92] on img at bounding box center [159, 98] width 51 height 34
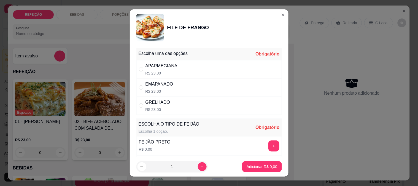
click at [158, 71] on p "R$ 23,00" at bounding box center [161, 73] width 32 height 6
radio input "true"
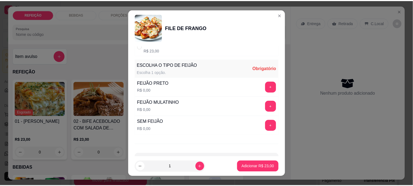
scroll to position [61, 0]
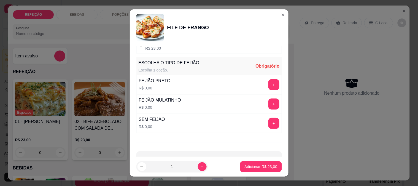
click at [275, 19] on header "FILE DE FRANGO" at bounding box center [209, 27] width 159 height 36
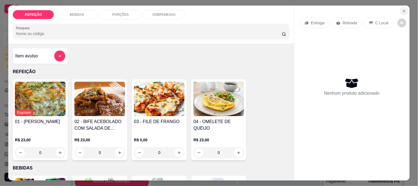
click at [402, 10] on icon "Close" at bounding box center [404, 11] width 4 height 4
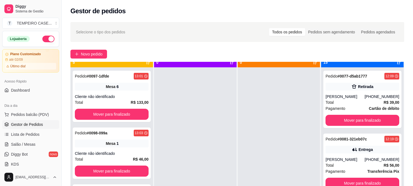
scroll to position [15, 0]
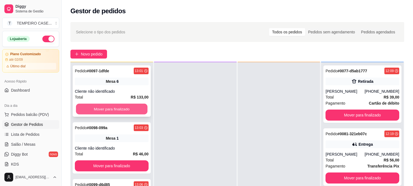
click at [114, 105] on button "Mover para finalizado" at bounding box center [112, 108] width 72 height 11
click at [114, 105] on button "Mover para finalizado" at bounding box center [112, 108] width 74 height 11
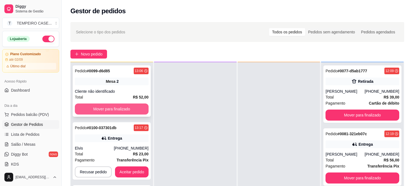
click at [116, 109] on button "Mover para finalizado" at bounding box center [112, 108] width 74 height 11
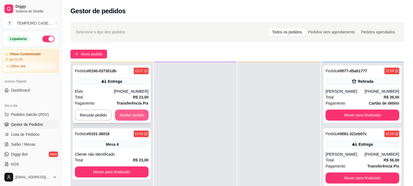
click at [142, 112] on button "Aceitar pedido" at bounding box center [132, 114] width 34 height 11
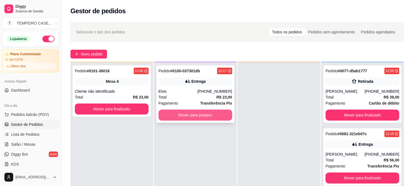
click at [174, 115] on button "Mover para preparo" at bounding box center [196, 114] width 74 height 11
click at [205, 113] on button "Mover para preparo" at bounding box center [196, 114] width 74 height 11
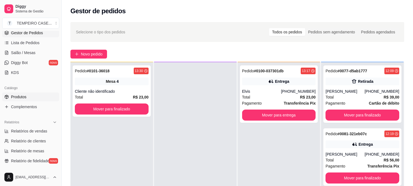
scroll to position [92, 0]
click at [27, 44] on span "Lista de Pedidos" at bounding box center [25, 43] width 29 height 6
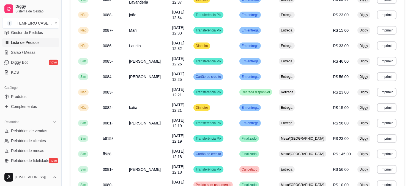
scroll to position [330, 0]
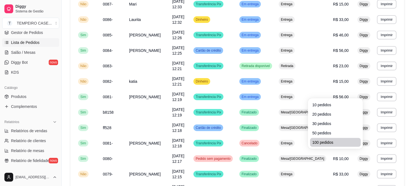
click at [317, 145] on span "100 pedidos" at bounding box center [335, 142] width 46 height 6
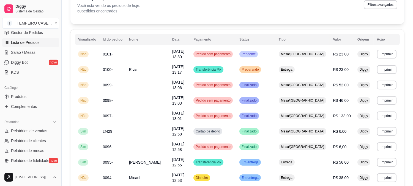
scroll to position [23, 0]
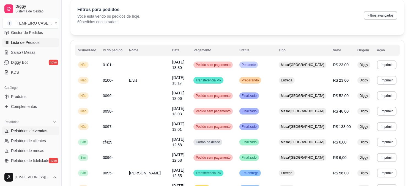
click at [12, 129] on span "Relatórios de vendas" at bounding box center [29, 131] width 36 height 6
select select "ALL"
select select "0"
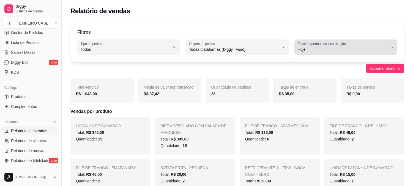
click at [317, 51] on span "Hoje" at bounding box center [343, 50] width 90 height 6
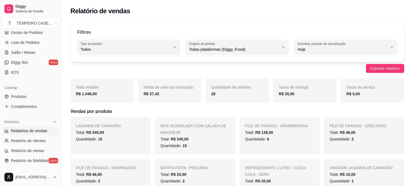
click at [308, 76] on li "Ontem" at bounding box center [346, 71] width 95 height 9
type input "1"
select select "1"
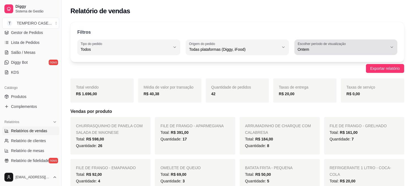
click at [317, 53] on button "Escolher período de visualização Ontem" at bounding box center [346, 46] width 103 height 15
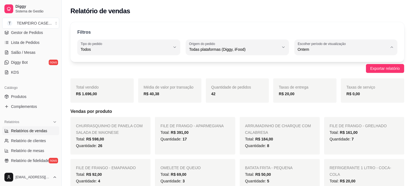
click at [305, 62] on span "Hoje" at bounding box center [343, 62] width 85 height 5
type input "0"
select select "0"
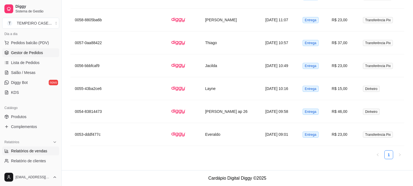
scroll to position [61, 0]
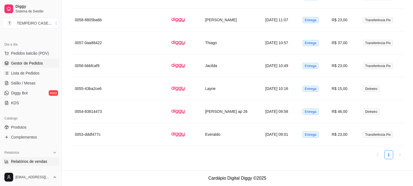
drag, startPoint x: 24, startPoint y: 63, endPoint x: 42, endPoint y: 60, distance: 18.8
click at [24, 63] on span "Gestor de Pedidos" at bounding box center [27, 63] width 32 height 6
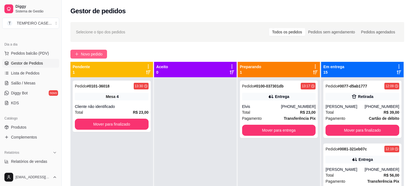
click at [102, 50] on button "Novo pedido" at bounding box center [88, 54] width 37 height 9
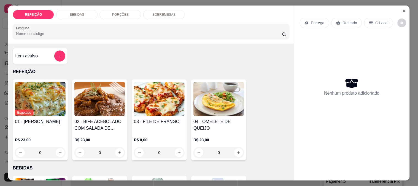
click at [169, 96] on img at bounding box center [159, 98] width 51 height 34
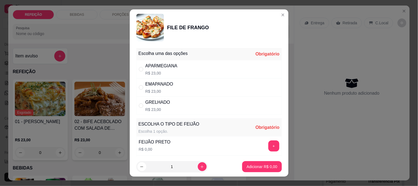
click at [167, 103] on div "GRELHADO R$ 23,00" at bounding box center [208, 105] width 145 height 18
radio input "true"
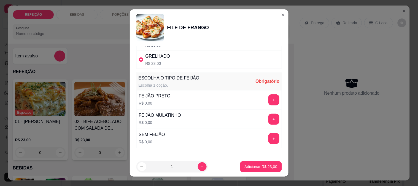
scroll to position [61, 0]
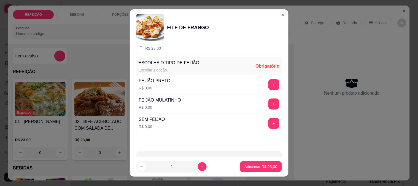
click at [268, 101] on button "+" at bounding box center [273, 103] width 11 height 11
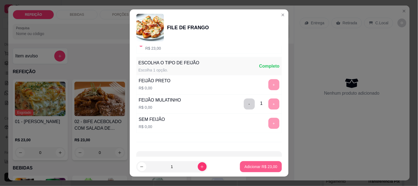
click at [260, 164] on p "Adicionar R$ 23,00" at bounding box center [260, 167] width 33 height 6
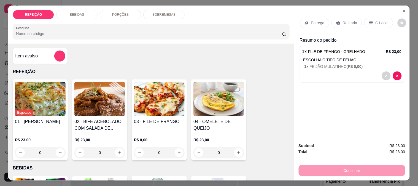
click at [338, 18] on div "Retirada" at bounding box center [346, 23] width 31 height 10
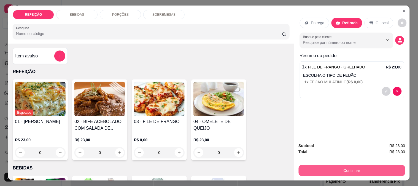
click at [332, 163] on div "Continuar" at bounding box center [351, 169] width 107 height 12
click at [325, 167] on button "Continuar" at bounding box center [351, 170] width 103 height 11
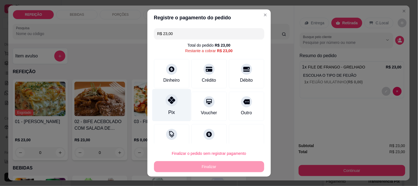
click at [174, 109] on div "Pix" at bounding box center [171, 105] width 39 height 32
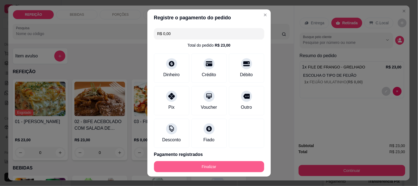
click at [214, 167] on button "Finalizar" at bounding box center [209, 166] width 110 height 11
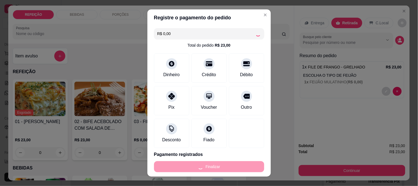
type input "-R$ 23,00"
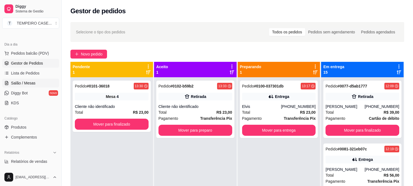
click at [39, 81] on link "Salão / Mesas" at bounding box center [30, 82] width 57 height 9
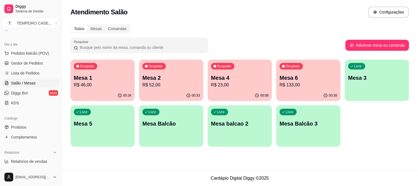
click at [106, 85] on p "R$ 46,00" at bounding box center [103, 84] width 58 height 7
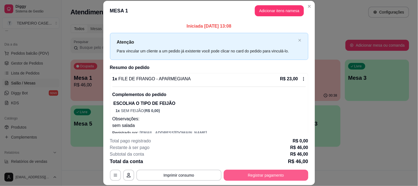
click at [254, 172] on button "Registrar pagamento" at bounding box center [266, 174] width 85 height 11
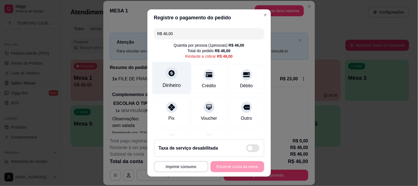
click at [170, 79] on div "Dinheiro" at bounding box center [171, 78] width 39 height 32
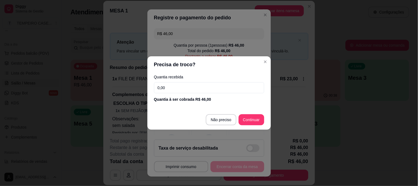
drag, startPoint x: 119, startPoint y: 82, endPoint x: 109, endPoint y: 80, distance: 10.0
click at [110, 80] on div "Precisa de troco? Quantia recebida 0,00 Quantia à ser cobrada R$ 46,00 Não prec…" at bounding box center [209, 93] width 418 height 186
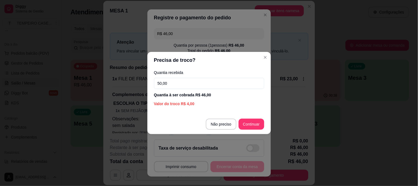
type input "50,00"
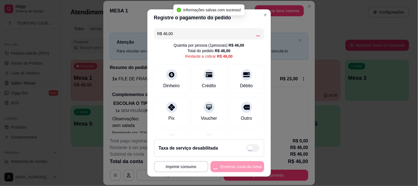
type input "R$ 0,00"
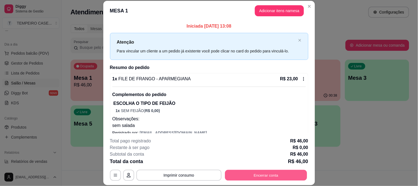
click at [252, 175] on button "Encerrar conta" at bounding box center [266, 174] width 82 height 11
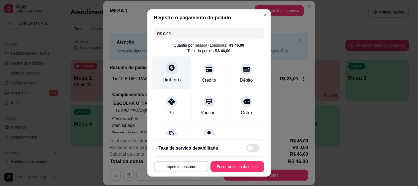
click at [175, 73] on div "Dinheiro" at bounding box center [171, 72] width 39 height 32
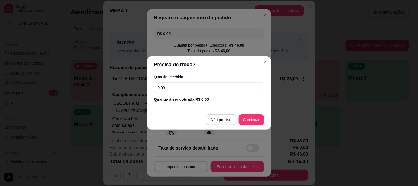
click at [269, 59] on header "Precisa de troco?" at bounding box center [208, 64] width 123 height 17
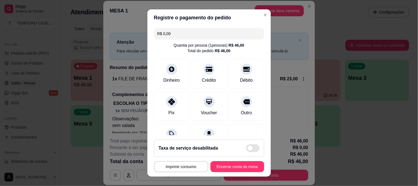
click at [244, 160] on footer "**********" at bounding box center [208, 155] width 123 height 41
click at [239, 167] on button "Encerrar conta da mesa" at bounding box center [237, 166] width 54 height 11
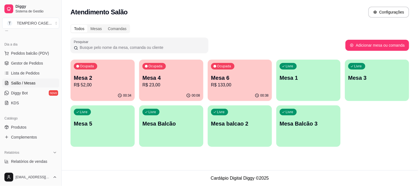
click at [156, 82] on p "R$ 23,00" at bounding box center [171, 84] width 58 height 7
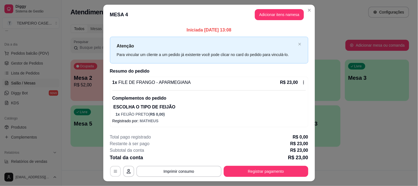
click at [113, 169] on icon "button" at bounding box center [115, 171] width 4 height 4
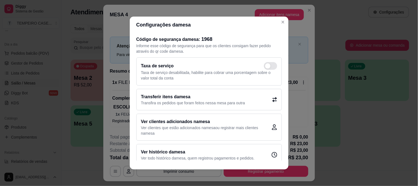
click at [186, 96] on h2 "Transferir itens da mesa" at bounding box center [193, 96] width 104 height 7
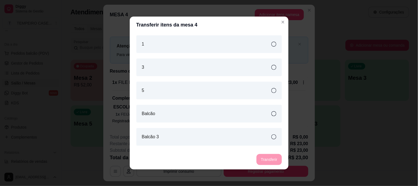
click at [155, 70] on div "3" at bounding box center [208, 67] width 145 height 18
click at [265, 157] on button "Transferir" at bounding box center [268, 159] width 25 height 11
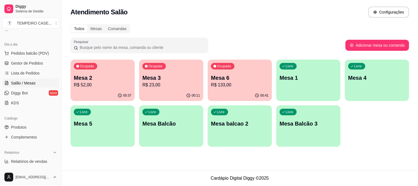
click at [116, 93] on div "00:37" at bounding box center [102, 95] width 64 height 11
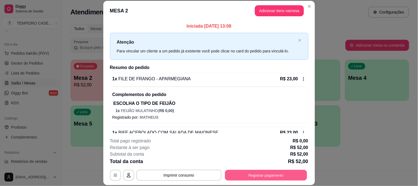
click at [271, 176] on button "Registrar pagamento" at bounding box center [266, 174] width 82 height 11
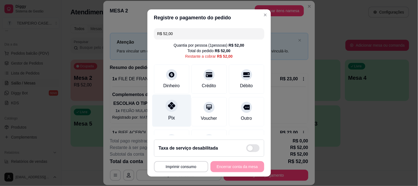
click at [165, 104] on div at bounding box center [171, 105] width 12 height 12
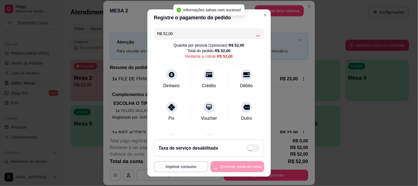
type input "R$ 0,00"
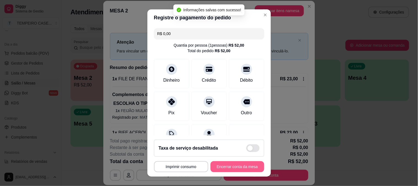
click at [236, 163] on button "Encerrar conta da mesa" at bounding box center [237, 166] width 54 height 11
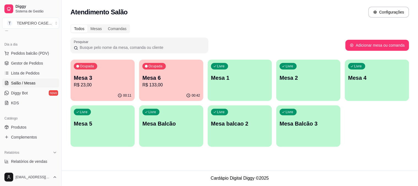
click at [148, 70] on div "Ocupada Mesa 6 R$ 133,00" at bounding box center [171, 74] width 64 height 31
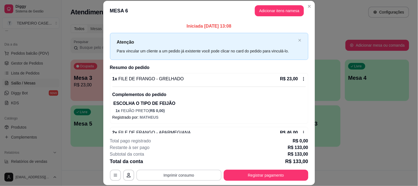
click at [191, 174] on button "Imprimir consumo" at bounding box center [178, 174] width 85 height 11
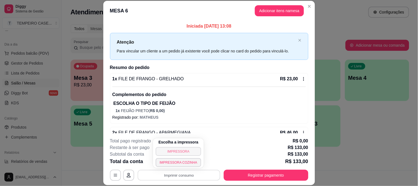
click at [182, 150] on button "IMPRESSORA" at bounding box center [178, 151] width 45 height 9
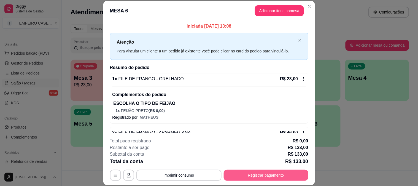
click at [229, 175] on button "Registrar pagamento" at bounding box center [266, 174] width 85 height 11
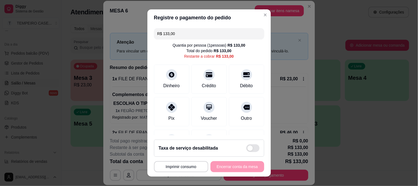
drag, startPoint x: 181, startPoint y: 35, endPoint x: 54, endPoint y: 35, distance: 126.9
click at [54, 35] on div "**********" at bounding box center [209, 93] width 418 height 186
click at [190, 69] on div "Crédito" at bounding box center [208, 78] width 39 height 32
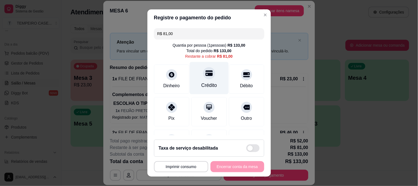
click at [206, 78] on div "Crédito" at bounding box center [208, 78] width 39 height 32
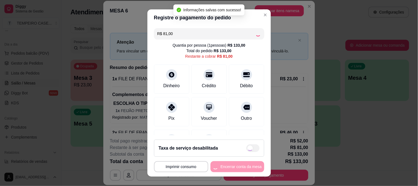
type input "R$ 0,00"
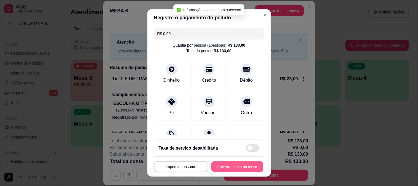
click at [233, 166] on button "Encerrar conta da mesa" at bounding box center [237, 166] width 52 height 11
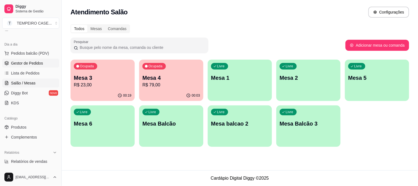
click at [30, 64] on span "Gestor de Pedidos" at bounding box center [27, 63] width 32 height 6
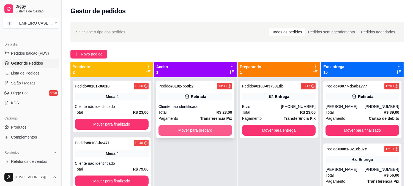
click at [212, 130] on button "Mover para preparo" at bounding box center [196, 129] width 74 height 11
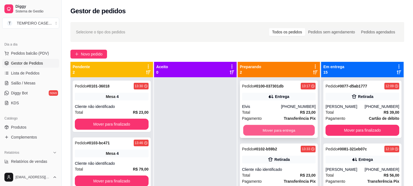
click at [269, 134] on button "Mover para entrega" at bounding box center [279, 130] width 72 height 11
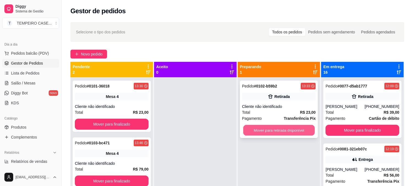
click at [274, 133] on button "Mover para retirada disponível" at bounding box center [279, 130] width 72 height 11
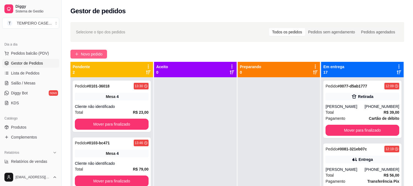
click at [94, 54] on span "Novo pedido" at bounding box center [92, 54] width 22 height 6
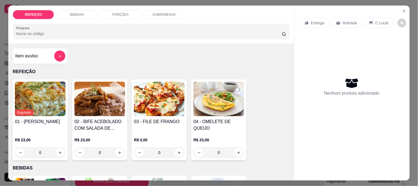
click at [79, 97] on img at bounding box center [99, 98] width 51 height 34
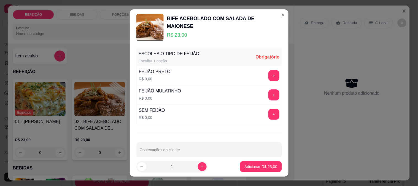
click at [268, 95] on button "+" at bounding box center [273, 94] width 11 height 11
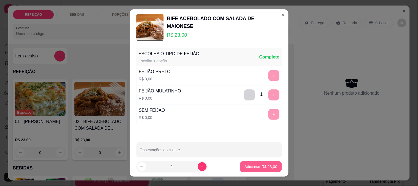
click at [257, 167] on p "Adicionar R$ 23,00" at bounding box center [260, 167] width 33 height 6
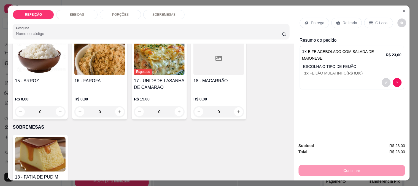
scroll to position [429, 0]
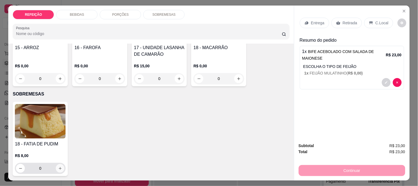
click at [58, 166] on icon "increase-product-quantity" at bounding box center [60, 168] width 4 height 4
click at [59, 166] on icon "increase-product-quantity" at bounding box center [60, 168] width 4 height 4
type input "2"
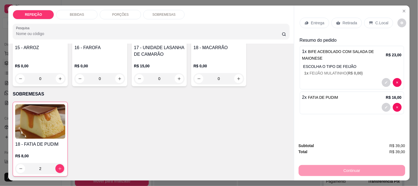
click at [318, 20] on p "Entrega" at bounding box center [317, 23] width 13 height 6
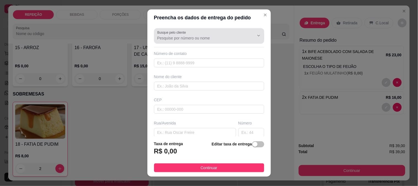
click at [177, 37] on input "Busque pelo cliente" at bounding box center [201, 38] width 88 height 6
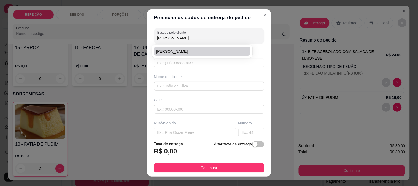
click at [171, 53] on span "ALAN ROBSON" at bounding box center [199, 51] width 87 height 6
type input "ALAN ROBSON"
type input "6195095656"
type input "ALAN ROBSON"
type input "RUA 5"
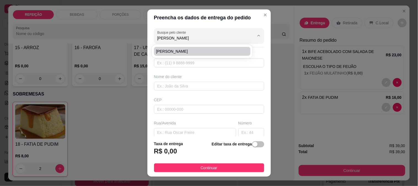
type input "IPOJUCA"
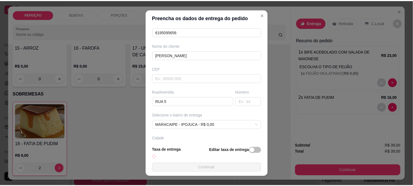
scroll to position [69, 0]
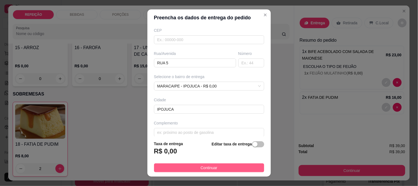
type input "ALAN ROBSON"
click at [193, 166] on button "Continuar" at bounding box center [209, 167] width 110 height 9
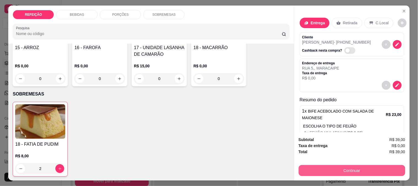
click at [335, 165] on button "Continuar" at bounding box center [351, 170] width 107 height 11
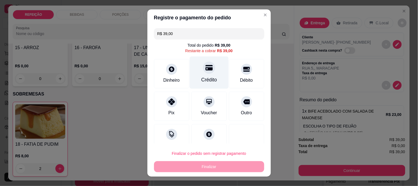
click at [208, 74] on div "Crédito" at bounding box center [208, 72] width 39 height 32
type input "R$ 0,00"
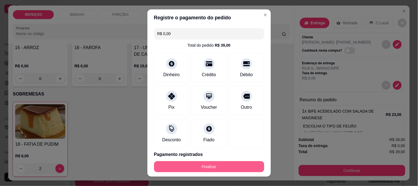
click at [205, 168] on button "Finalizar" at bounding box center [209, 166] width 110 height 11
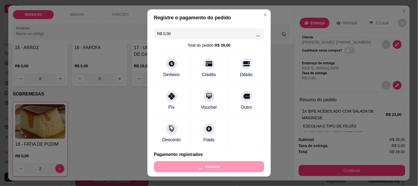
type input "0"
type input "-R$ 39,00"
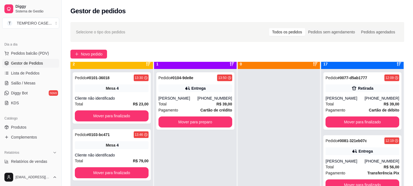
scroll to position [15, 0]
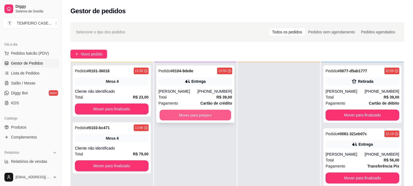
click at [197, 118] on button "Mover para preparo" at bounding box center [196, 115] width 72 height 11
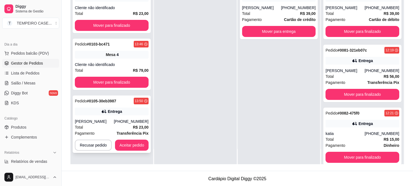
scroll to position [84, 0]
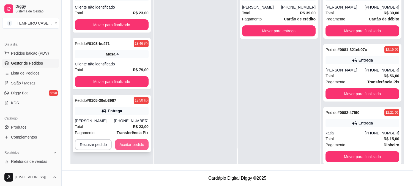
click at [124, 141] on button "Aceitar pedido" at bounding box center [132, 144] width 34 height 11
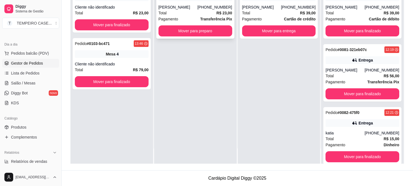
click at [200, 34] on button "Mover para preparo" at bounding box center [196, 30] width 74 height 11
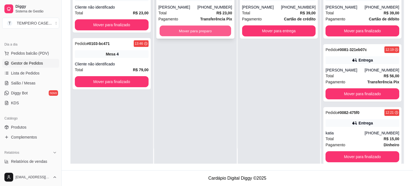
click at [210, 34] on button "Mover para preparo" at bounding box center [196, 31] width 72 height 11
click at [195, 27] on button "Mover para preparo" at bounding box center [196, 31] width 72 height 11
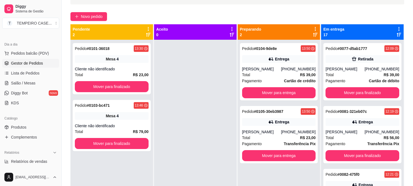
scroll to position [23, 0]
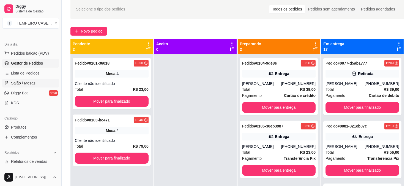
click at [31, 81] on span "Salão / Mesas" at bounding box center [23, 83] width 24 height 6
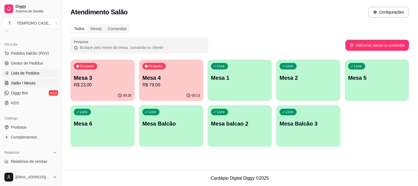
click at [37, 73] on span "Lista de Pedidos" at bounding box center [25, 73] width 29 height 6
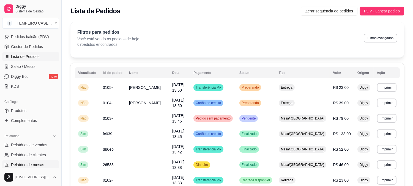
scroll to position [92, 0]
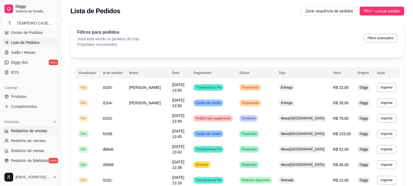
click at [39, 129] on span "Relatórios de vendas" at bounding box center [29, 131] width 36 height 6
select select "ALL"
select select "0"
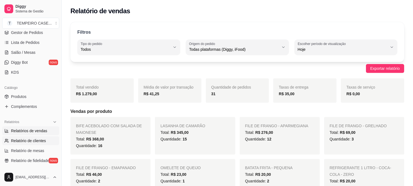
click at [35, 136] on link "Relatório de clientes" at bounding box center [30, 140] width 57 height 9
select select "30"
select select "HIGHEST_TOTAL_SPENT_WITH_ORDERS"
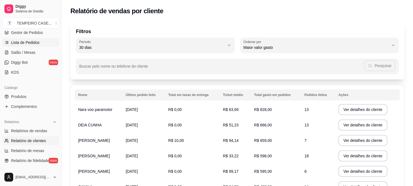
click at [30, 45] on span "Lista de Pedidos" at bounding box center [25, 43] width 29 height 6
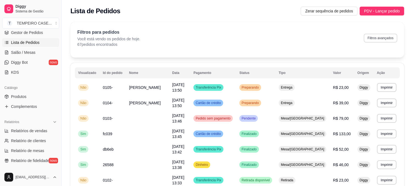
click at [382, 39] on button "Filtros avançados" at bounding box center [381, 38] width 34 height 9
select select "0"
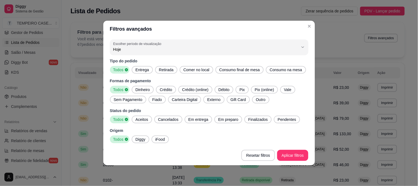
click at [147, 70] on span "Entrega" at bounding box center [142, 70] width 18 height 6
click at [161, 68] on span "Retirada" at bounding box center [166, 70] width 19 height 6
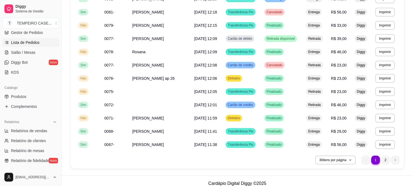
scroll to position [330, 0]
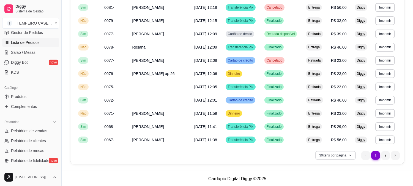
click at [335, 153] on button "30 itens por página" at bounding box center [335, 155] width 40 height 9
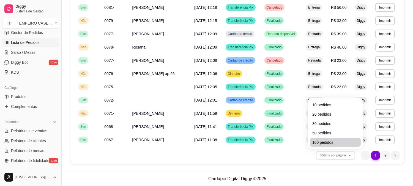
click at [330, 142] on span "100 pedidos" at bounding box center [335, 142] width 46 height 6
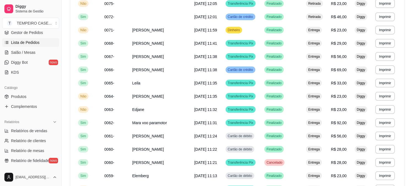
scroll to position [528, 0]
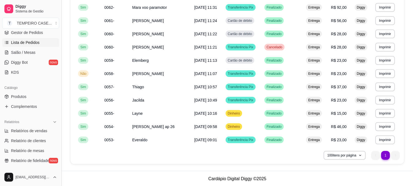
click at [59, 101] on button "Toggle Sidebar" at bounding box center [61, 93] width 4 height 186
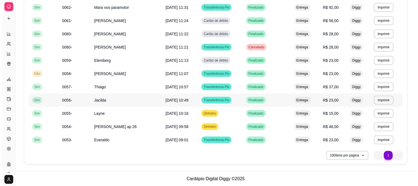
scroll to position [48, 0]
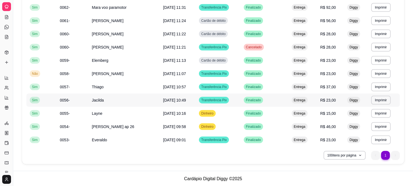
click at [60, 101] on span "0056-" at bounding box center [65, 100] width 10 height 4
click at [101, 85] on span "Thiago" at bounding box center [98, 87] width 12 height 4
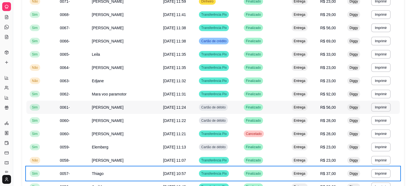
scroll to position [436, 0]
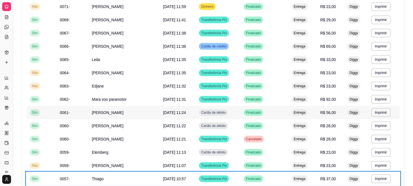
click at [37, 116] on td "Sim" at bounding box center [41, 112] width 30 height 13
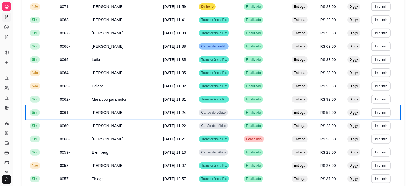
click at [7, 17] on icon at bounding box center [6, 17] width 4 height 4
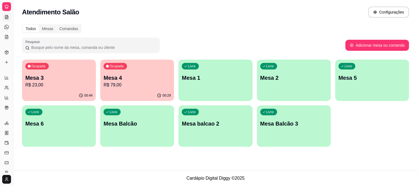
click at [6, 3] on div at bounding box center [6, 6] width 9 height 9
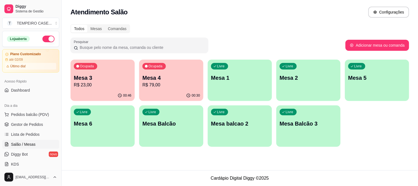
click at [154, 78] on p "Mesa 4" at bounding box center [171, 78] width 58 height 8
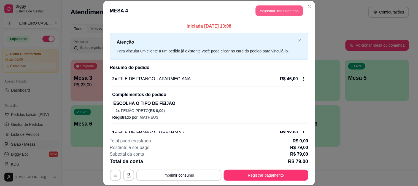
click at [278, 13] on button "Adicionar itens na mesa" at bounding box center [278, 11] width 47 height 11
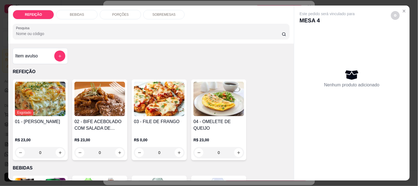
click at [67, 12] on div "BEBIDAS" at bounding box center [76, 14] width 41 height 9
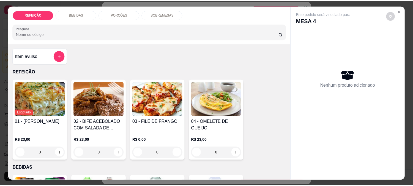
scroll to position [14, 0]
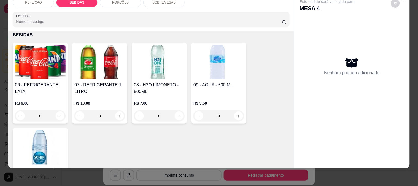
click at [32, 83] on h4 "06 - REFRIGERANTE LATA" at bounding box center [40, 87] width 51 height 13
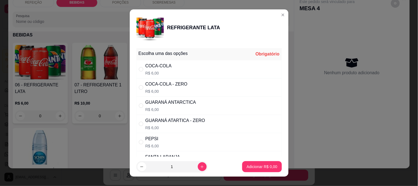
click at [186, 89] on div "COCA-COLA - ZERO R$ 6,00" at bounding box center [208, 87] width 145 height 18
radio input "true"
click at [249, 166] on p "Adicionar R$ 6,00" at bounding box center [262, 166] width 30 height 5
type input "1"
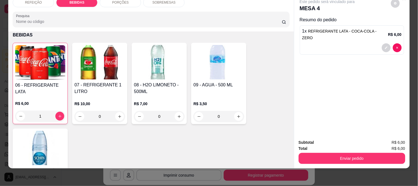
click at [25, 67] on img at bounding box center [40, 62] width 50 height 34
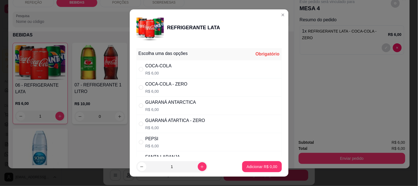
click at [148, 99] on div "GUARANÁ ANTARCTICA" at bounding box center [170, 102] width 51 height 7
radio input "true"
click at [258, 164] on p "Adicionar R$ 6,00" at bounding box center [261, 167] width 31 height 6
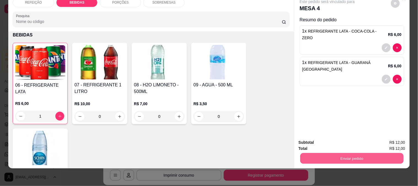
click at [315, 154] on button "Enviar pedido" at bounding box center [351, 157] width 103 height 11
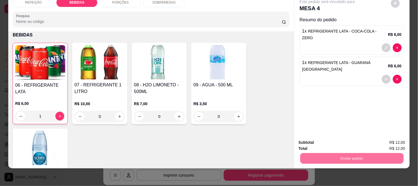
click at [311, 139] on button "Não registrar e enviar pedido" at bounding box center [333, 140] width 57 height 10
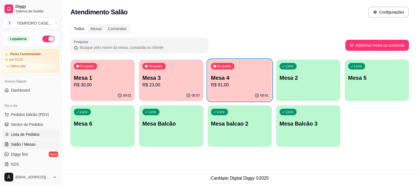
click at [30, 132] on span "Lista de Pedidos" at bounding box center [25, 134] width 29 height 6
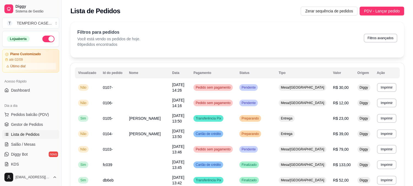
click at [378, 40] on button "Filtros avançados" at bounding box center [381, 38] width 34 height 9
select select "0"
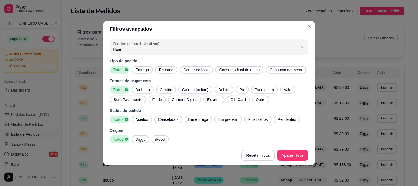
click at [145, 69] on span "Entrega" at bounding box center [142, 70] width 18 height 6
click at [179, 75] on div "Tipo do pedido Todos Entrega Retirada Comer no local Consumo final de mesa Cons…" at bounding box center [209, 100] width 198 height 85
click at [169, 69] on span "Retirada" at bounding box center [166, 70] width 19 height 6
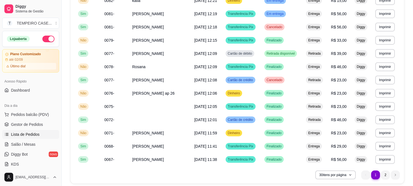
scroll to position [330, 0]
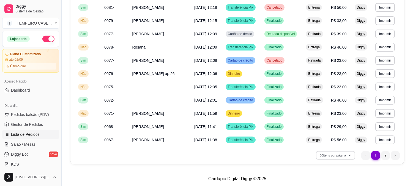
click at [344, 155] on button "30 itens por página" at bounding box center [335, 155] width 39 height 9
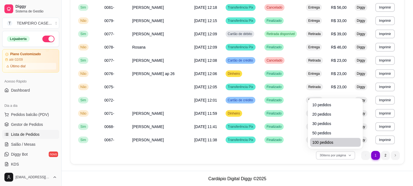
click at [329, 141] on span "100 pedidos" at bounding box center [335, 142] width 46 height 6
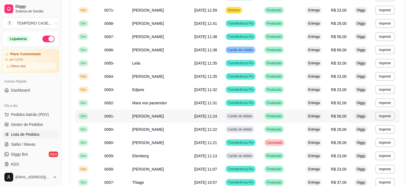
scroll to position [422, 0]
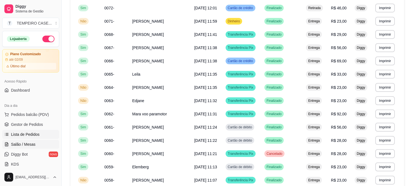
click at [33, 146] on span "Salão / Mesas" at bounding box center [23, 144] width 24 height 6
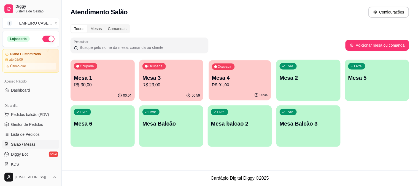
click at [244, 79] on p "Mesa 4" at bounding box center [240, 77] width 56 height 7
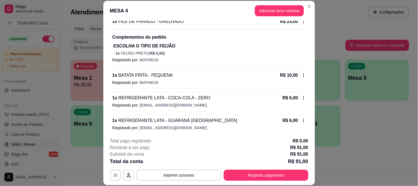
scroll to position [114, 0]
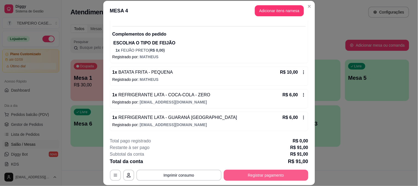
click at [252, 175] on button "Registrar pagamento" at bounding box center [266, 174] width 85 height 11
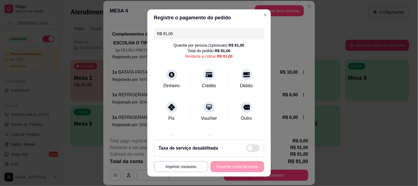
drag, startPoint x: 126, startPoint y: 31, endPoint x: 111, endPoint y: 28, distance: 15.4
click at [111, 28] on div "**********" at bounding box center [209, 93] width 418 height 186
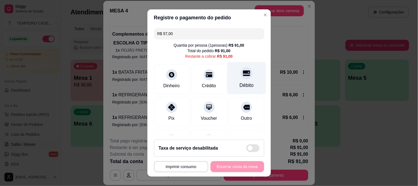
click at [237, 79] on div "Débito" at bounding box center [246, 78] width 39 height 32
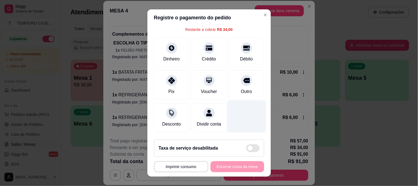
scroll to position [0, 0]
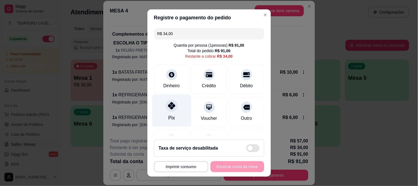
click at [163, 112] on div "Pix" at bounding box center [171, 110] width 39 height 32
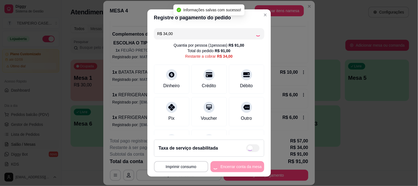
type input "R$ 0,00"
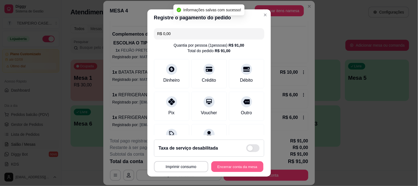
click at [227, 169] on button "Encerrar conta da mesa" at bounding box center [237, 166] width 52 height 11
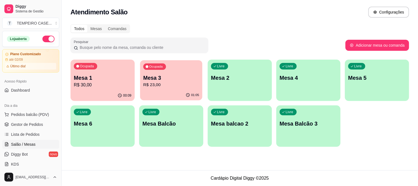
click at [189, 76] on p "Mesa 3" at bounding box center [171, 77] width 56 height 7
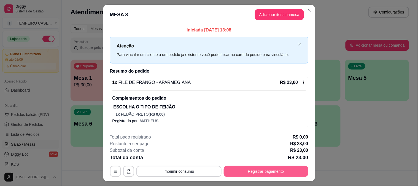
click at [254, 169] on button "Registrar pagamento" at bounding box center [266, 170] width 85 height 11
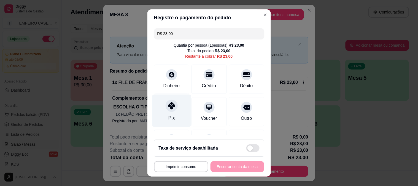
click at [168, 107] on icon at bounding box center [171, 105] width 7 height 7
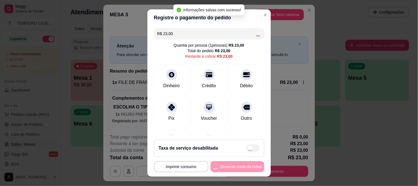
type input "R$ 0,00"
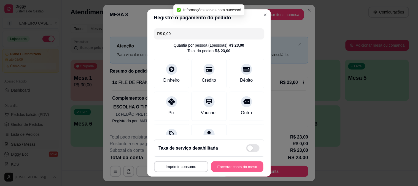
click at [232, 165] on button "Encerrar conta da mesa" at bounding box center [237, 166] width 52 height 11
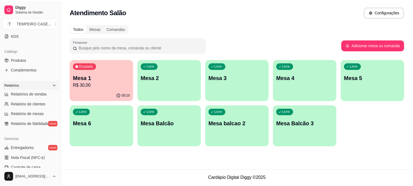
scroll to position [122, 0]
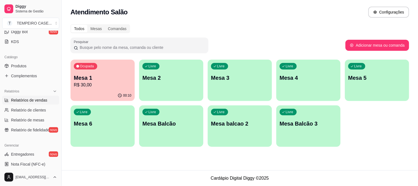
click at [30, 99] on span "Relatórios de vendas" at bounding box center [29, 100] width 36 height 6
select select "ALL"
select select "0"
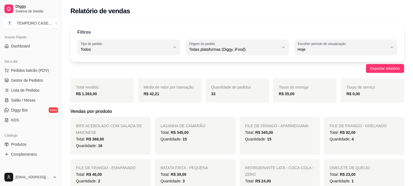
scroll to position [31, 0]
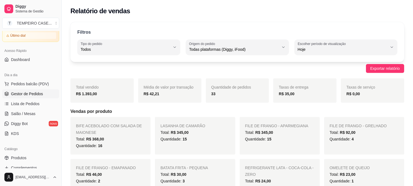
click at [38, 94] on span "Gestor de Pedidos" at bounding box center [27, 94] width 32 height 6
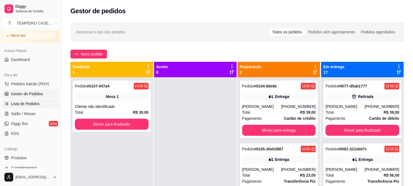
click at [24, 101] on span "Lista de Pedidos" at bounding box center [25, 104] width 29 height 6
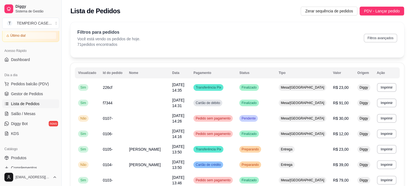
click at [368, 35] on button "Filtros avançados" at bounding box center [381, 38] width 34 height 9
select select "0"
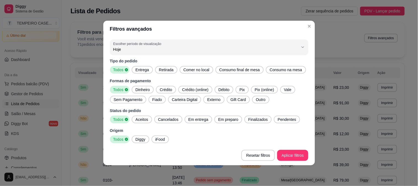
click at [145, 68] on span "Entrega" at bounding box center [142, 70] width 18 height 6
click at [162, 70] on span "Retirada" at bounding box center [166, 70] width 19 height 6
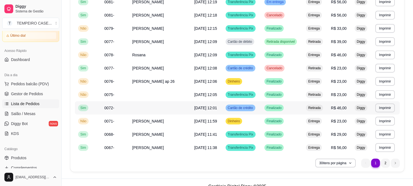
scroll to position [330, 0]
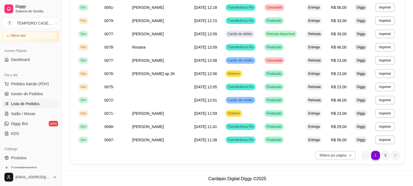
click at [342, 155] on button "30 itens por página" at bounding box center [335, 155] width 40 height 9
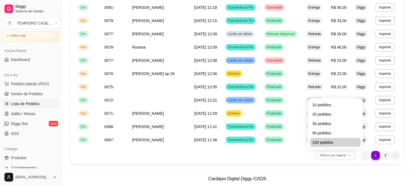
click at [321, 139] on span "100 pedidos" at bounding box center [335, 142] width 46 height 6
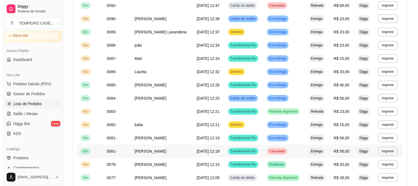
scroll to position [177, 0]
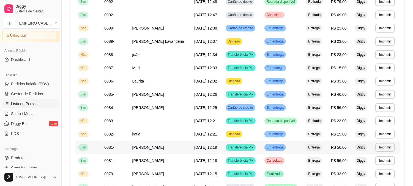
click at [163, 150] on td "[PERSON_NAME]" at bounding box center [160, 146] width 62 height 13
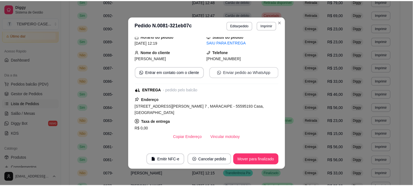
scroll to position [171, 0]
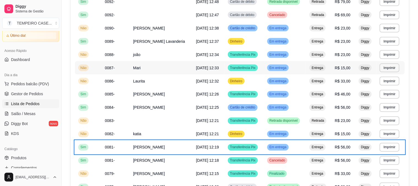
click at [118, 65] on td "0087-" at bounding box center [116, 67] width 28 height 13
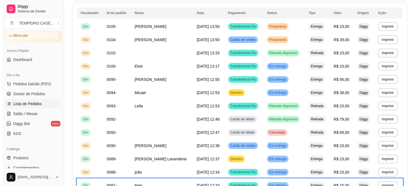
scroll to position [55, 0]
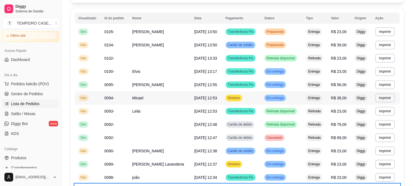
click at [208, 103] on td "23/08/25 às 12:53" at bounding box center [206, 97] width 31 height 13
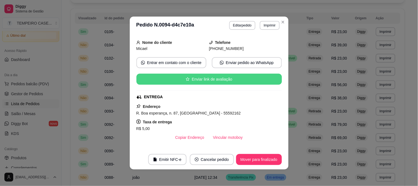
scroll to position [61, 0]
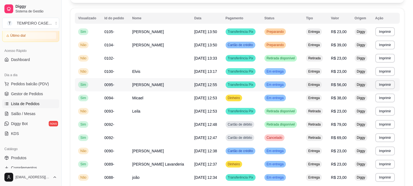
click at [164, 88] on td "[PERSON_NAME]" at bounding box center [160, 84] width 62 height 13
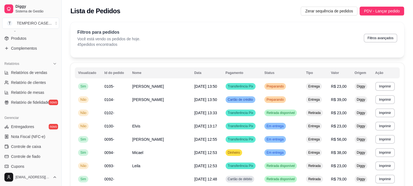
scroll to position [153, 0]
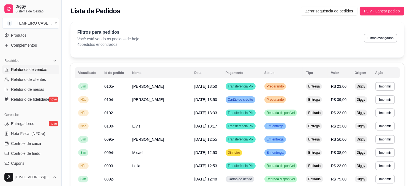
click at [39, 69] on span "Relatórios de vendas" at bounding box center [29, 70] width 36 height 6
select select "ALL"
select select "0"
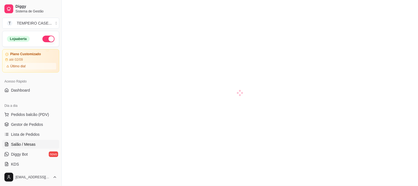
scroll to position [31, 0]
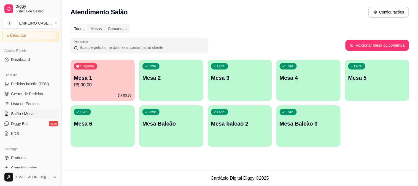
click at [114, 85] on p "R$ 30,00" at bounding box center [103, 84] width 58 height 7
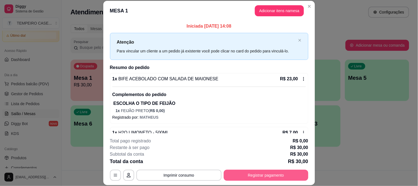
click at [270, 172] on button "Registrar pagamento" at bounding box center [266, 174] width 85 height 11
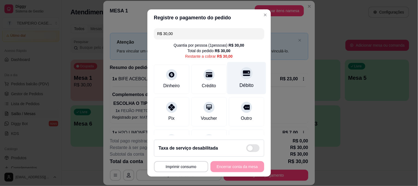
click at [243, 72] on icon at bounding box center [246, 72] width 7 height 7
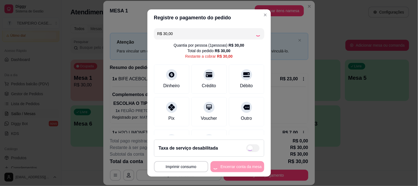
type input "R$ 0,00"
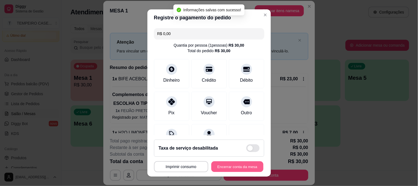
click at [233, 167] on button "Encerrar conta da mesa" at bounding box center [237, 166] width 52 height 11
